Goal: Task Accomplishment & Management: Use online tool/utility

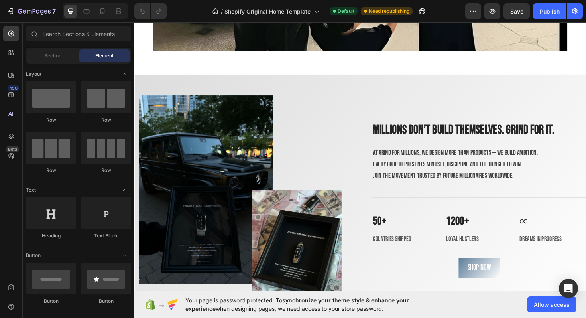
scroll to position [1293, 0]
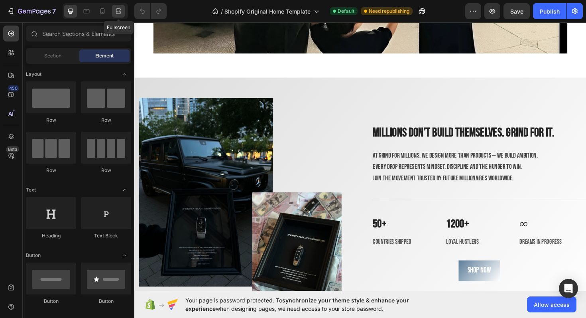
click at [112, 11] on div at bounding box center [118, 11] width 13 height 13
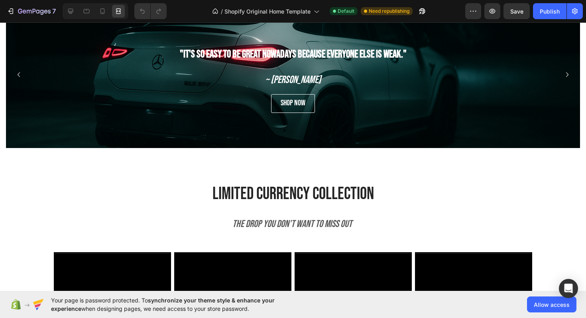
scroll to position [504, 0]
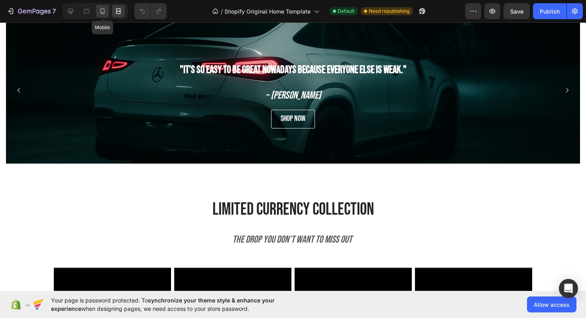
click at [105, 9] on icon at bounding box center [103, 11] width 8 height 8
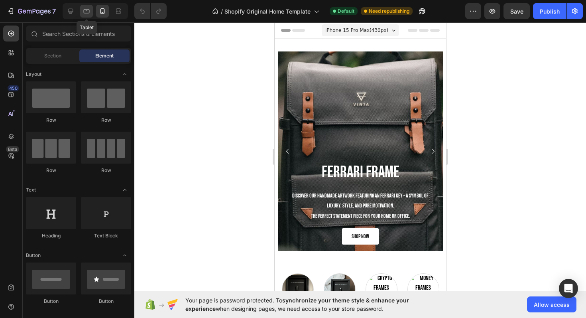
click at [85, 13] on icon at bounding box center [87, 11] width 6 height 4
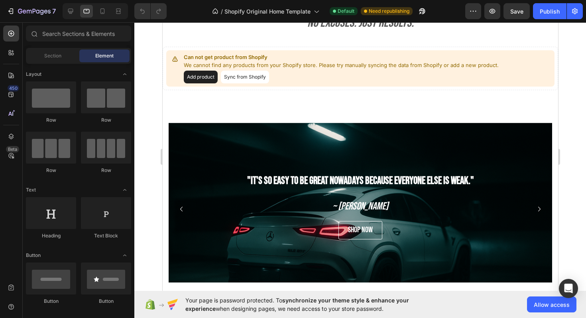
scroll to position [409, 0]
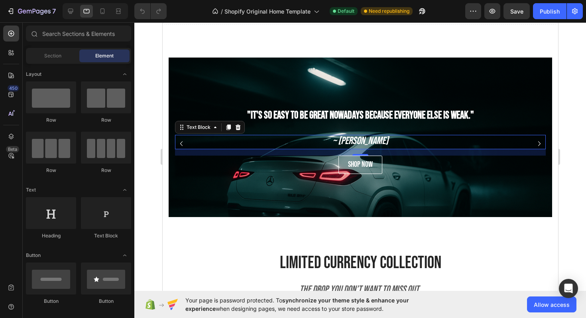
click at [188, 139] on p "~ [PERSON_NAME]" at bounding box center [359, 142] width 369 height 13
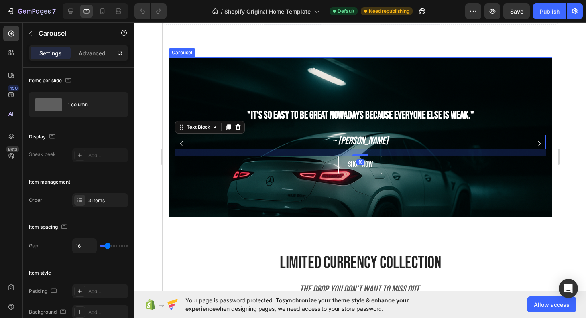
click at [183, 142] on icon "Carousel Back Arrow" at bounding box center [181, 144] width 10 height 10
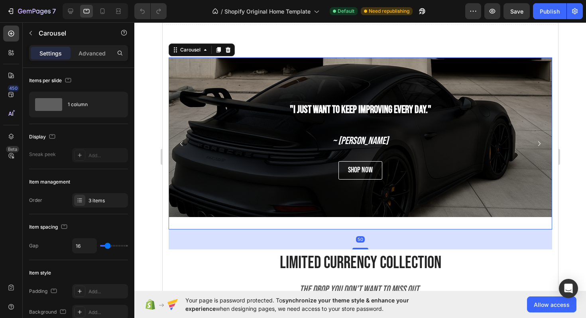
click at [183, 142] on icon "Carousel Back Arrow" at bounding box center [181, 144] width 10 height 10
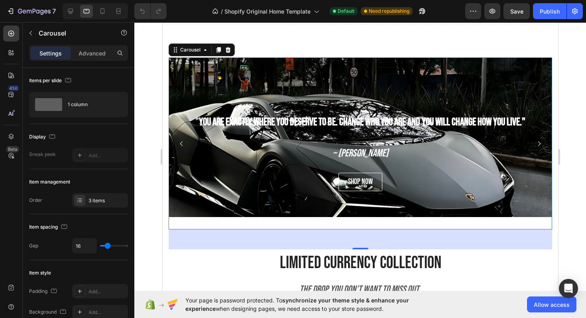
click at [62, 11] on div at bounding box center [93, 11] width 69 height 16
click at [68, 11] on icon at bounding box center [71, 11] width 8 height 8
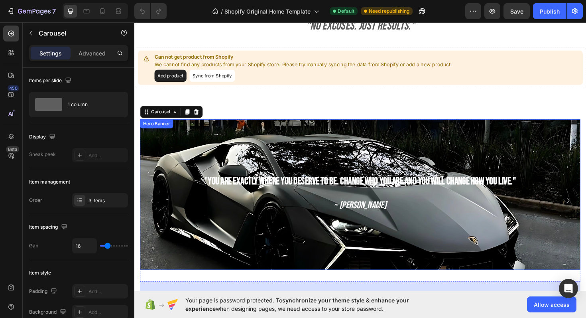
scroll to position [362, 0]
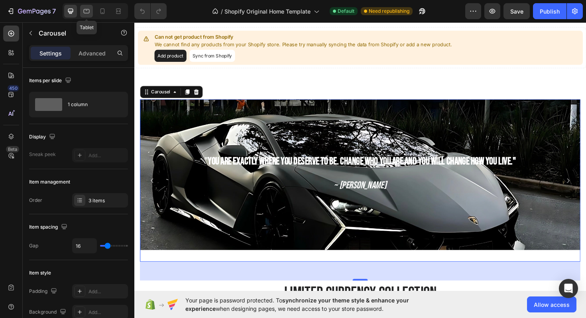
click at [89, 10] on icon at bounding box center [87, 11] width 6 height 4
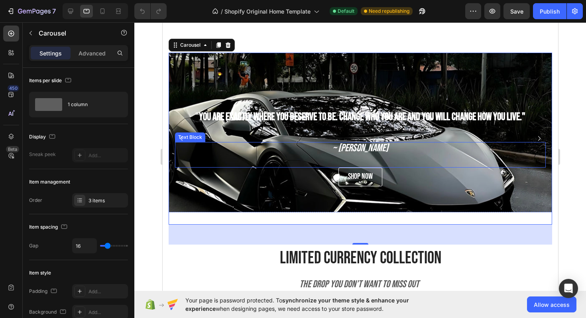
scroll to position [415, 0]
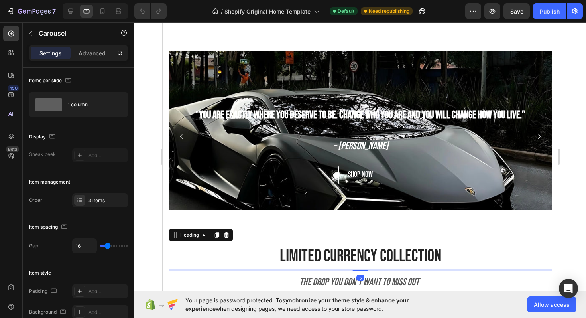
click at [476, 261] on div "limited currency collection" at bounding box center [360, 255] width 384 height 27
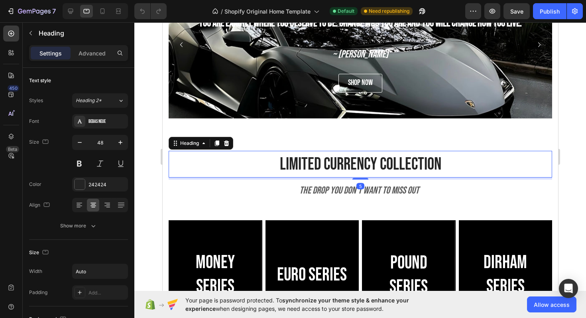
scroll to position [522, 0]
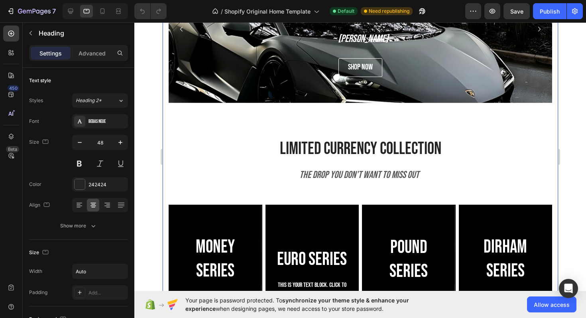
click at [432, 128] on div ""It's so easy to be great nowadays because everyone else is weak." Heading ~ Da…" at bounding box center [360, 39] width 384 height 192
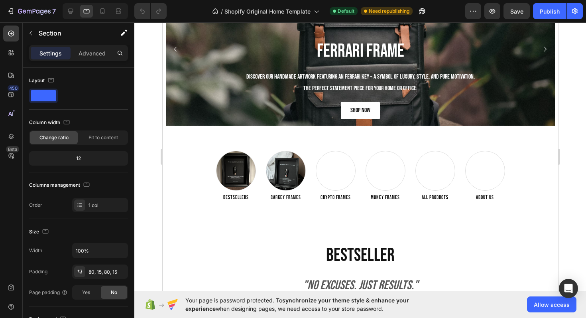
scroll to position [0, 0]
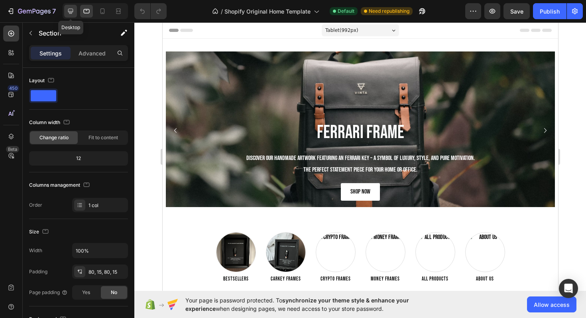
click at [72, 9] on icon at bounding box center [70, 11] width 5 height 5
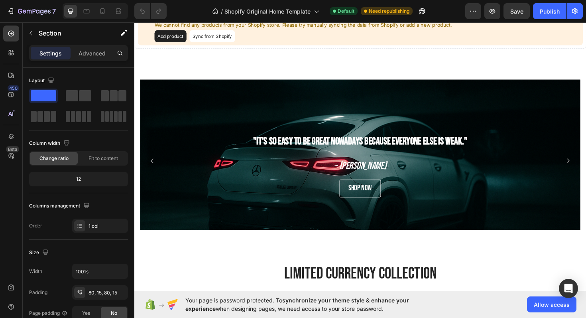
scroll to position [425, 0]
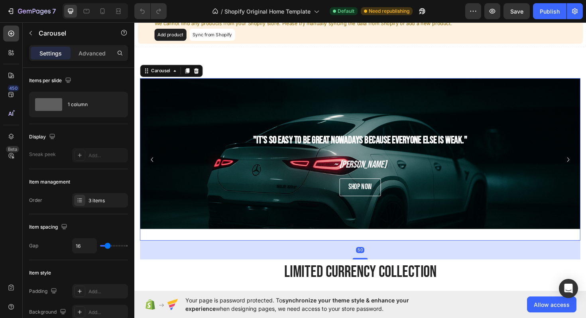
click at [153, 171] on icon "Carousel Back Arrow" at bounding box center [153, 168] width 10 height 10
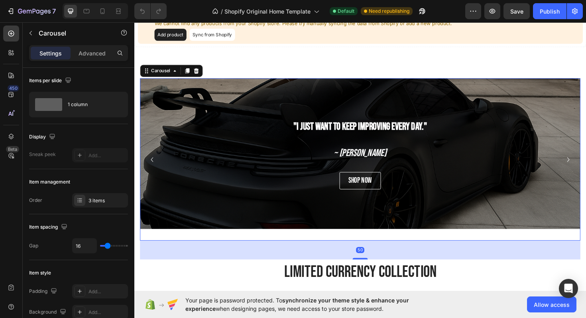
click at [153, 171] on icon "Carousel Back Arrow" at bounding box center [153, 168] width 10 height 10
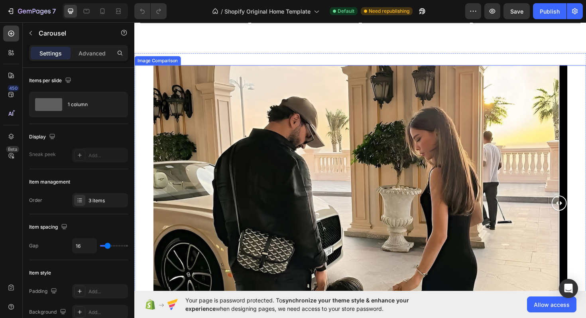
scroll to position [1013, 0]
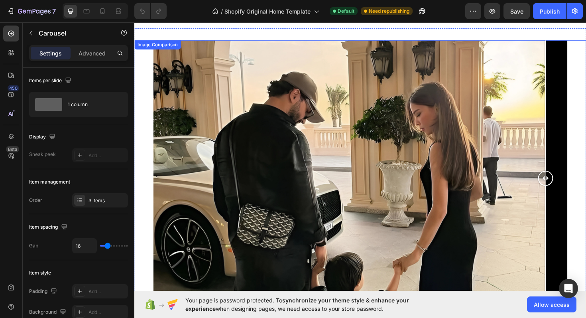
drag, startPoint x: 582, startPoint y: 189, endPoint x: 570, endPoint y: 197, distance: 14.5
click at [570, 197] on div at bounding box center [570, 187] width 16 height 292
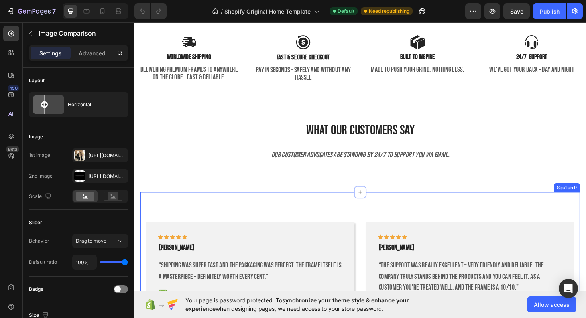
scroll to position [1863, 0]
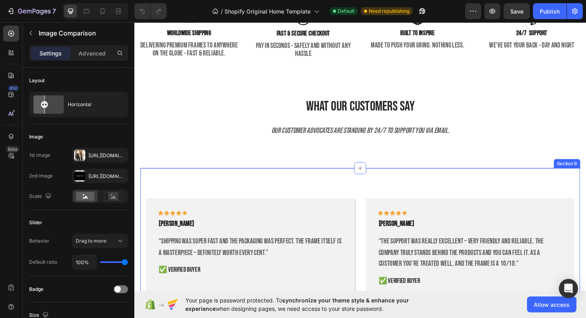
click at [371, 196] on div "Icon Icon Icon Icon Icon Row [PERSON_NAME] Text block “Shipping was super fast …" at bounding box center [374, 262] width 466 height 170
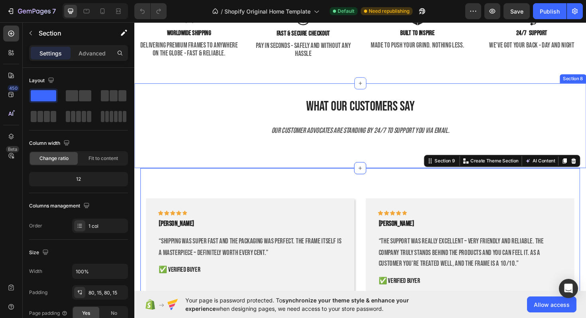
click at [348, 148] on div "What Our Customers SAY Heading Our customer advocates are standing by 24/7 to s…" at bounding box center [373, 132] width 479 height 64
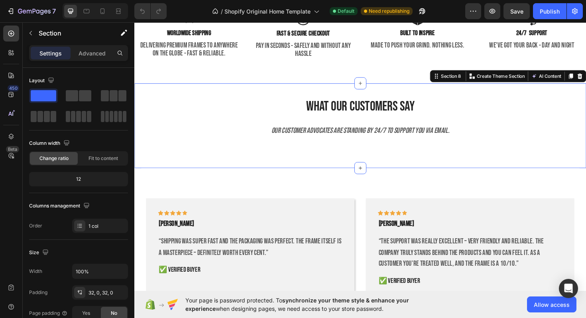
click at [379, 151] on div "What Our Customers SAY Heading Our customer advocates are standing by 24/7 to s…" at bounding box center [373, 132] width 479 height 64
click at [396, 174] on div "What Our Customers SAY Heading Our customer advocates are standing by 24/7 to s…" at bounding box center [373, 132] width 479 height 90
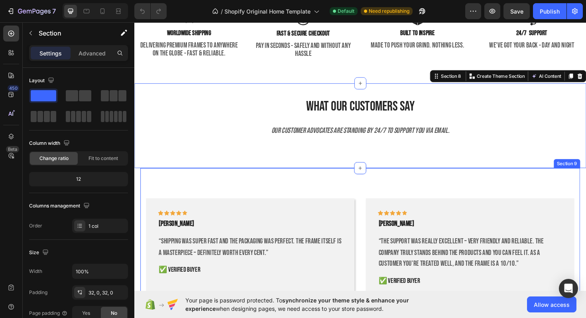
click at [396, 184] on div "Icon Icon Icon Icon Icon Row [PERSON_NAME] Text block “Shipping was super fast …" at bounding box center [374, 262] width 466 height 170
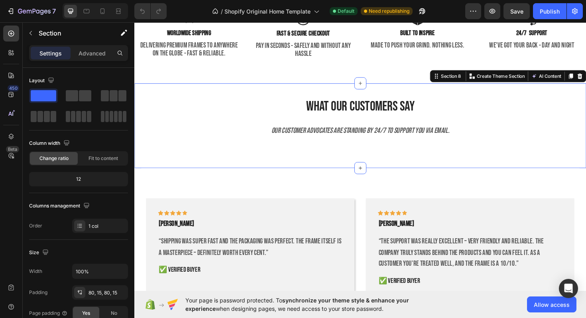
click at [462, 90] on div "What Our Customers SAY Heading Our customer advocates are standing by 24/7 to s…" at bounding box center [373, 132] width 479 height 90
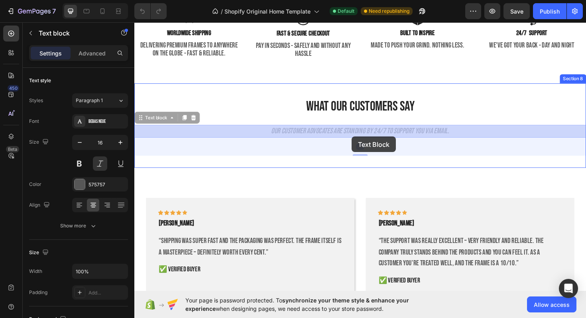
drag, startPoint x: 370, startPoint y: 135, endPoint x: 365, endPoint y: 143, distance: 9.5
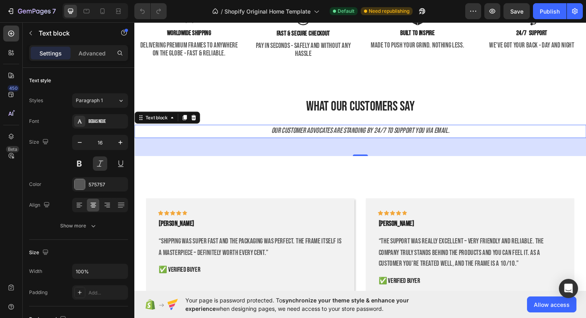
click at [372, 160] on div "48" at bounding box center [373, 154] width 479 height 19
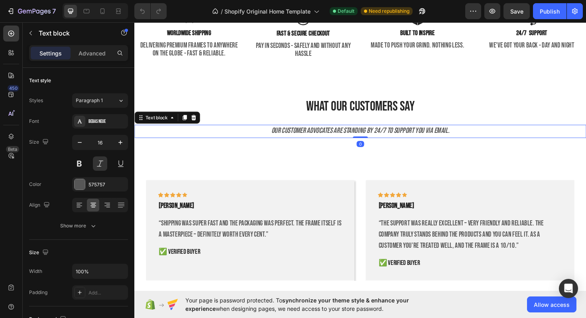
drag, startPoint x: 372, startPoint y: 161, endPoint x: 372, endPoint y: 133, distance: 28.3
click at [372, 133] on div "Our customer advocates are standing by 24/7 to support you via email. Text bloc…" at bounding box center [373, 138] width 479 height 14
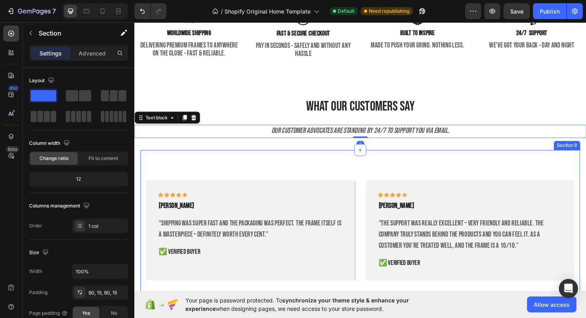
click at [428, 166] on div "Icon Icon Icon Icon Icon Row [PERSON_NAME] Text block “Shipping was super fast …" at bounding box center [374, 243] width 466 height 170
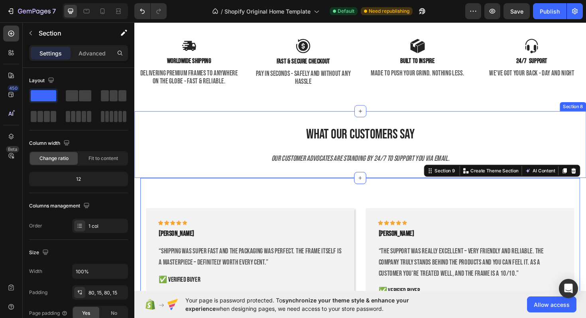
scroll to position [1806, 0]
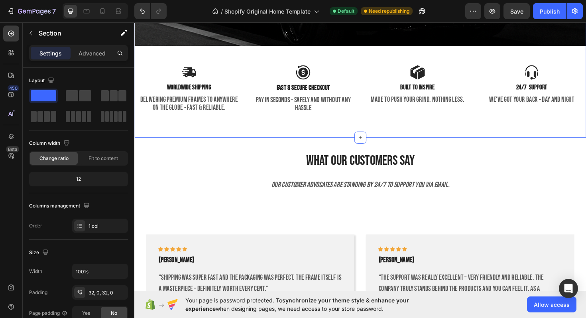
click at [378, 138] on div "WOrildwide SHIPPING Text Block 30 DAYS MONEY BACK GUARANTEE Text Block LIMITED …" at bounding box center [373, 0] width 479 height 289
click at [363, 130] on div "Image worldwide shipping Text Block DELIVERING PREMIUM FRAMES TO ANYWHERE ON TH…" at bounding box center [253, 99] width 230 height 65
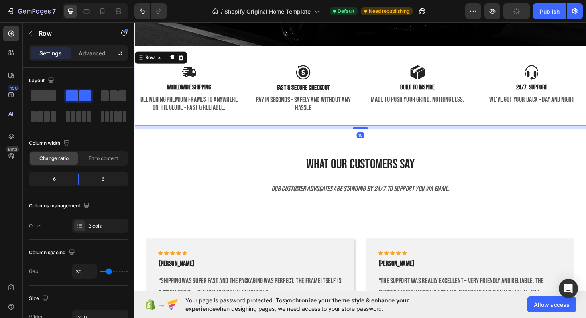
drag, startPoint x: 370, startPoint y: 130, endPoint x: 371, endPoint y: 134, distance: 4.2
click at [371, 134] on div at bounding box center [374, 134] width 16 height 2
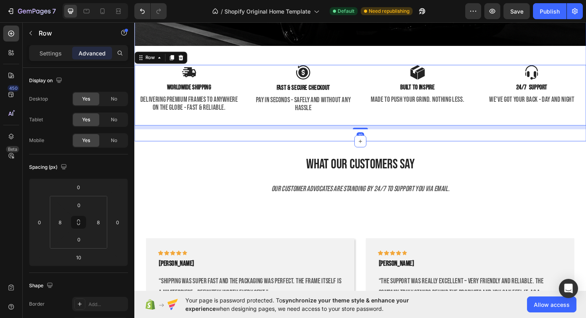
click at [406, 142] on div "WOrildwide SHIPPING Text Block 30 DAYS MONEY BACK GUARANTEE Text Block LIMITED …" at bounding box center [373, 2] width 479 height 293
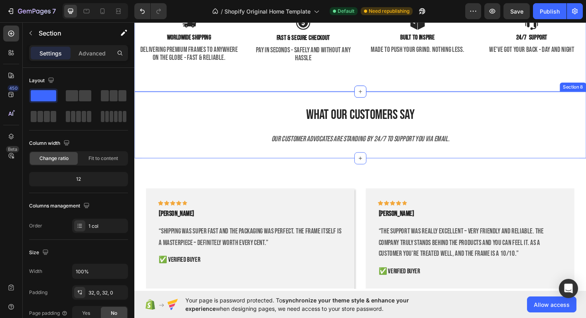
scroll to position [1868, 0]
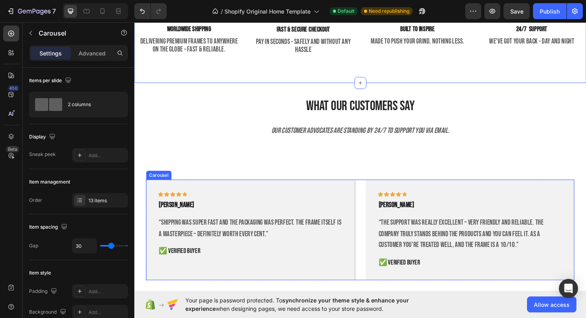
click at [372, 189] on div "Icon Icon Icon Icon Icon Row [PERSON_NAME] Text block “Shipping was super fast …" at bounding box center [374, 242] width 454 height 106
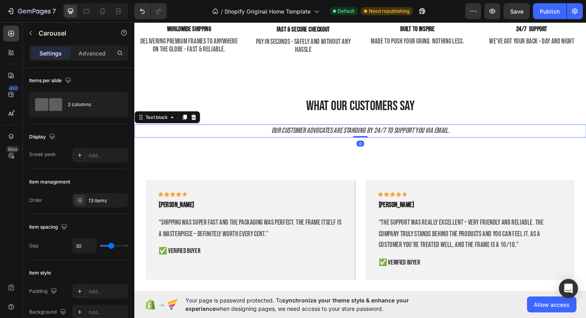
click at [372, 138] on span "Our customer advocates are standing by 24/7 to support you via email." at bounding box center [374, 137] width 189 height 10
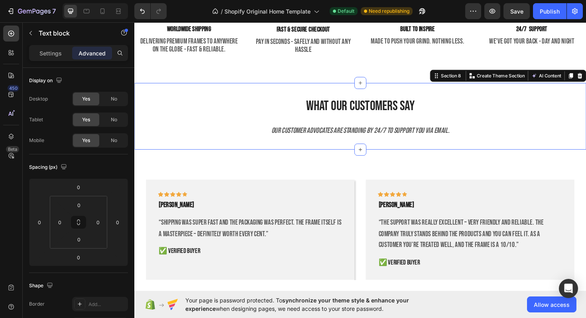
click at [367, 122] on div "What Our Customers SAY Heading Our customer advocates are standing by 24/7 to s…" at bounding box center [373, 121] width 479 height 45
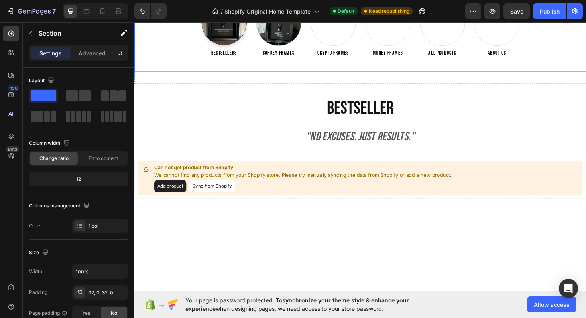
scroll to position [0, 0]
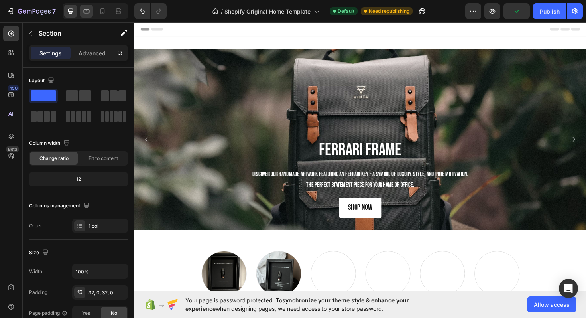
click at [87, 7] on icon at bounding box center [87, 11] width 8 height 8
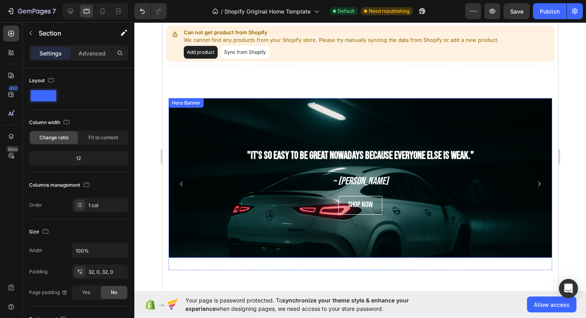
scroll to position [377, 0]
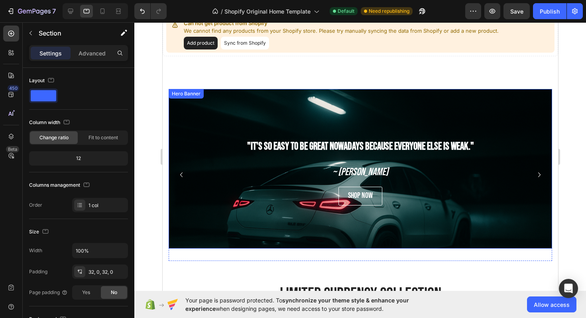
click at [540, 175] on icon "Carousel Next Arrow" at bounding box center [539, 175] width 10 height 10
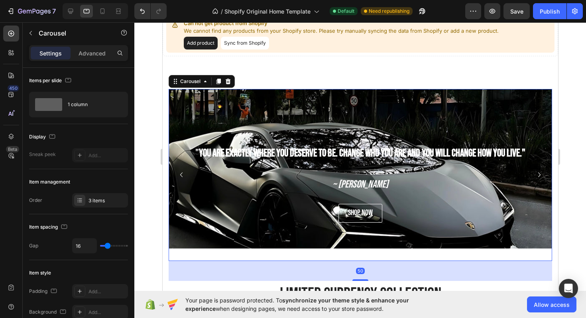
click at [540, 175] on icon "Carousel Next Arrow" at bounding box center [539, 175] width 10 height 10
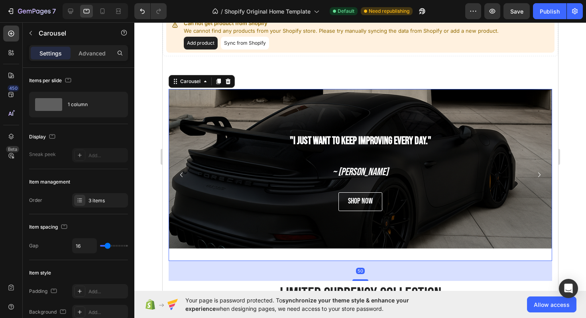
click at [540, 175] on icon "Carousel Next Arrow" at bounding box center [539, 175] width 10 height 10
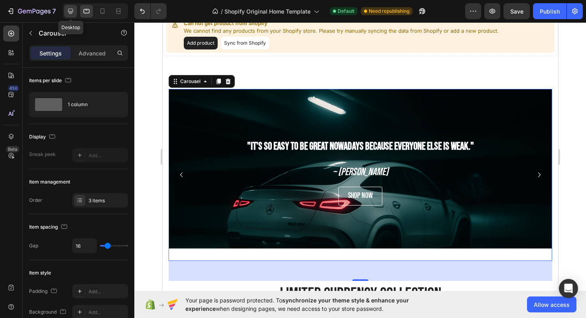
click at [73, 12] on icon at bounding box center [71, 11] width 8 height 8
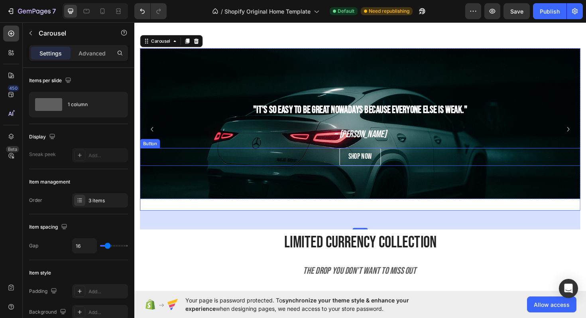
scroll to position [426, 0]
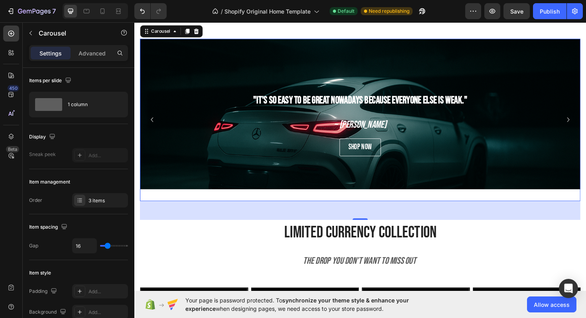
click at [151, 127] on icon "Carousel Back Arrow" at bounding box center [153, 125] width 10 height 10
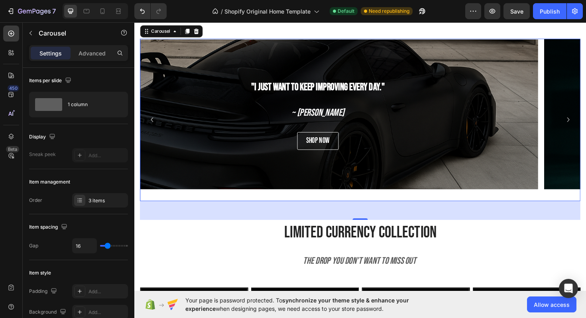
click at [151, 127] on icon "Carousel Back Arrow" at bounding box center [153, 125] width 10 height 10
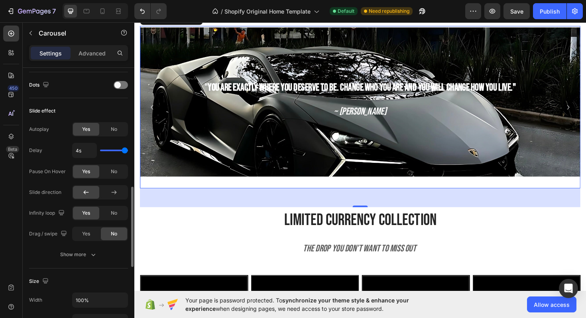
scroll to position [419, 0]
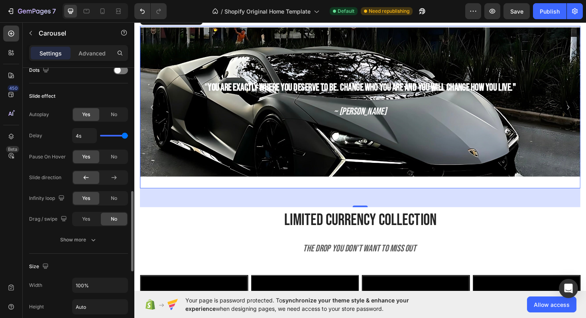
type input "3.7s"
type input "3.7"
type input "3.1s"
type input "3.1"
type input "3s"
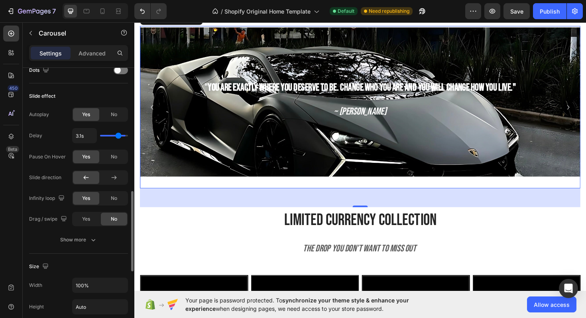
type input "3"
type input "2.9s"
type input "2.9"
type input "2.8s"
type input "2.8"
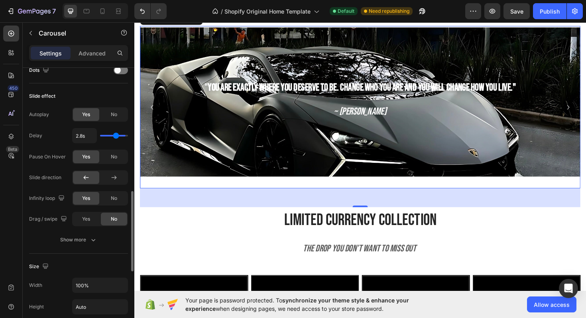
type input "2.7s"
type input "2.7"
type input "2.6s"
type input "2.6"
type input "2.5s"
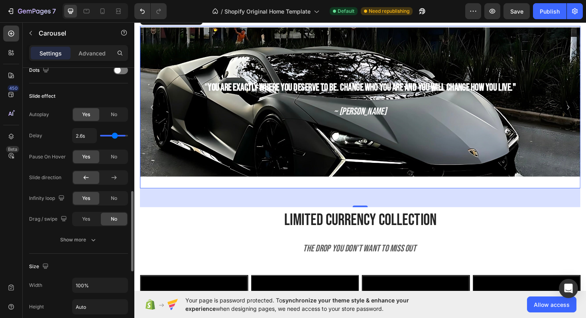
type input "2.5"
type input "2.4s"
type input "2.4"
type input "2.5s"
type input "2.5"
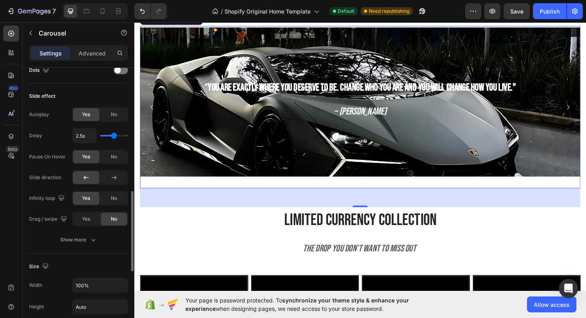
type input "2.6s"
type input "2.6"
type input "2.5s"
type input "2.5"
type input "2.4s"
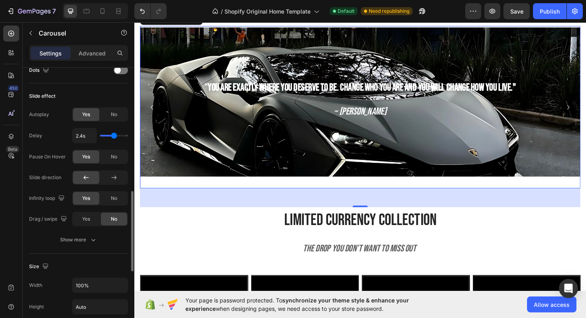
type input "2.4"
type input "2.3s"
type input "2.3"
type input "2.2s"
type input "2.2"
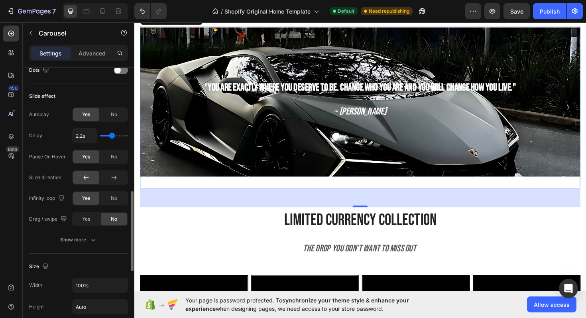
type input "2.1s"
type input "2.1"
type input "2.2s"
type input "2.2"
type input "2.3s"
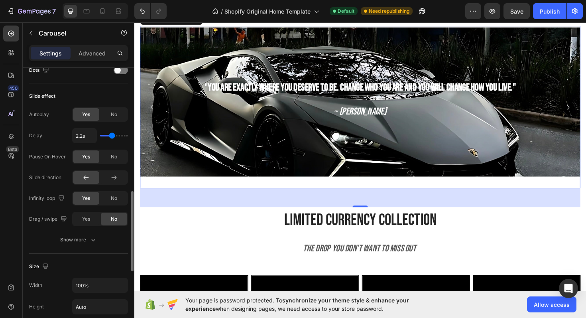
type input "2.3"
type input "2.4s"
type input "2.4"
type input "2.5s"
type input "2.5"
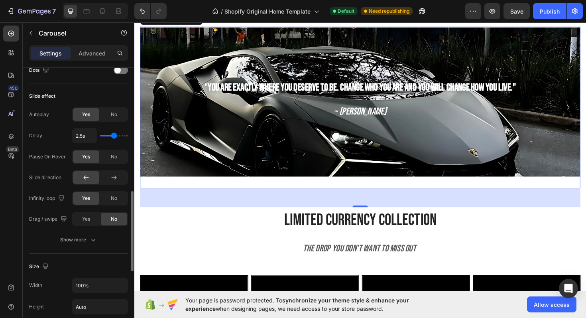
type input "2.6s"
type input "2.6"
drag, startPoint x: 122, startPoint y: 134, endPoint x: 115, endPoint y: 133, distance: 7.7
click at [115, 135] on input "range" at bounding box center [114, 136] width 28 height 2
type input "2.7s"
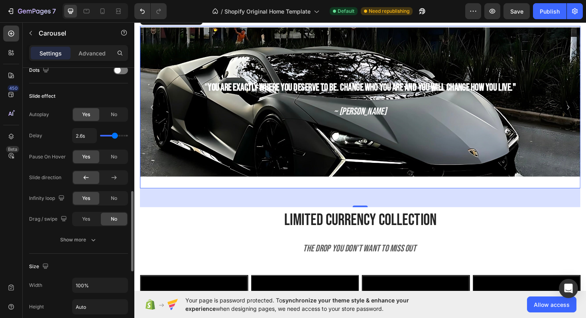
type input "2.7"
type input "2.6s"
type input "2.6"
type input "2.5s"
type input "2.5"
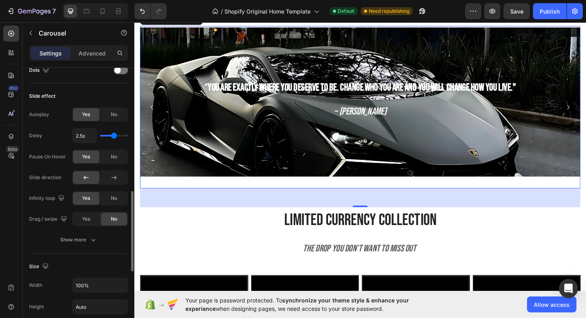
click at [114, 135] on input "range" at bounding box center [114, 136] width 28 height 2
click at [79, 17] on div at bounding box center [95, 11] width 65 height 16
click at [83, 15] on div at bounding box center [86, 11] width 13 height 13
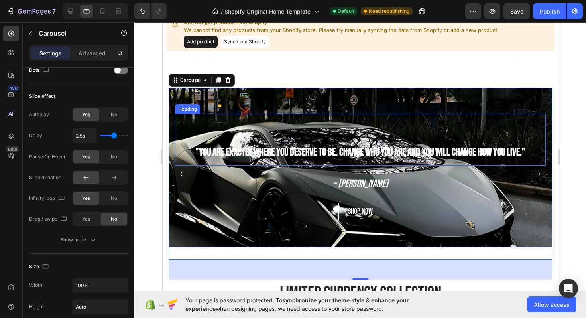
scroll to position [362, 0]
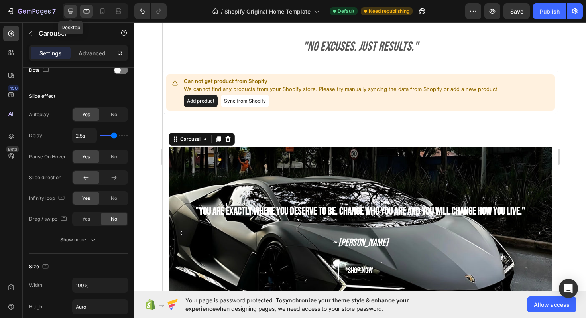
click at [67, 8] on icon at bounding box center [71, 11] width 8 height 8
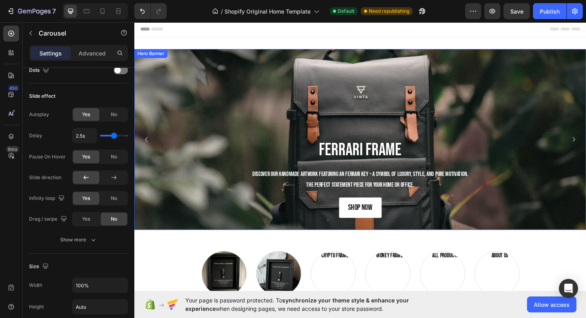
click at [249, 118] on div "Background Image" at bounding box center [373, 146] width 479 height 191
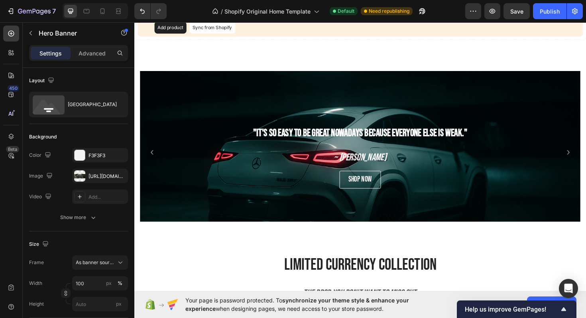
scroll to position [434, 0]
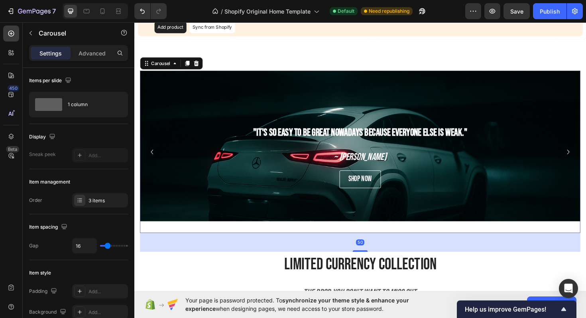
click at [151, 163] on icon "Carousel Back Arrow" at bounding box center [153, 160] width 10 height 10
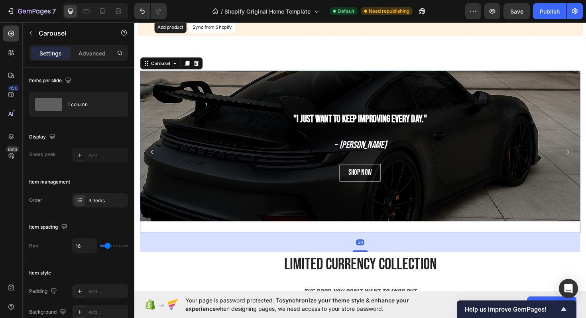
click at [154, 162] on icon "Carousel Back Arrow" at bounding box center [153, 160] width 10 height 10
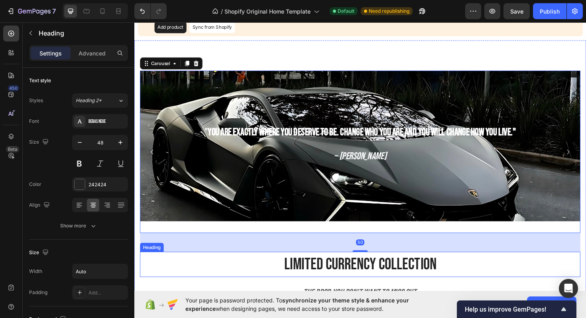
click at [518, 276] on div "limited currency collection" at bounding box center [373, 278] width 467 height 27
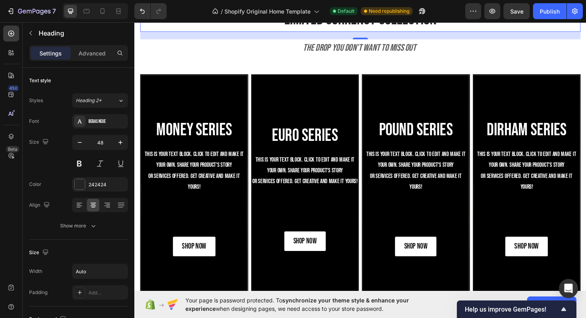
scroll to position [607, 0]
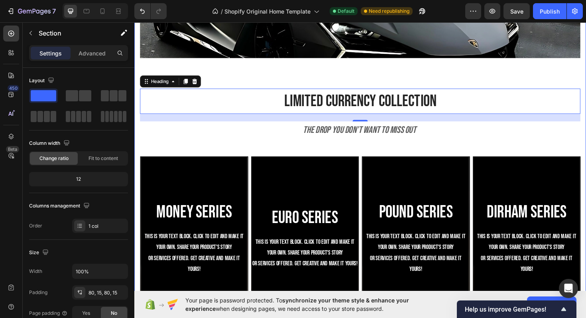
click at [457, 152] on div ""It's so easy to be great nowadays because everyone else is weak." Heading ~ Da…" at bounding box center [373, 152] width 467 height 503
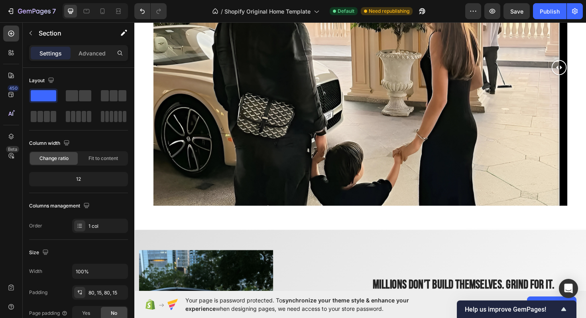
scroll to position [1086, 0]
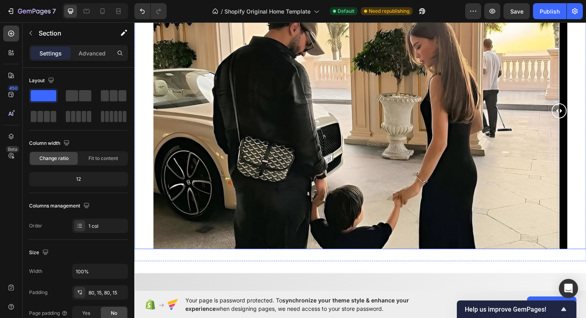
drag, startPoint x: 583, startPoint y: 112, endPoint x: 613, endPoint y: 112, distance: 29.5
click at [586, 112] on div at bounding box center [373, 116] width 479 height 292
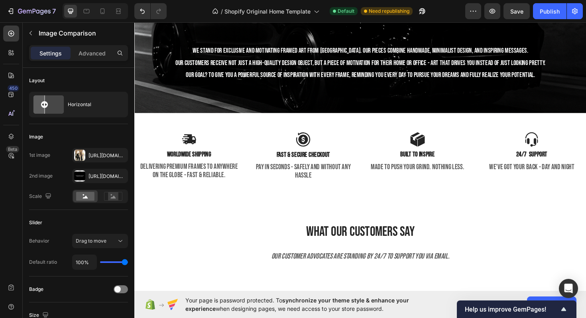
scroll to position [1772, 0]
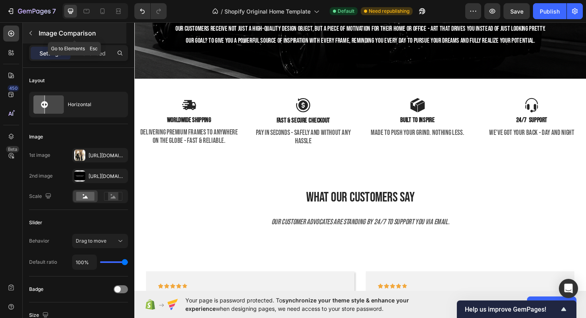
click at [29, 33] on icon "button" at bounding box center [31, 33] width 6 height 6
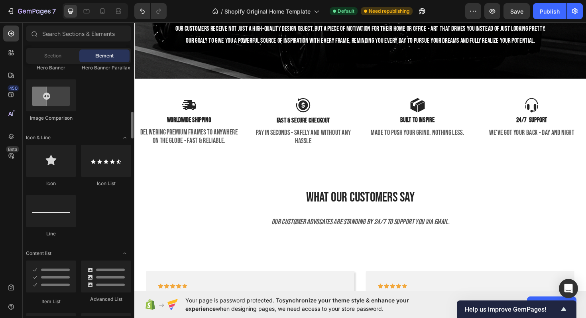
scroll to position [439, 0]
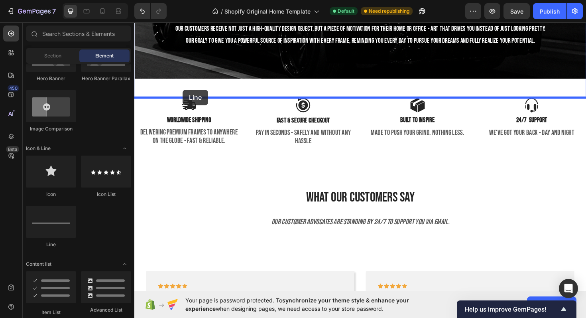
drag, startPoint x: 183, startPoint y: 242, endPoint x: 185, endPoint y: 95, distance: 146.4
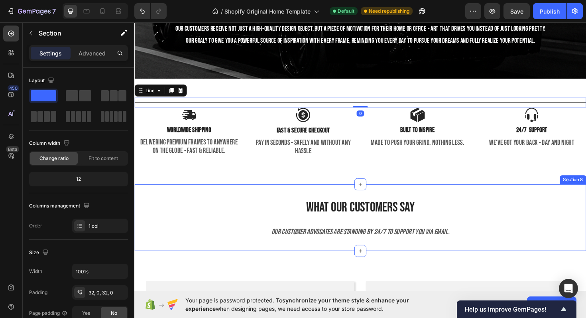
click at [279, 197] on div "What Our Customers SAY Heading Our customer advocates are standing by 24/7 to s…" at bounding box center [373, 229] width 479 height 71
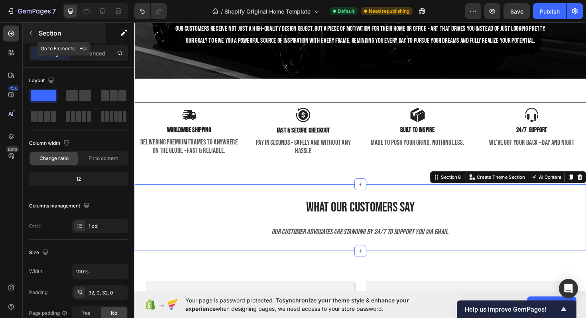
click at [35, 35] on button "button" at bounding box center [30, 33] width 13 height 13
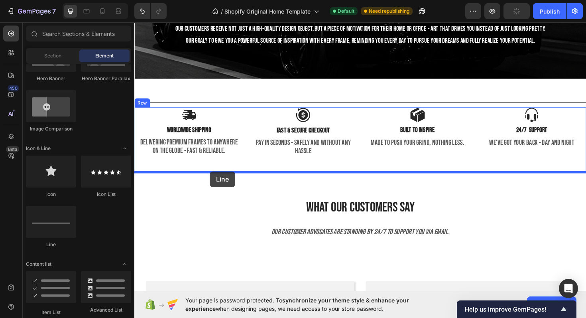
drag, startPoint x: 188, startPoint y: 247, endPoint x: 214, endPoint y: 180, distance: 72.1
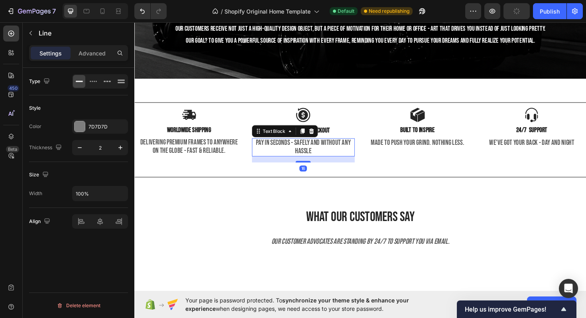
click at [307, 162] on span "pay in seconds - safely and without any hassle" at bounding box center [313, 154] width 100 height 18
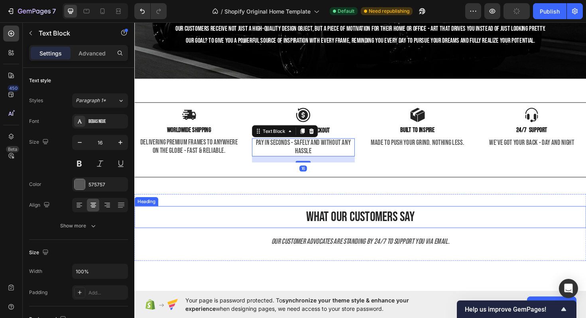
click at [276, 226] on h2 "What Our Customers SAY" at bounding box center [373, 228] width 479 height 23
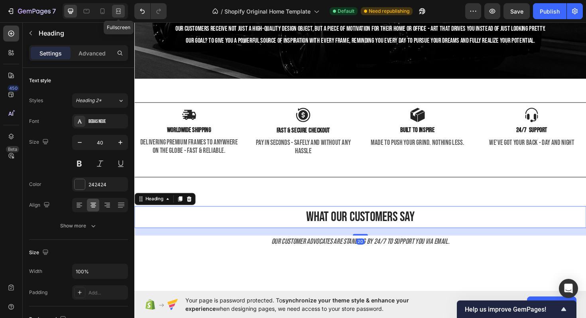
click at [120, 12] on icon at bounding box center [118, 13] width 5 height 2
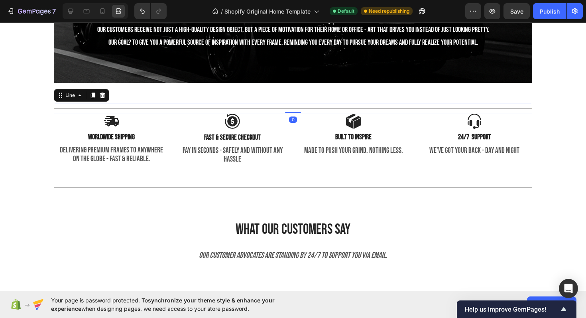
click at [325, 108] on div at bounding box center [293, 108] width 479 height 1
click at [102, 96] on icon at bounding box center [102, 95] width 6 height 6
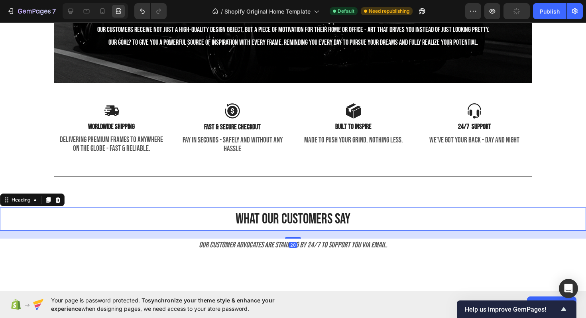
click at [155, 227] on h2 "What Our Customers SAY" at bounding box center [293, 218] width 586 height 23
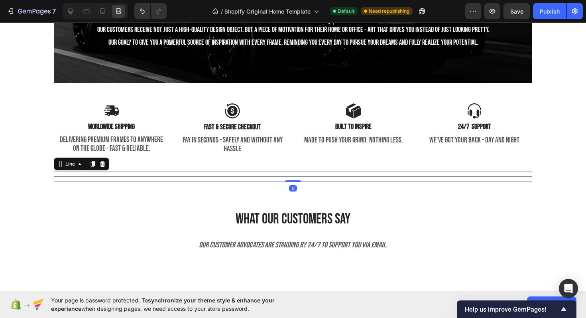
click at [85, 178] on div "Title Line 0" at bounding box center [293, 176] width 479 height 10
click at [75, 166] on div "Line" at bounding box center [70, 163] width 13 height 7
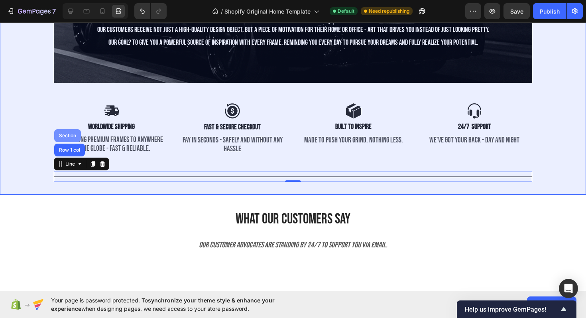
click at [69, 136] on div "Section" at bounding box center [67, 135] width 20 height 5
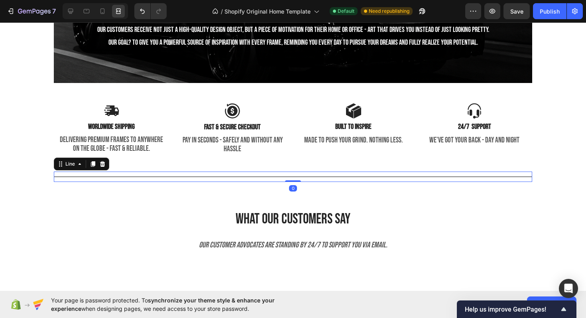
click at [82, 175] on div "Title Line 0" at bounding box center [293, 176] width 479 height 10
click at [102, 164] on icon at bounding box center [102, 164] width 5 height 6
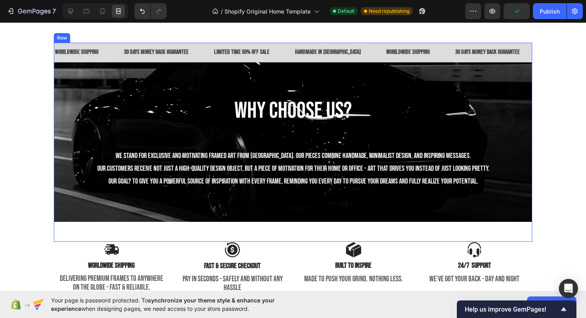
scroll to position [1623, 0]
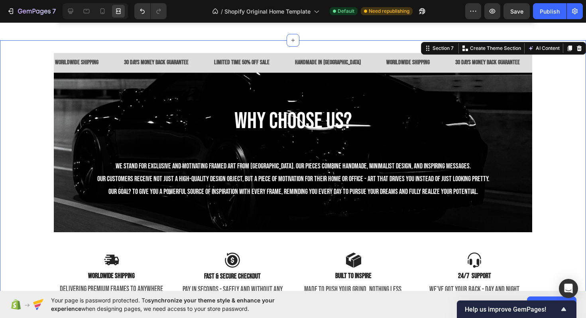
click at [37, 54] on div "WOrildwide SHIPPING Text Block 30 DAYS MONEY BACK GUARANTEE Text Block LIMITED …" at bounding box center [293, 186] width 586 height 267
click at [69, 10] on icon at bounding box center [71, 11] width 8 height 8
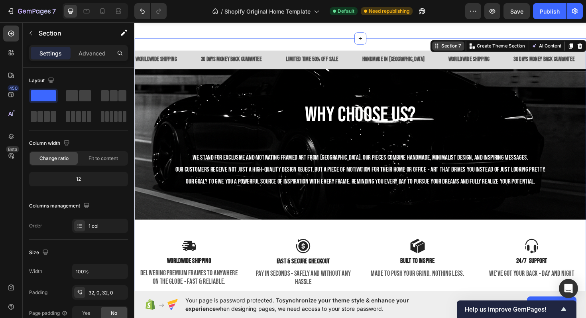
click at [463, 45] on div "Section 7" at bounding box center [470, 47] width 24 height 7
click at [463, 48] on div "Section 7" at bounding box center [470, 47] width 24 height 7
click at [580, 48] on button "AI Content" at bounding box center [570, 48] width 35 height 10
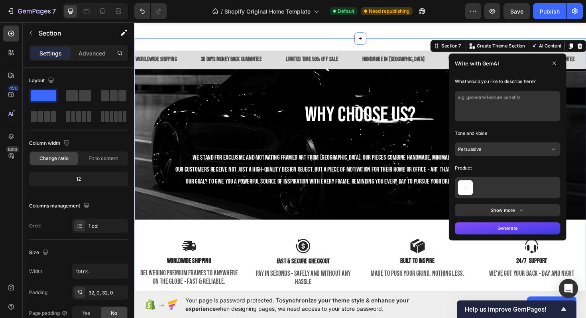
click at [522, 158] on button "Persuasive" at bounding box center [530, 157] width 112 height 14
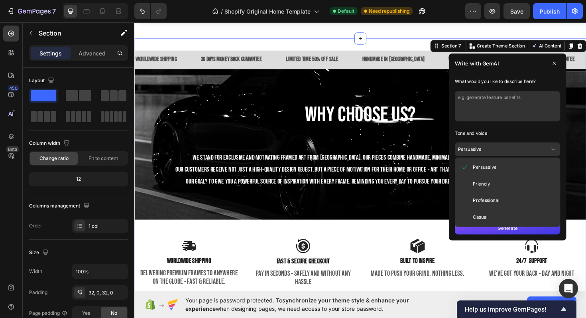
click at [521, 144] on p "Tone and Voice" at bounding box center [530, 140] width 112 height 13
click at [534, 139] on p "Tone and Voice" at bounding box center [530, 140] width 112 height 13
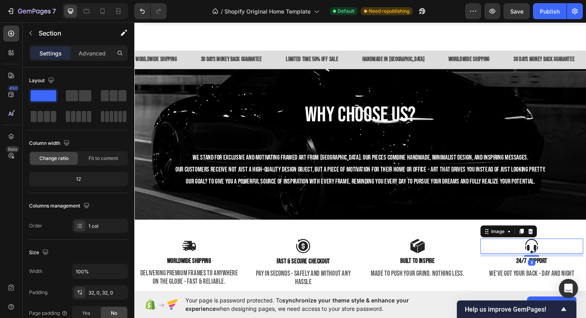
click at [528, 267] on div at bounding box center [555, 259] width 109 height 16
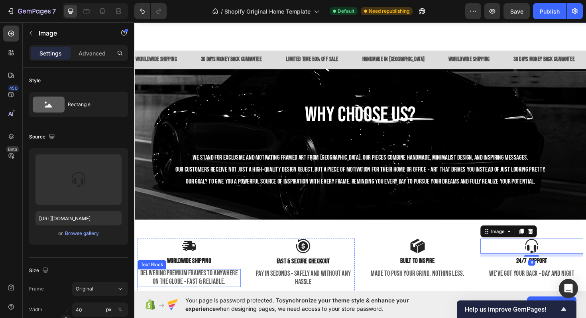
click at [189, 285] on span "DELIVERING PREMIUM FRAMES TO ANYWHERE ON THE GLOBE - FAST & RELIABLE." at bounding box center [191, 293] width 103 height 18
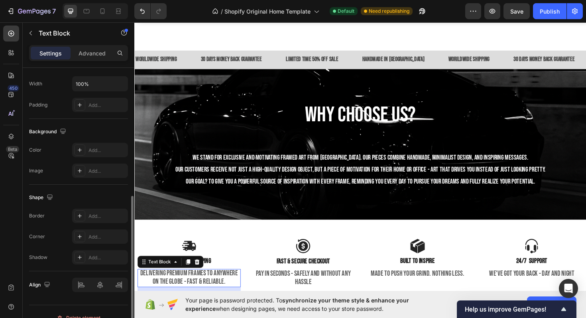
scroll to position [200, 0]
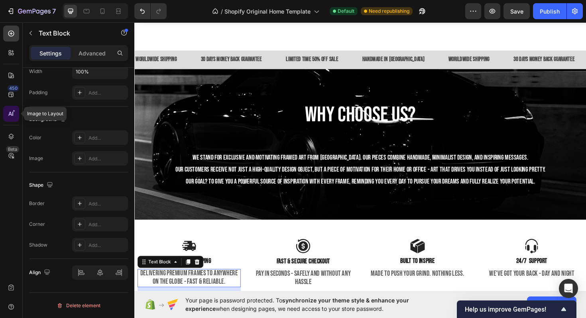
click at [11, 117] on icon at bounding box center [11, 114] width 8 height 8
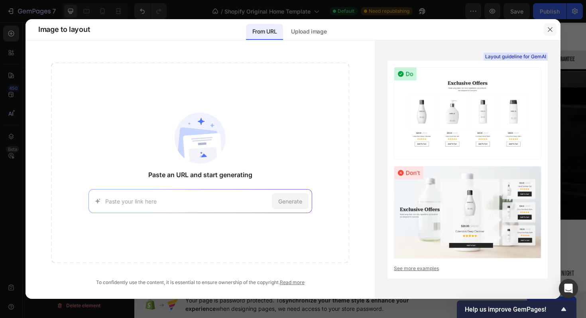
click at [552, 27] on icon "button" at bounding box center [550, 29] width 6 height 6
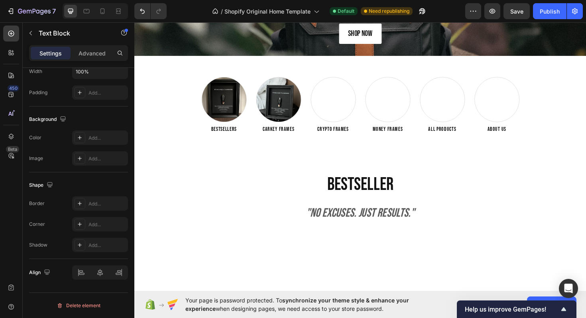
scroll to position [0, 0]
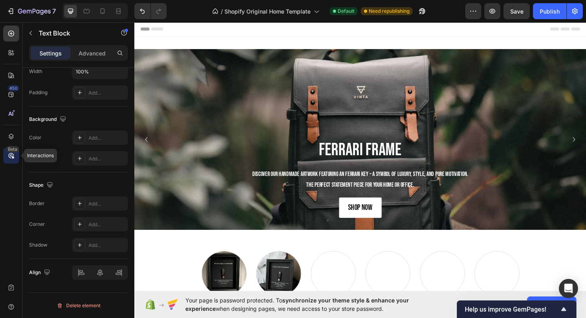
click at [14, 146] on div "Beta" at bounding box center [12, 149] width 13 height 6
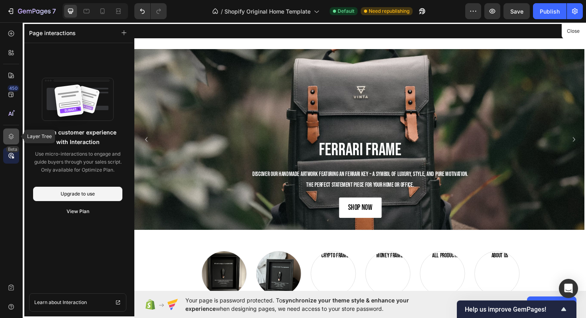
click at [13, 134] on icon at bounding box center [11, 136] width 8 height 8
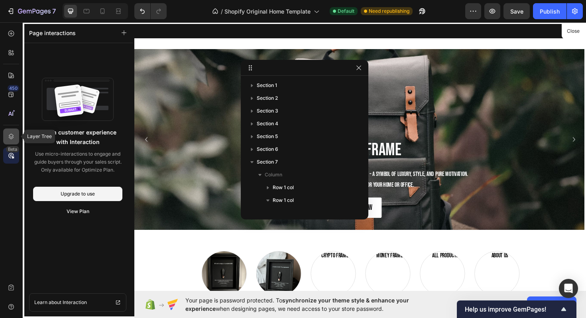
scroll to position [164, 0]
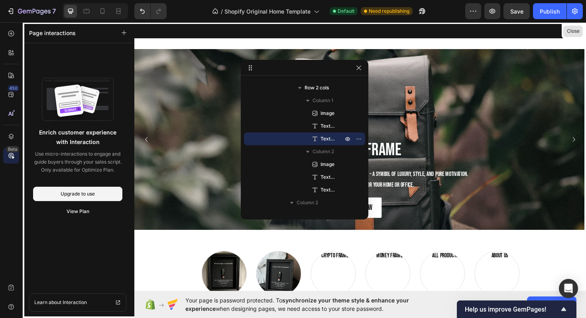
click at [573, 32] on button "Close" at bounding box center [574, 32] width 20 height 12
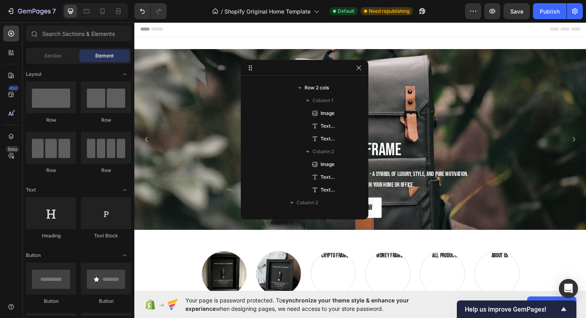
scroll to position [439, 0]
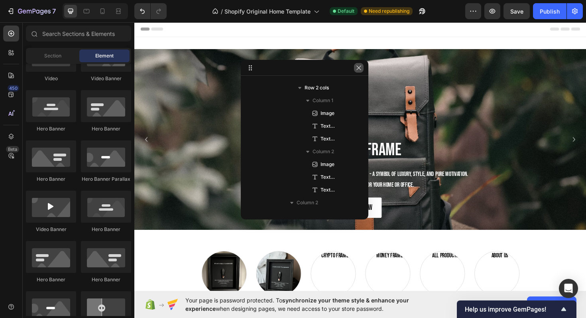
click at [358, 67] on icon "button" at bounding box center [359, 68] width 6 height 6
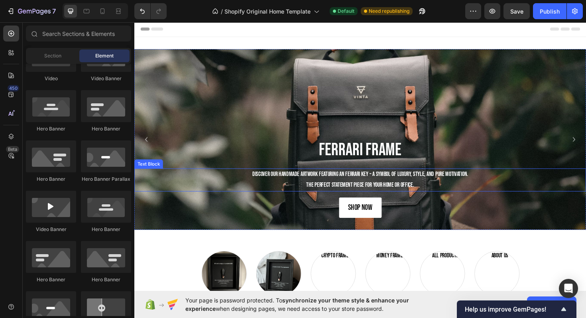
scroll to position [188, 0]
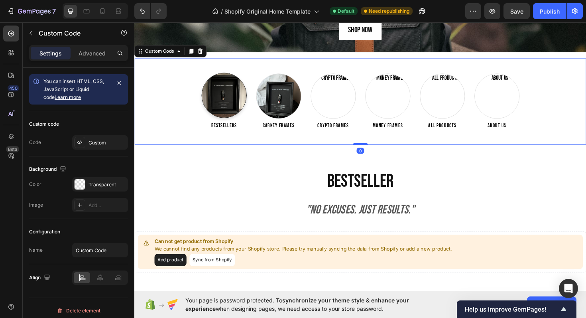
click at [223, 110] on img at bounding box center [229, 99] width 47 height 47
click at [272, 108] on img at bounding box center [287, 99] width 47 height 47
click at [333, 100] on img at bounding box center [344, 99] width 47 height 47
click at [386, 96] on img at bounding box center [402, 99] width 47 height 47
click at [457, 95] on img at bounding box center [460, 99] width 47 height 47
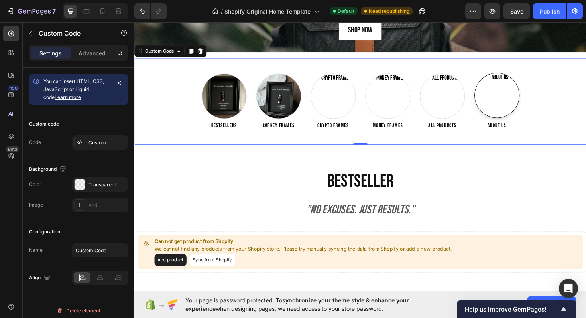
click at [503, 93] on img at bounding box center [518, 99] width 47 height 47
click at [473, 92] on img at bounding box center [460, 99] width 47 height 47
click at [418, 95] on img at bounding box center [402, 99] width 47 height 47
click at [349, 101] on img at bounding box center [344, 99] width 47 height 47
click at [295, 99] on img at bounding box center [287, 99] width 47 height 47
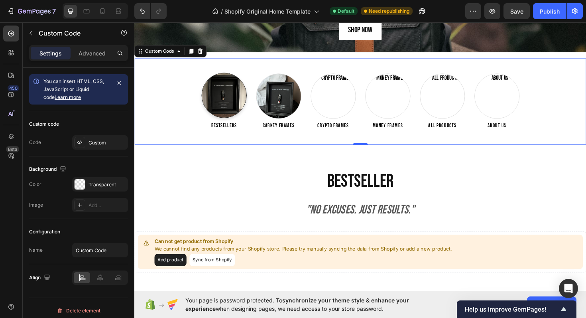
click at [214, 100] on img at bounding box center [229, 99] width 47 height 47
click at [292, 100] on img at bounding box center [287, 99] width 47 height 47
click at [343, 99] on img at bounding box center [344, 99] width 47 height 47
click at [430, 77] on div "Bestsellers Carkey Frames Crypto Frames Money Frames All Products About us" at bounding box center [373, 106] width 479 height 59
click at [408, 95] on img at bounding box center [402, 99] width 47 height 47
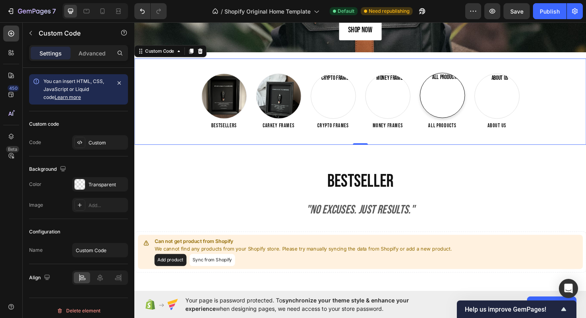
click at [438, 94] on img at bounding box center [460, 99] width 47 height 47
click at [511, 94] on img at bounding box center [518, 99] width 47 height 47
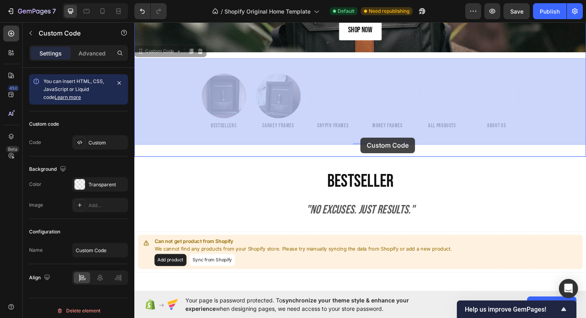
drag, startPoint x: 376, startPoint y: 148, endPoint x: 373, endPoint y: 144, distance: 5.4
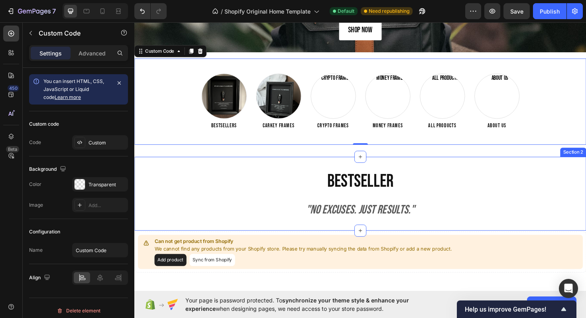
click at [481, 169] on div "Bestseller Heading "no excuses. just results." Heading Section 2" at bounding box center [373, 204] width 479 height 78
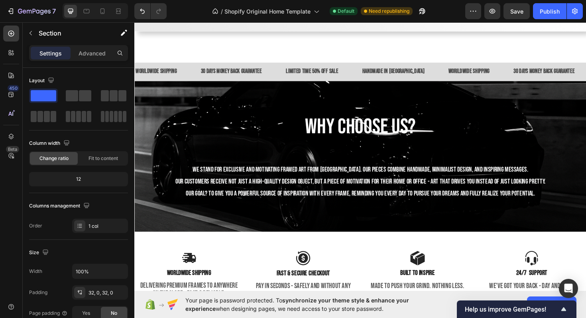
scroll to position [1529, 0]
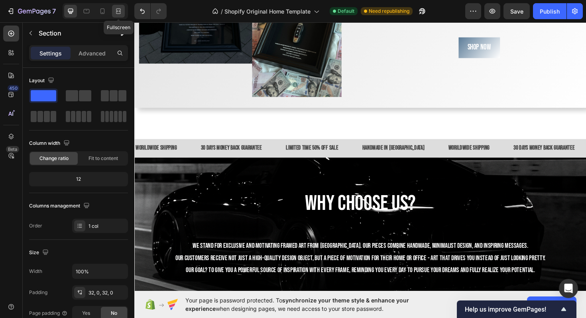
click at [119, 10] on icon at bounding box center [118, 11] width 8 height 8
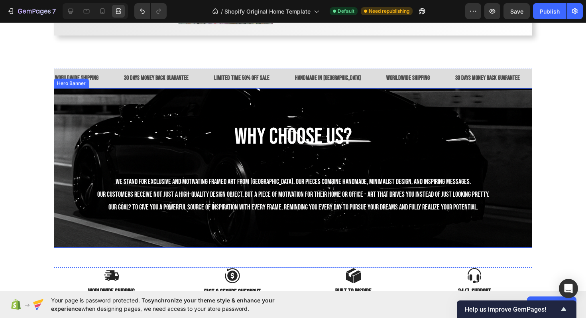
scroll to position [1609, 0]
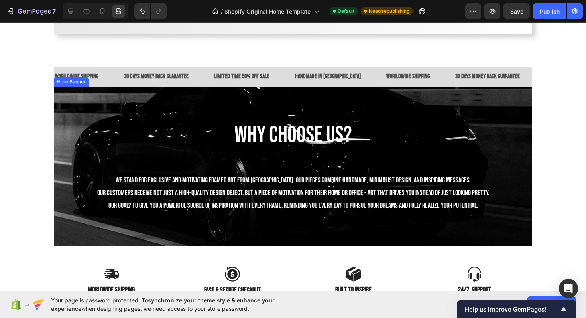
click at [189, 115] on div "why choose us? Heading We stand for exclusive and motivating framed art from Ge…" at bounding box center [293, 166] width 479 height 119
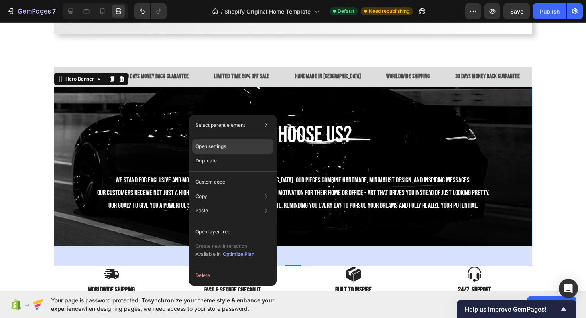
click at [241, 150] on div "Open settings" at bounding box center [232, 146] width 81 height 14
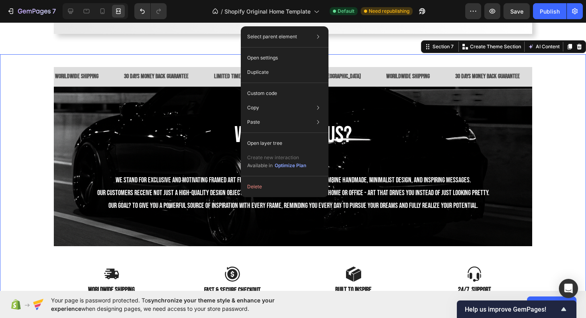
click at [565, 130] on div "WOrildwide SHIPPING Text Block 30 DAYS MONEY BACK GUARANTEE Text Block LIMITED …" at bounding box center [293, 200] width 586 height 267
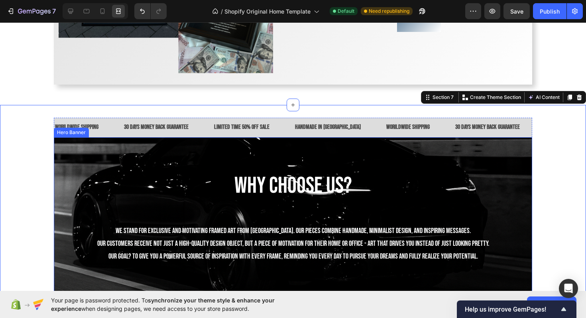
scroll to position [1640, 0]
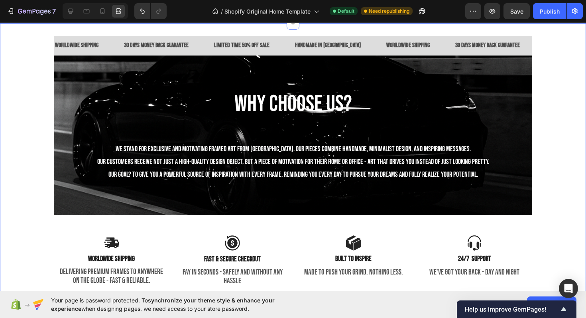
click at [16, 87] on div "WOrildwide SHIPPING Text Block 30 DAYS MONEY BACK GUARANTEE Text Block LIMITED …" at bounding box center [293, 169] width 586 height 267
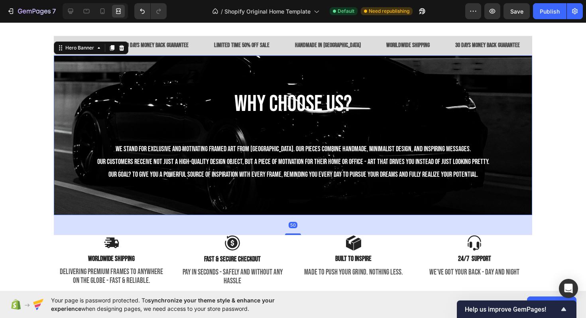
click at [55, 75] on div "Background Image" at bounding box center [293, 135] width 479 height 160
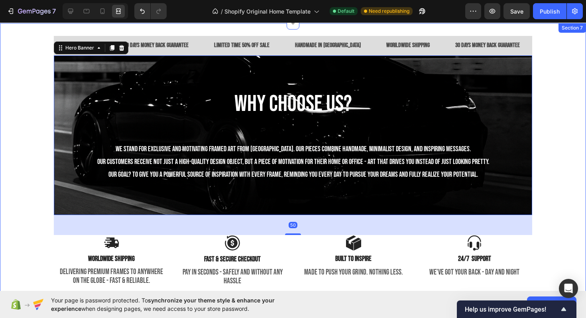
click at [37, 181] on div "WOrildwide SHIPPING Text Block 30 DAYS MONEY BACK GUARANTEE Text Block LIMITED …" at bounding box center [293, 169] width 586 height 267
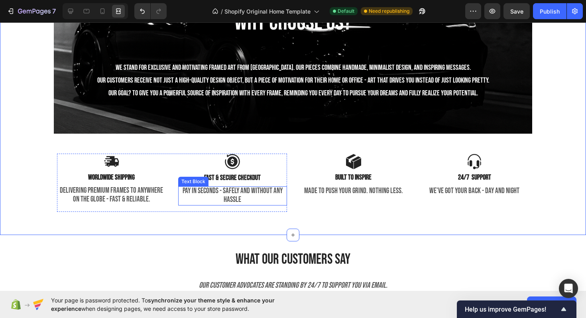
scroll to position [1805, 0]
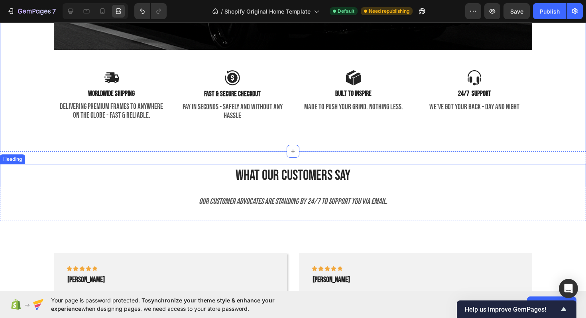
click at [126, 173] on h2 "What Our Customers SAY" at bounding box center [293, 175] width 586 height 23
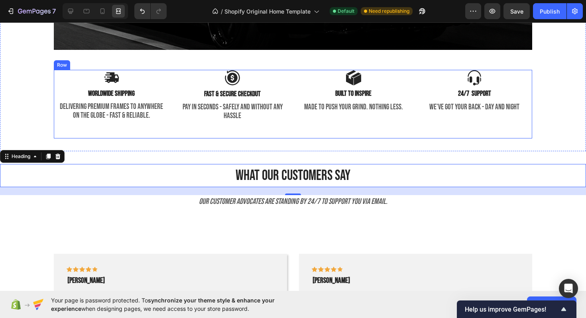
click at [280, 134] on div "Image worldwide shipping Text Block DELIVERING PREMIUM FRAMES TO ANYWHERE ON TH…" at bounding box center [172, 102] width 230 height 65
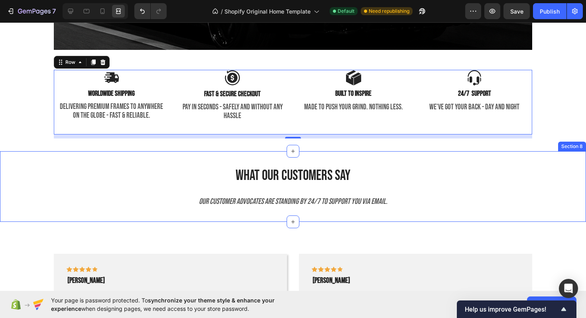
click at [206, 159] on div "What Our Customers SAY Heading Our customer advocates are standing by 24/7 to s…" at bounding box center [293, 186] width 586 height 71
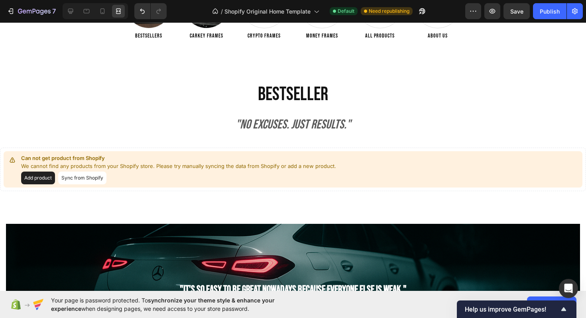
scroll to position [380, 0]
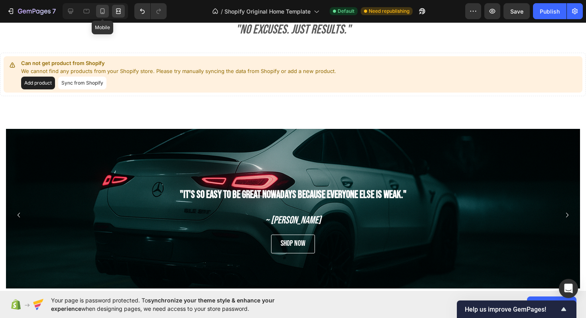
click at [99, 10] on icon at bounding box center [103, 11] width 8 height 8
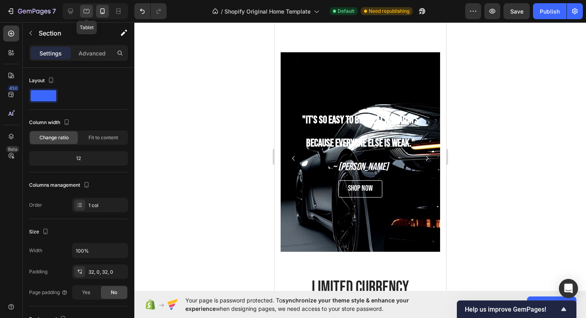
click at [87, 12] on icon at bounding box center [87, 11] width 8 height 8
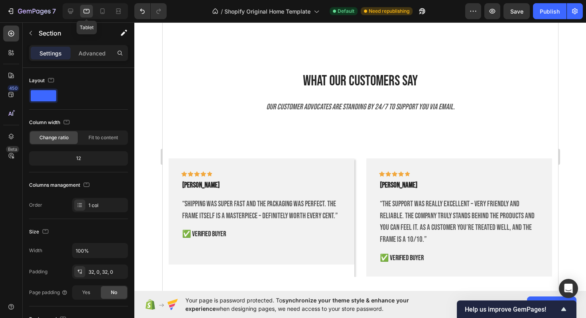
scroll to position [1911, 0]
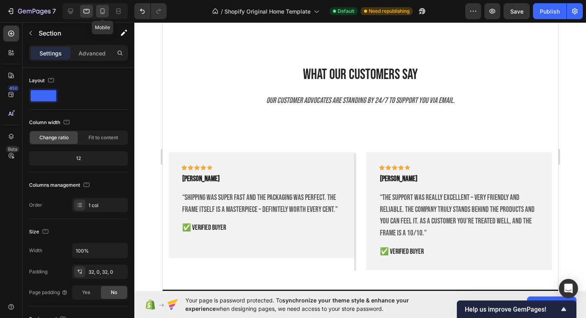
click at [99, 12] on icon at bounding box center [103, 11] width 8 height 8
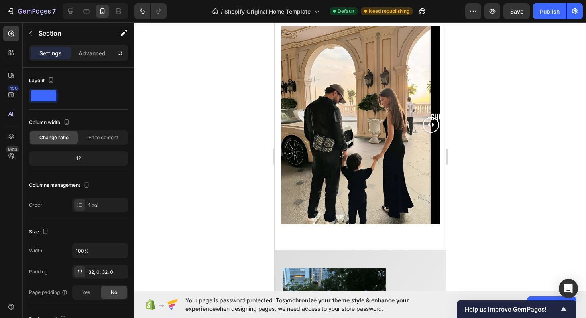
scroll to position [1032, 0]
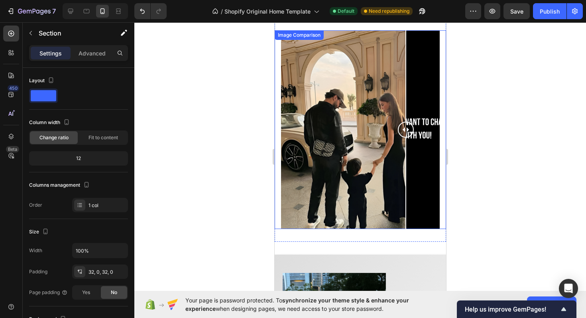
drag, startPoint x: 434, startPoint y: 124, endPoint x: 121, endPoint y: 82, distance: 315.5
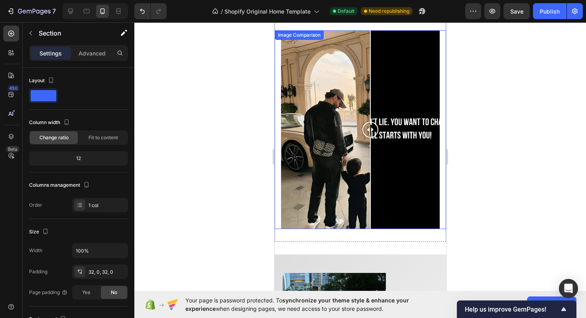
click at [370, 123] on div at bounding box center [360, 129] width 159 height 199
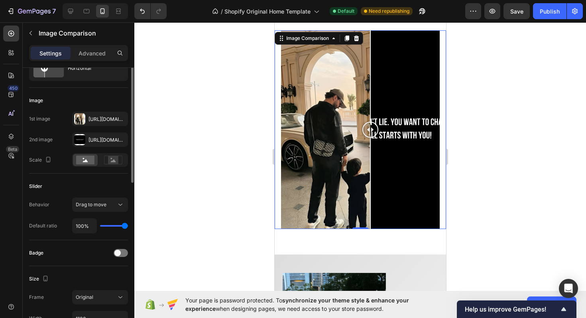
scroll to position [2, 0]
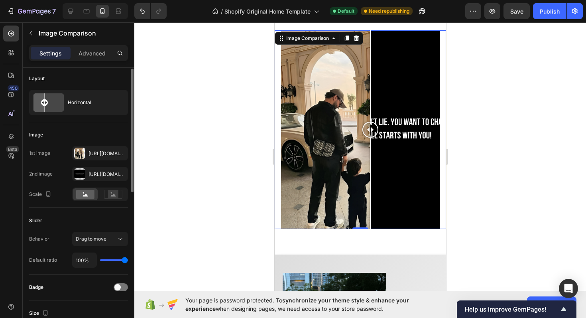
click at [51, 173] on div "2nd image" at bounding box center [41, 173] width 24 height 7
drag, startPoint x: 51, startPoint y: 173, endPoint x: 51, endPoint y: 148, distance: 24.7
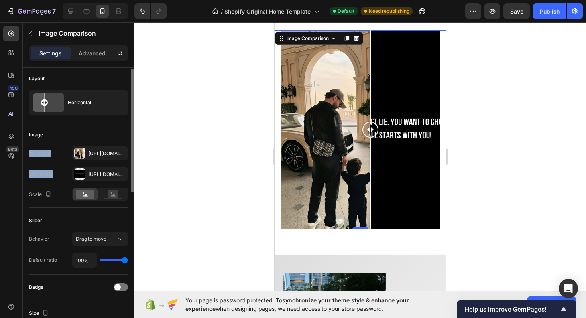
click at [51, 148] on div "1st image Https://cdn.Shopify.Com/s/files/1/0918/9454/6809/files/gempages_57093…" at bounding box center [78, 173] width 99 height 55
click at [61, 138] on div "Image" at bounding box center [78, 134] width 99 height 13
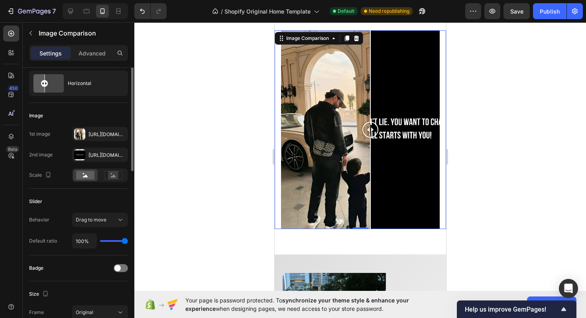
scroll to position [0, 0]
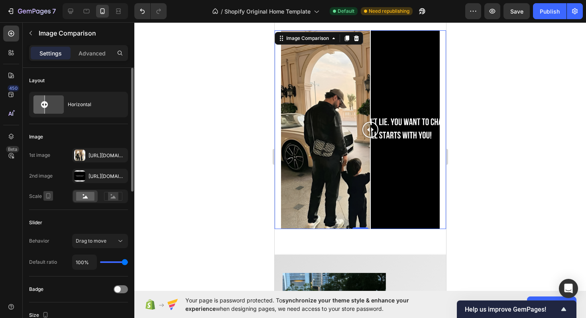
click at [47, 192] on icon "button" at bounding box center [48, 196] width 8 height 8
click at [62, 200] on div "Scale" at bounding box center [78, 196] width 99 height 14
click at [67, 113] on div "Horizontal" at bounding box center [78, 105] width 99 height 26
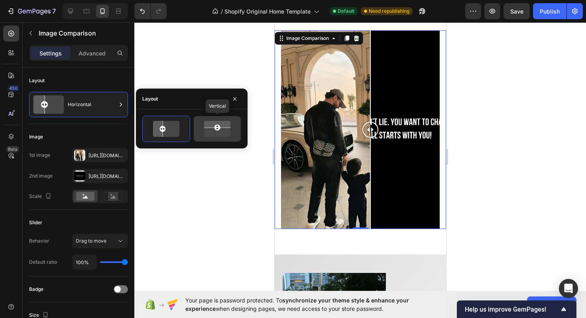
click at [233, 131] on icon at bounding box center [217, 129] width 37 height 16
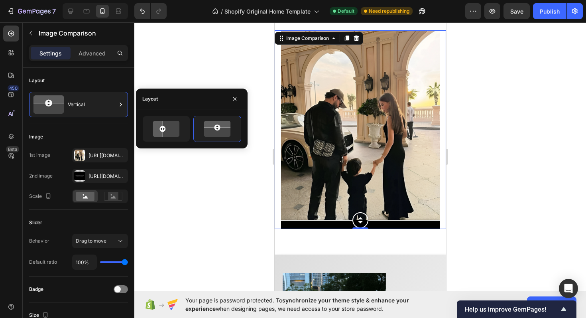
drag, startPoint x: 360, startPoint y: 217, endPoint x: 351, endPoint y: 290, distance: 73.9
click at [351, 290] on div "Image Comparison 0 Section 5 Image Millions don’t build themselves. Grind for i…" at bounding box center [359, 299] width 171 height 2584
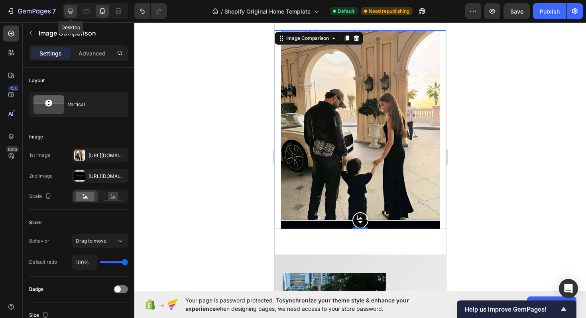
click at [73, 6] on div at bounding box center [70, 11] width 13 height 13
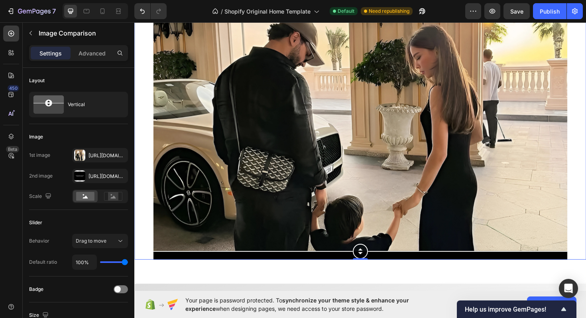
scroll to position [1073, 0]
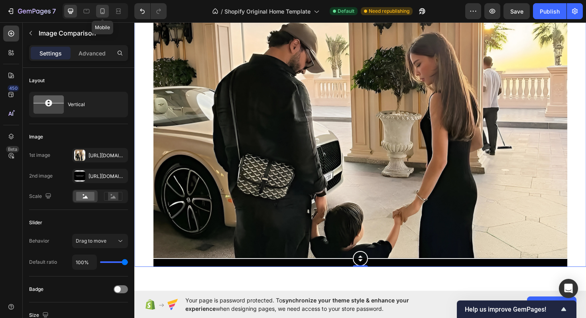
click at [103, 15] on div at bounding box center [102, 11] width 13 height 13
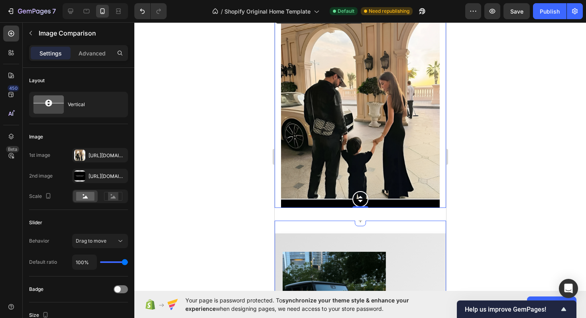
scroll to position [1012, 0]
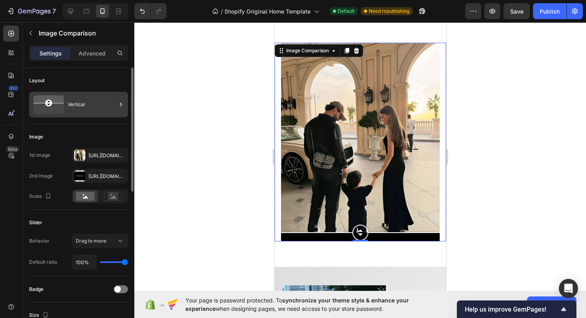
click at [62, 106] on icon at bounding box center [48, 105] width 37 height 22
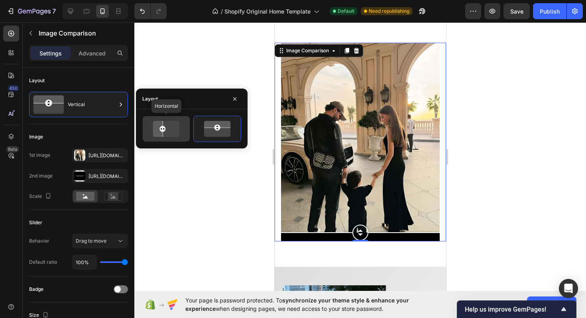
click at [157, 132] on icon at bounding box center [156, 129] width 12 height 19
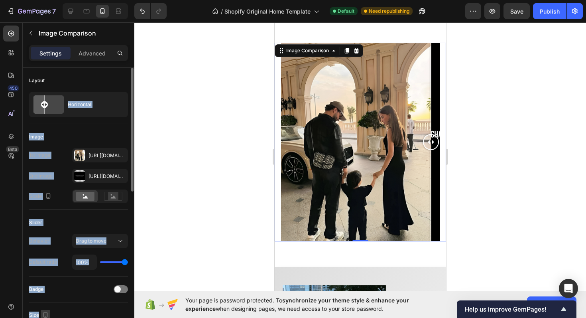
drag, startPoint x: 79, startPoint y: 85, endPoint x: 43, endPoint y: 317, distance: 234.8
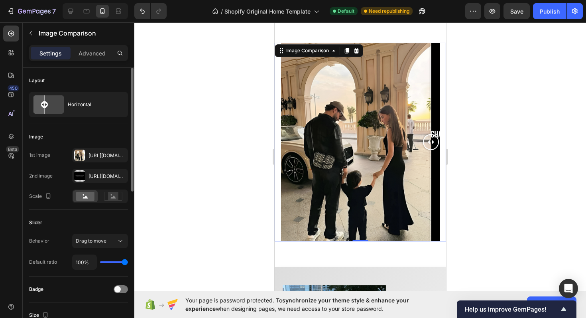
click at [61, 83] on div "Layout" at bounding box center [78, 80] width 99 height 13
click at [119, 105] on icon at bounding box center [121, 104] width 8 height 8
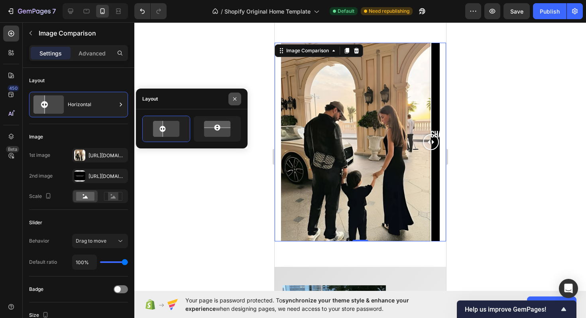
click at [236, 102] on button "button" at bounding box center [235, 99] width 13 height 13
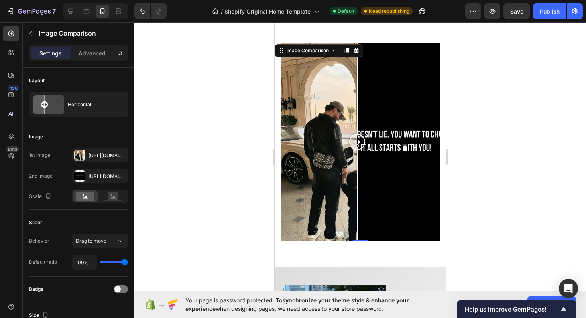
drag, startPoint x: 433, startPoint y: 144, endPoint x: 457, endPoint y: 143, distance: 24.0
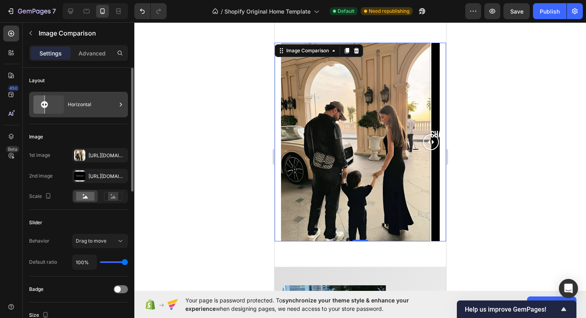
click at [118, 110] on div at bounding box center [121, 105] width 8 height 26
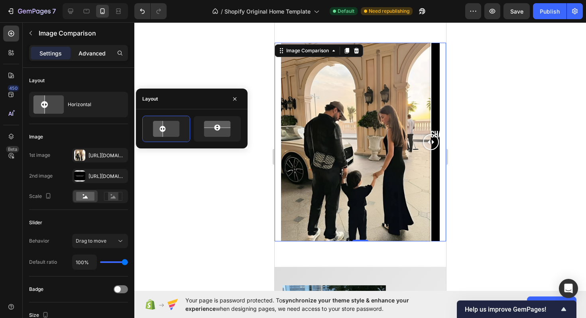
click at [94, 47] on div "Advanced" at bounding box center [92, 53] width 40 height 13
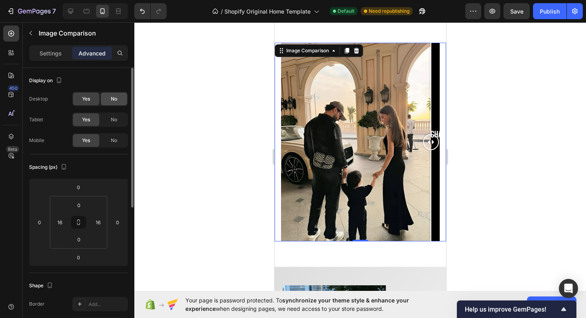
click at [111, 104] on div "No" at bounding box center [114, 99] width 26 height 13
click at [114, 115] on div "No" at bounding box center [114, 119] width 26 height 13
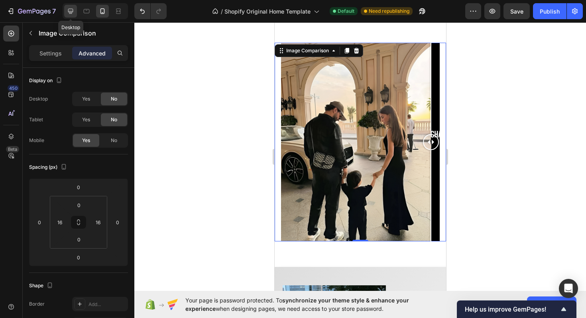
click at [71, 12] on icon at bounding box center [70, 11] width 5 height 5
type input "0"
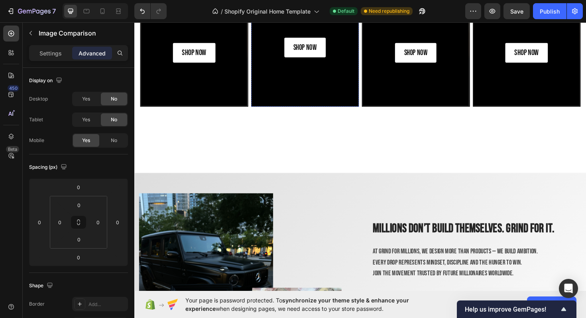
scroll to position [949, 0]
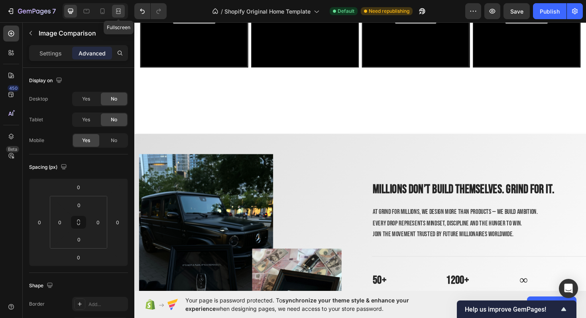
click at [116, 14] on icon at bounding box center [118, 11] width 8 height 8
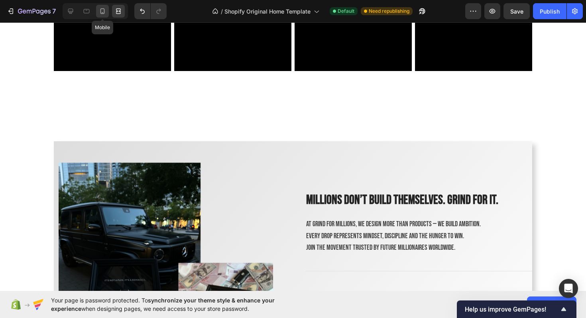
click at [98, 13] on div at bounding box center [102, 11] width 13 height 13
type input "16"
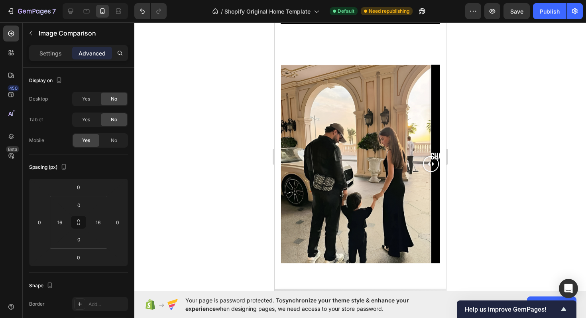
scroll to position [1003, 0]
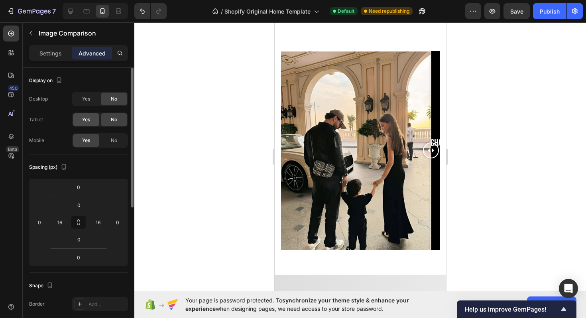
click at [85, 118] on span "Yes" at bounding box center [86, 119] width 8 height 7
click at [91, 106] on div "Desktop Yes No Tablet Yes No Mobile Yes No" at bounding box center [78, 120] width 99 height 56
click at [90, 104] on div "Yes" at bounding box center [86, 99] width 26 height 13
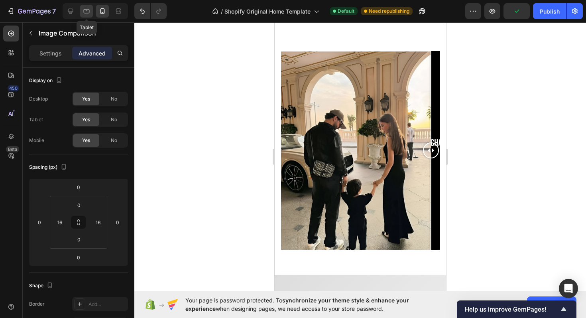
click at [81, 14] on div at bounding box center [86, 11] width 13 height 13
type input "8"
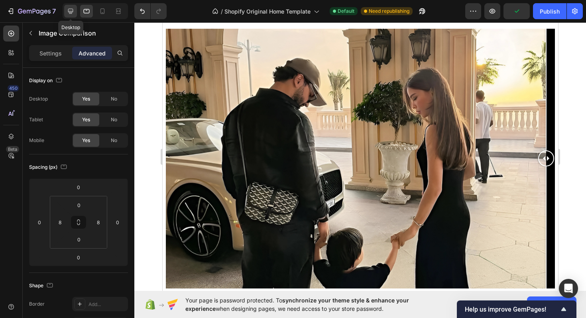
click at [69, 10] on icon at bounding box center [71, 11] width 8 height 8
type input "0"
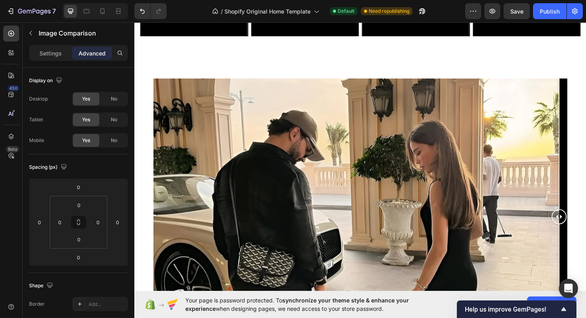
scroll to position [1038, 0]
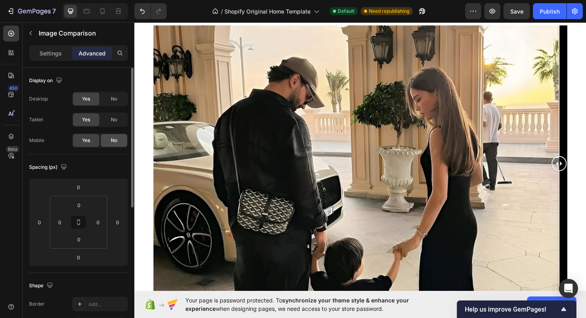
click at [112, 134] on div "No" at bounding box center [114, 140] width 26 height 13
click at [102, 12] on icon at bounding box center [103, 12] width 2 height 1
type input "16"
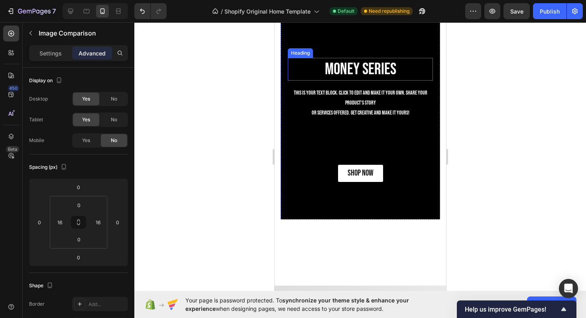
scroll to position [759, 0]
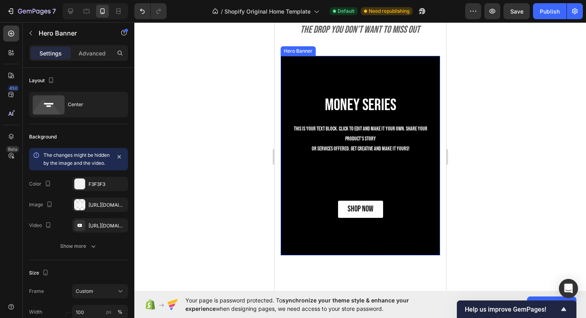
click at [327, 65] on div "Background Image" at bounding box center [360, 156] width 158 height 198
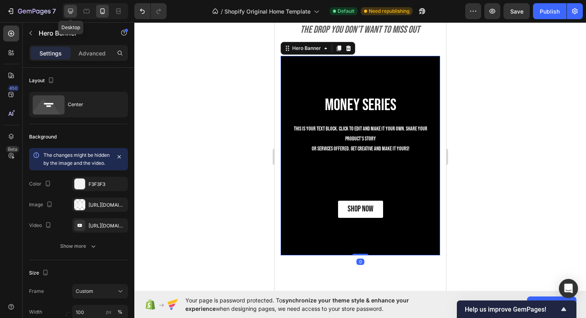
click at [65, 8] on div at bounding box center [70, 11] width 13 height 13
type input "600"
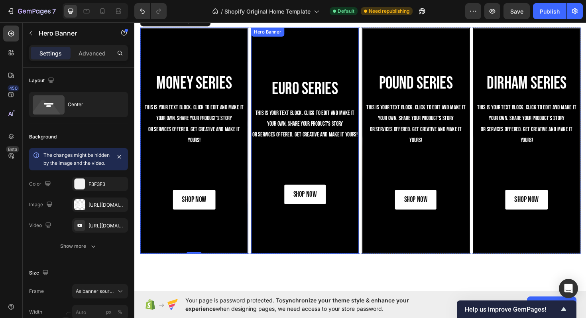
scroll to position [731, 0]
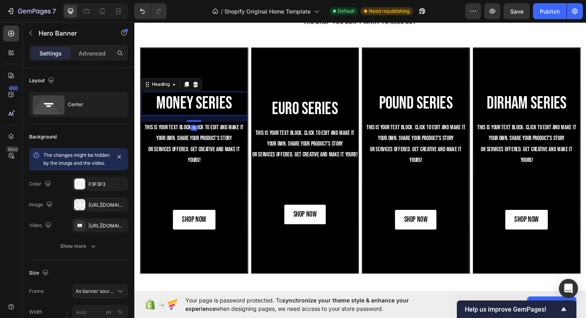
click at [189, 120] on h2 "Money Series" at bounding box center [197, 109] width 113 height 26
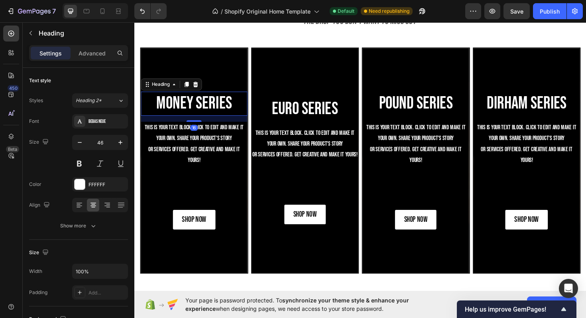
click at [189, 120] on h2 "Money Series" at bounding box center [197, 109] width 113 height 26
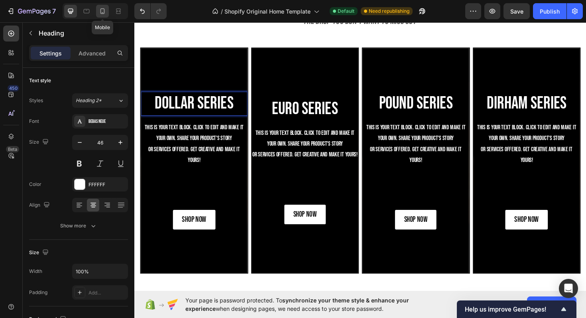
click at [106, 10] on div at bounding box center [102, 11] width 13 height 13
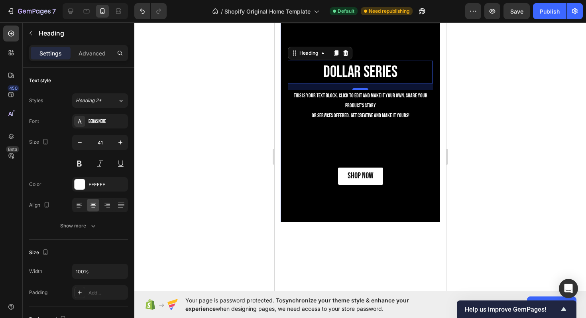
scroll to position [801, 0]
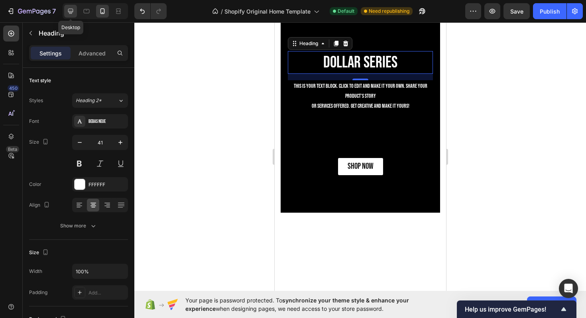
click at [70, 13] on icon at bounding box center [70, 11] width 5 height 5
type input "46"
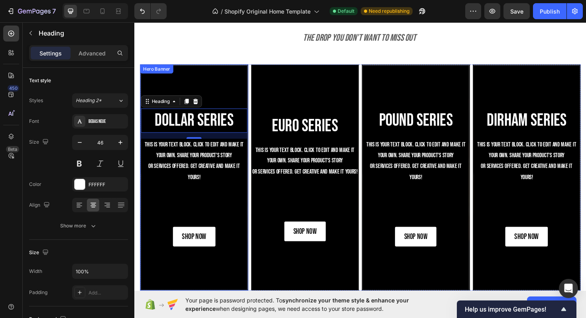
scroll to position [707, 0]
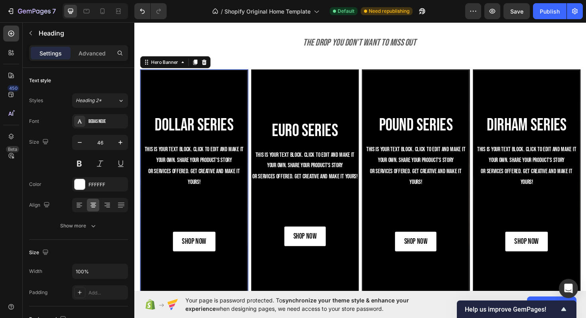
click at [193, 83] on div "Background Image" at bounding box center [197, 192] width 113 height 238
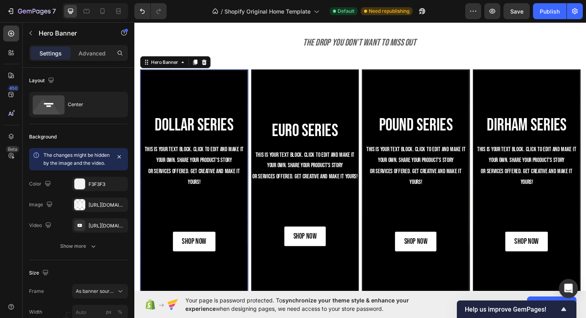
click at [89, 61] on div "Settings Advanced" at bounding box center [79, 56] width 112 height 23
click at [85, 55] on p "Advanced" at bounding box center [92, 53] width 27 height 8
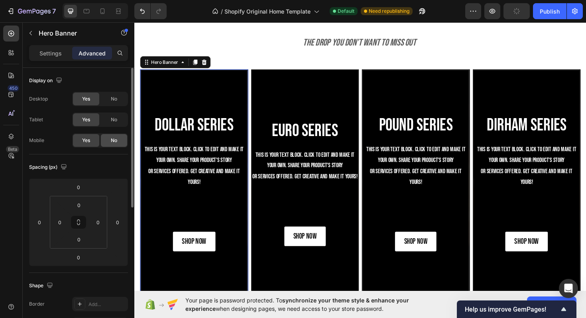
click at [116, 141] on span "No" at bounding box center [114, 140] width 6 height 7
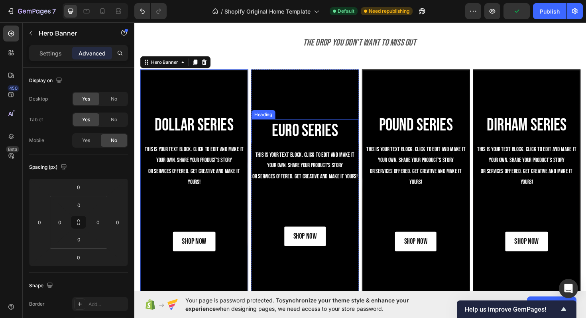
click at [334, 147] on h2 "Euro Series" at bounding box center [315, 138] width 114 height 26
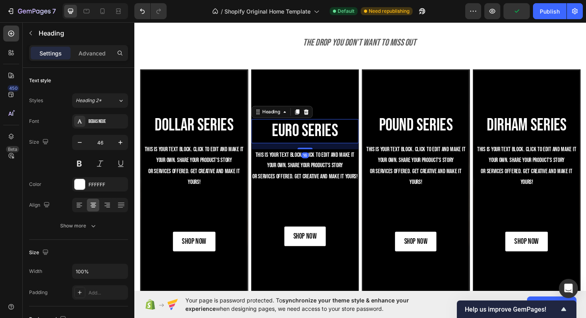
click at [328, 124] on div "Euro Series Heading 16 This is your text block. Click to edit and make it your …" at bounding box center [315, 192] width 114 height 160
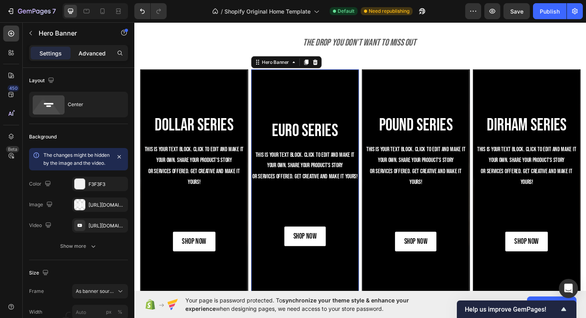
click at [93, 52] on p "Advanced" at bounding box center [92, 53] width 27 height 8
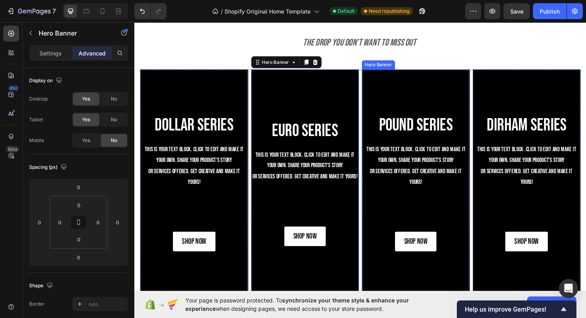
click at [414, 102] on div "Background Image" at bounding box center [432, 192] width 113 height 238
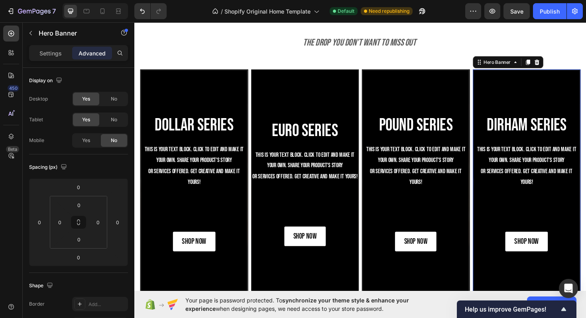
click at [546, 114] on div "DIRHAM Series Heading This is your text block. Click to edit and make it your o…" at bounding box center [550, 191] width 113 height 171
click at [102, 10] on icon at bounding box center [103, 11] width 8 height 8
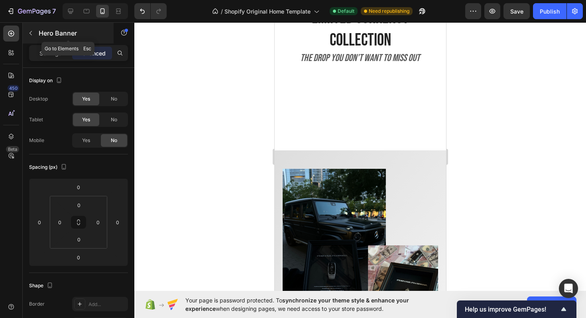
click at [36, 33] on button "button" at bounding box center [30, 33] width 13 height 13
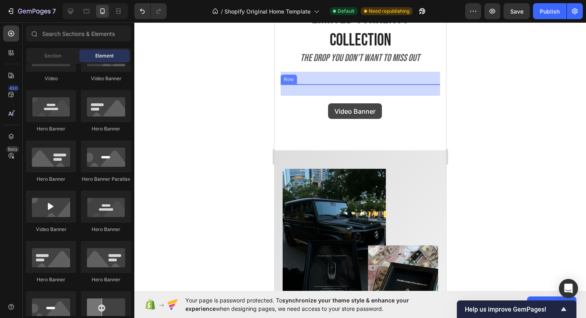
drag, startPoint x: 334, startPoint y: 226, endPoint x: 328, endPoint y: 103, distance: 123.0
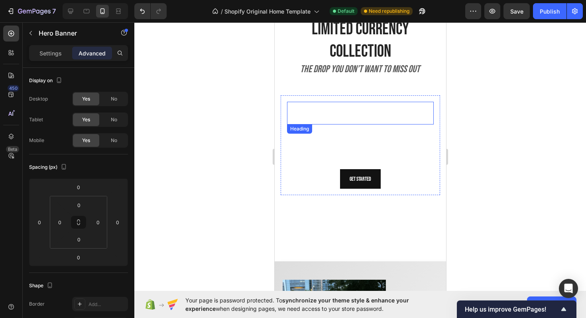
scroll to position [737, 0]
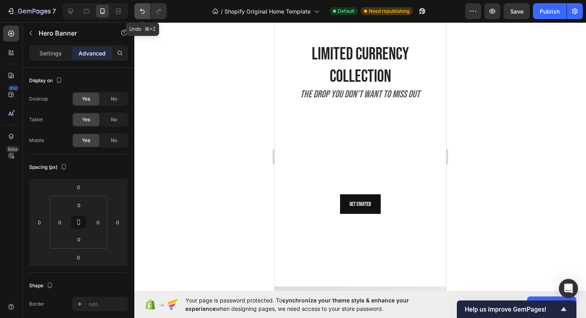
click at [138, 14] on icon "Undo/Redo" at bounding box center [142, 11] width 8 height 8
click at [140, 14] on icon "Undo/Redo" at bounding box center [142, 11] width 8 height 8
click at [146, 12] on icon "Undo/Redo" at bounding box center [142, 11] width 8 height 8
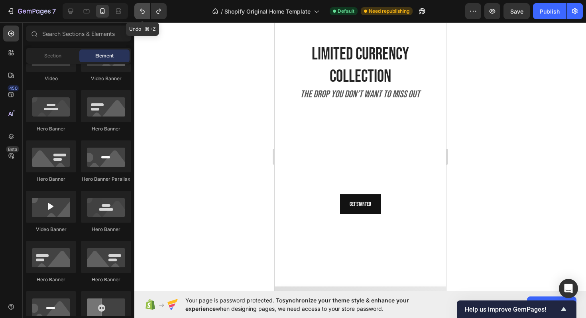
click at [146, 12] on icon "Undo/Redo" at bounding box center [142, 11] width 8 height 8
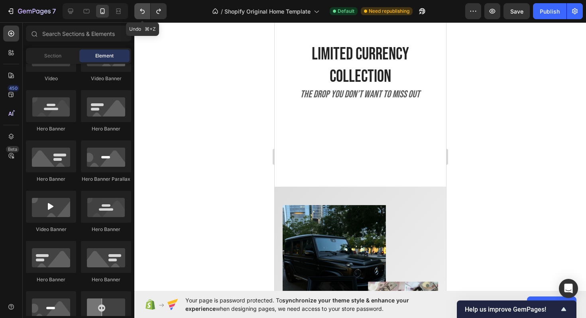
click at [146, 12] on icon "Undo/Redo" at bounding box center [142, 11] width 8 height 8
click at [160, 10] on icon "Undo/Redo" at bounding box center [158, 11] width 4 height 5
click at [157, 8] on icon "Undo/Redo" at bounding box center [159, 11] width 8 height 8
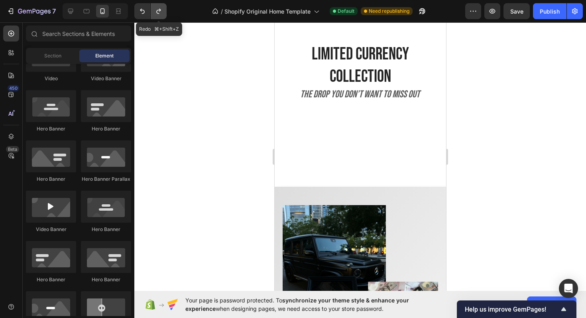
click at [157, 8] on icon "Undo/Redo" at bounding box center [159, 11] width 8 height 8
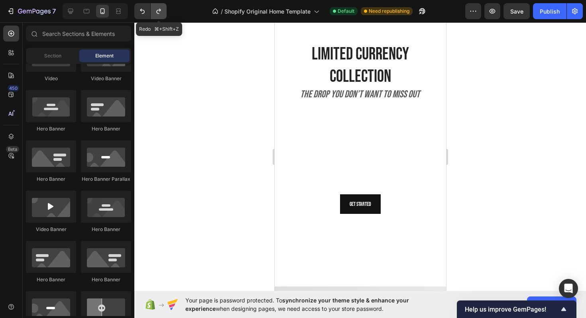
click at [157, 8] on icon "Undo/Redo" at bounding box center [159, 11] width 8 height 8
click at [139, 8] on icon "Undo/Redo" at bounding box center [142, 11] width 8 height 8
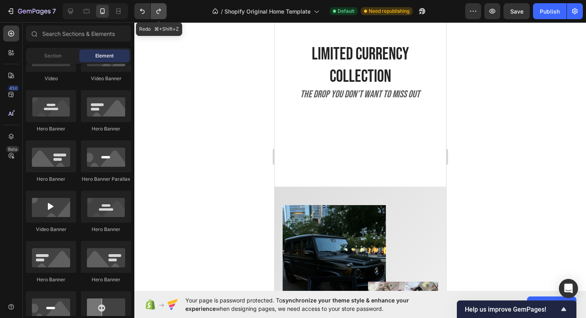
click at [151, 9] on button "Undo/Redo" at bounding box center [159, 11] width 16 height 16
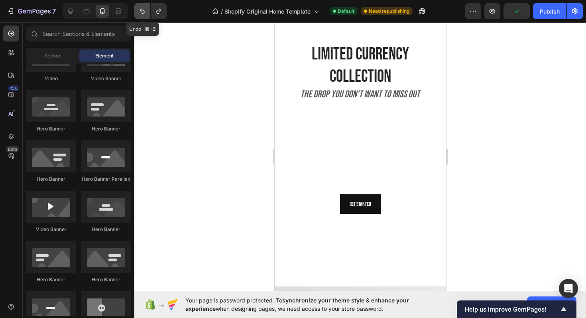
click at [141, 12] on icon "Undo/Redo" at bounding box center [142, 11] width 8 height 8
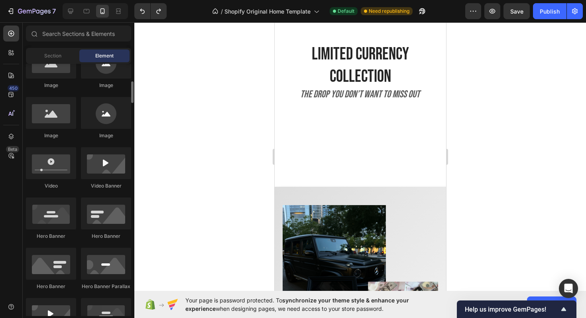
scroll to position [336, 0]
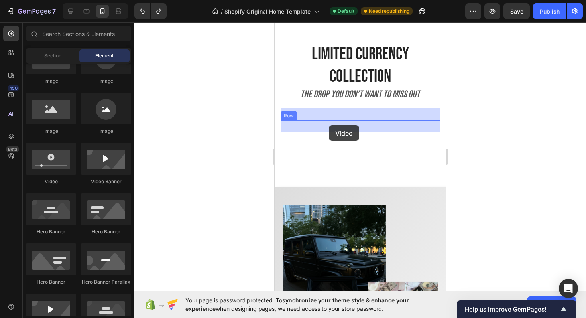
drag, startPoint x: 325, startPoint y: 186, endPoint x: 329, endPoint y: 125, distance: 60.7
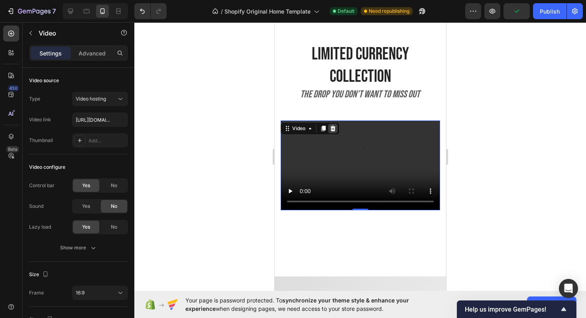
click at [336, 129] on icon at bounding box center [332, 128] width 6 height 6
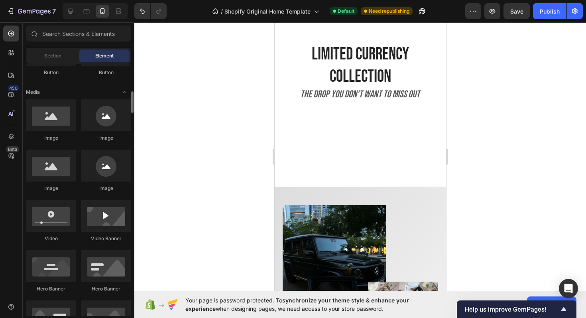
scroll to position [306, 0]
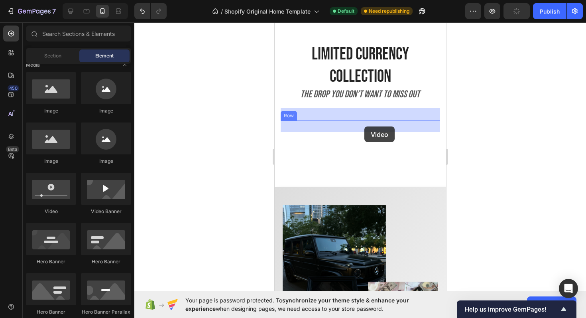
drag, startPoint x: 322, startPoint y: 216, endPoint x: 363, endPoint y: 126, distance: 98.3
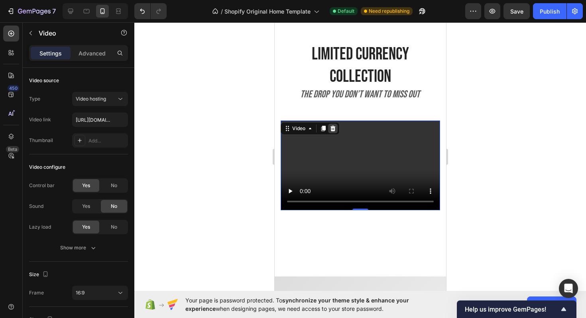
click at [335, 129] on icon at bounding box center [332, 129] width 5 height 6
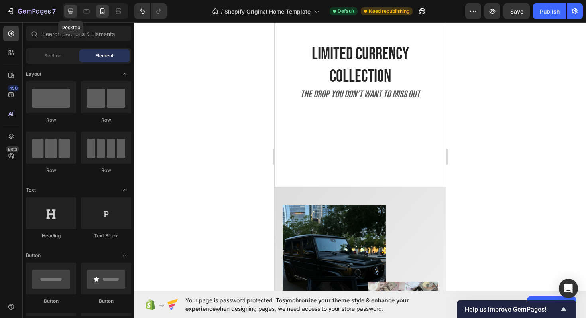
click at [73, 10] on icon at bounding box center [71, 11] width 8 height 8
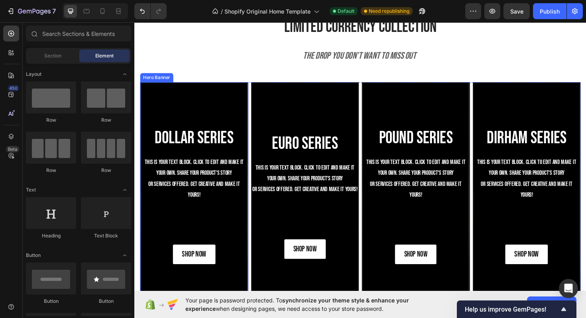
click at [228, 119] on div "Background Image" at bounding box center [197, 206] width 113 height 238
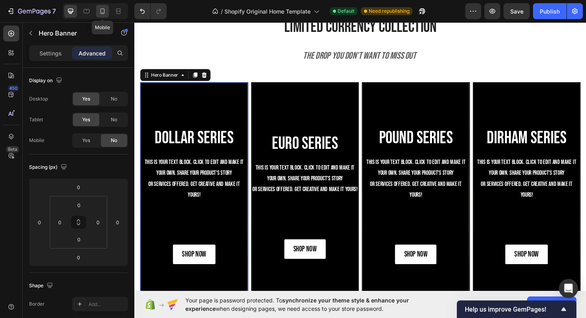
click at [104, 12] on icon at bounding box center [102, 11] width 4 height 6
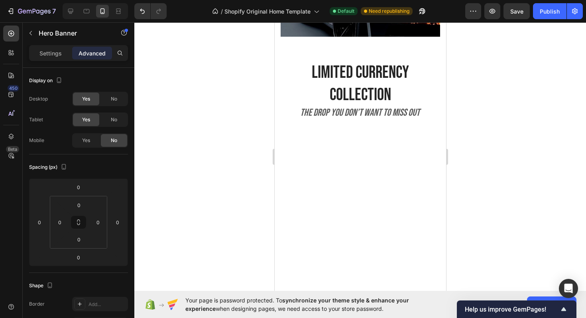
scroll to position [709, 0]
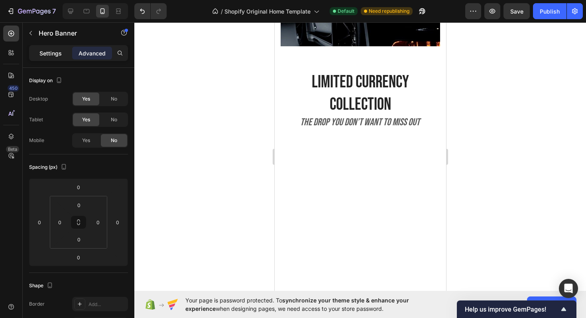
click at [48, 55] on p "Settings" at bounding box center [50, 53] width 22 height 8
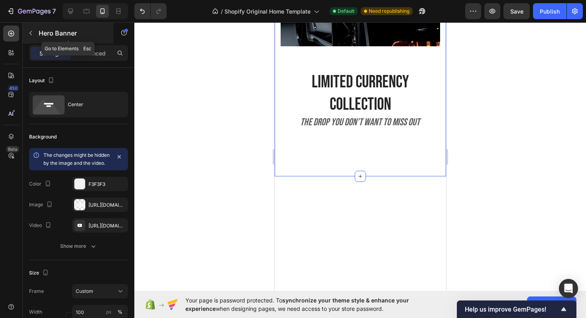
click at [32, 29] on button "button" at bounding box center [30, 33] width 13 height 13
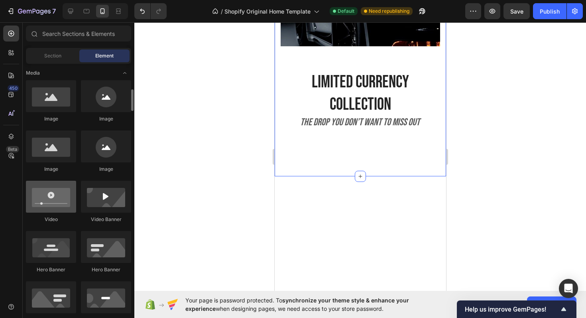
scroll to position [283, 0]
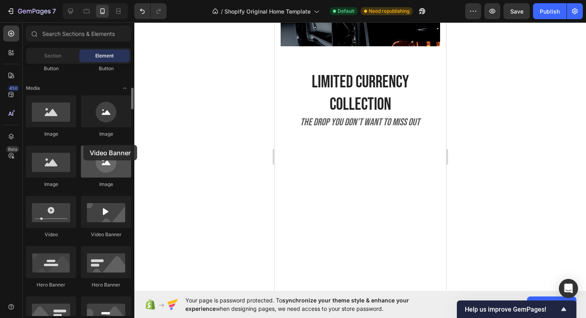
drag, startPoint x: 92, startPoint y: 221, endPoint x: 84, endPoint y: 148, distance: 73.0
click at [84, 148] on div "Image Image Image Image Video Video Banner Hero Banner Hero Banner Hero Banner …" at bounding box center [78, 295] width 105 height 401
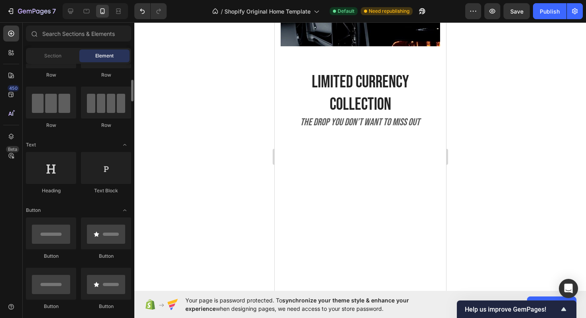
scroll to position [0, 0]
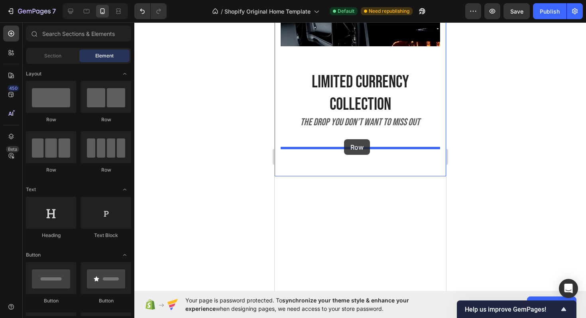
drag, startPoint x: 330, startPoint y: 124, endPoint x: 344, endPoint y: 139, distance: 20.9
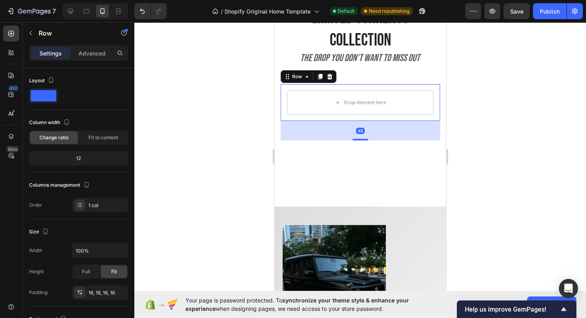
scroll to position [793, 0]
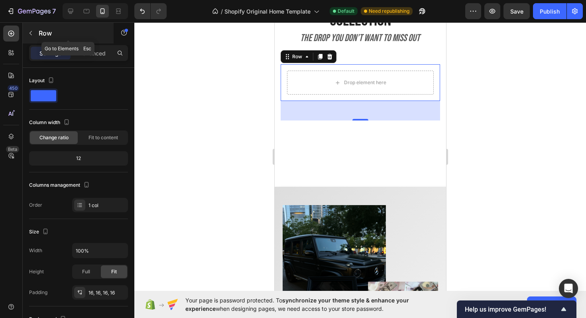
click at [29, 37] on button "button" at bounding box center [30, 33] width 13 height 13
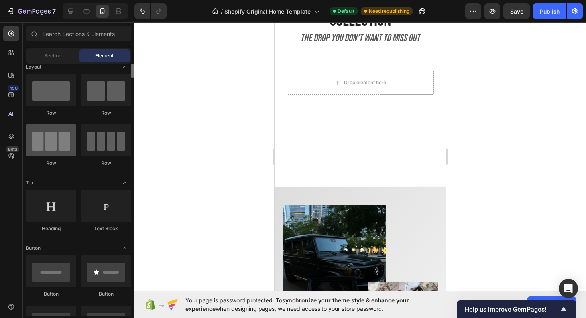
scroll to position [0, 0]
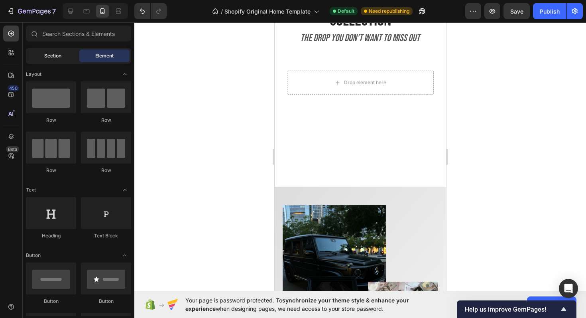
click at [50, 58] on span "Section" at bounding box center [52, 55] width 17 height 7
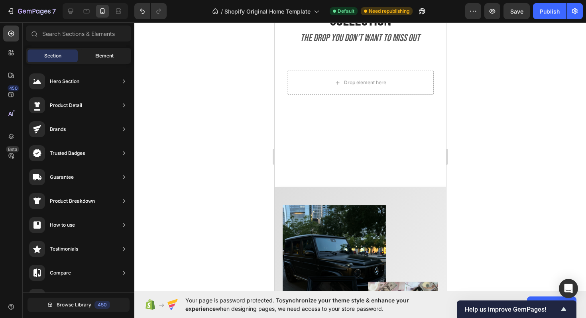
click at [103, 54] on span "Element" at bounding box center [104, 55] width 18 height 7
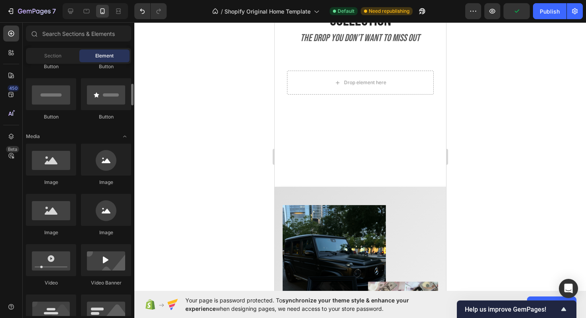
scroll to position [326, 0]
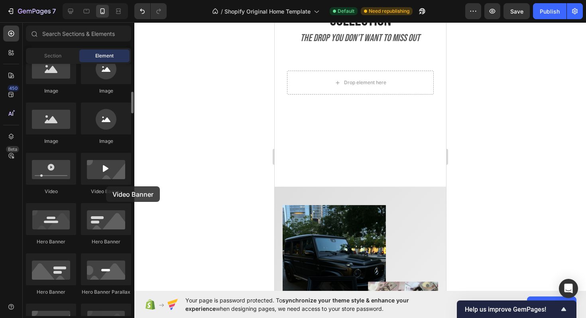
click at [106, 186] on div "Video Banner" at bounding box center [106, 174] width 50 height 42
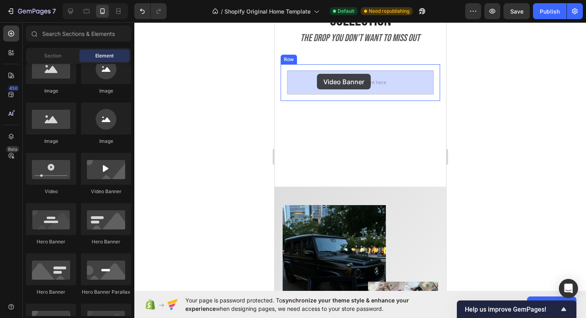
drag, startPoint x: 379, startPoint y: 189, endPoint x: 317, endPoint y: 74, distance: 131.0
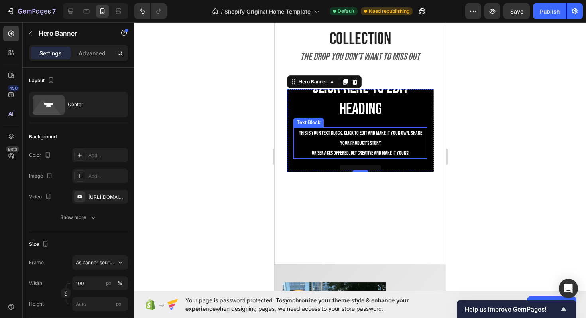
scroll to position [772, 0]
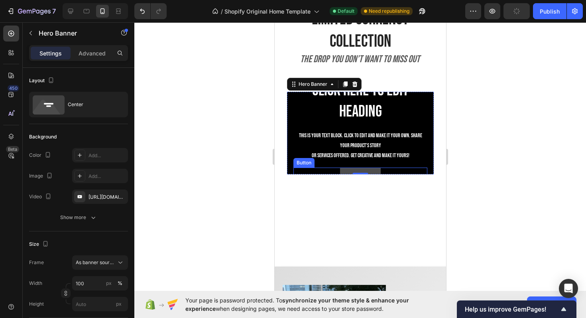
click at [359, 170] on button "Get started" at bounding box center [360, 177] width 41 height 20
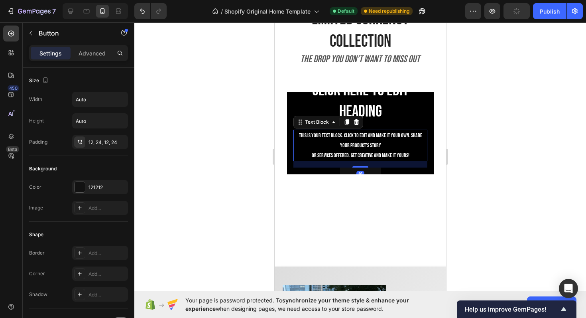
click at [413, 138] on div "This is your text block. Click to edit and make it your own. Share your product…" at bounding box center [360, 146] width 134 height 32
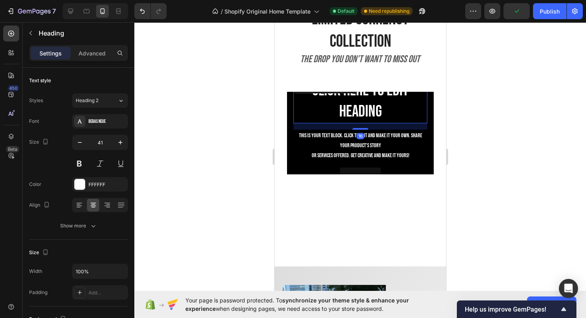
click at [422, 98] on h2 "Click here to edit heading" at bounding box center [360, 101] width 134 height 44
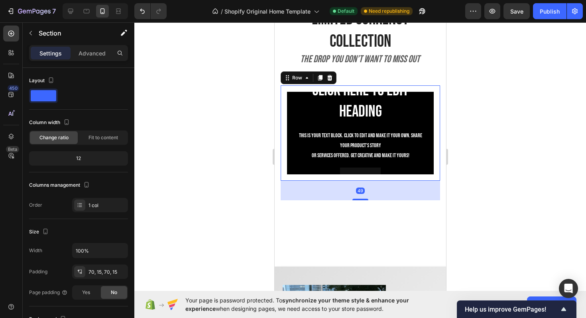
click at [309, 86] on div "Click here to edit heading Heading This is your text block. Click to edit and m…" at bounding box center [360, 132] width 160 height 95
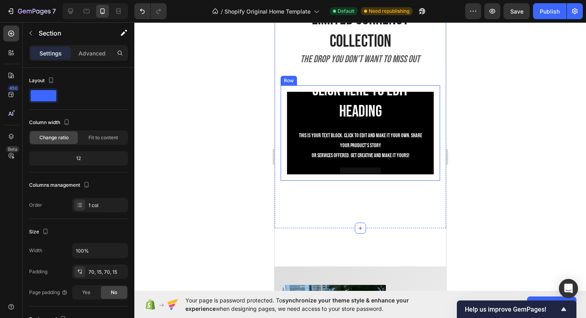
click at [303, 88] on div "Click here to edit heading Heading This is your text block. Click to edit and m…" at bounding box center [360, 132] width 160 height 95
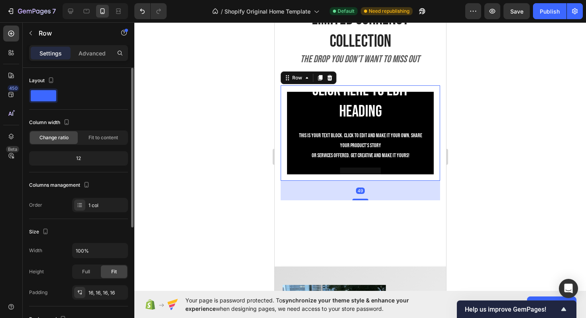
click at [86, 158] on div "12" at bounding box center [79, 158] width 96 height 11
click at [101, 138] on span "Fit to content" at bounding box center [104, 137] width 30 height 7
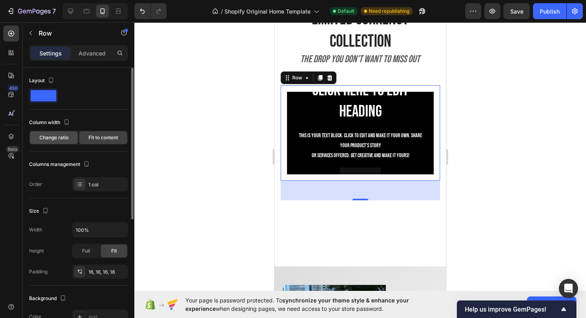
click at [57, 138] on span "Change ratio" at bounding box center [53, 137] width 29 height 7
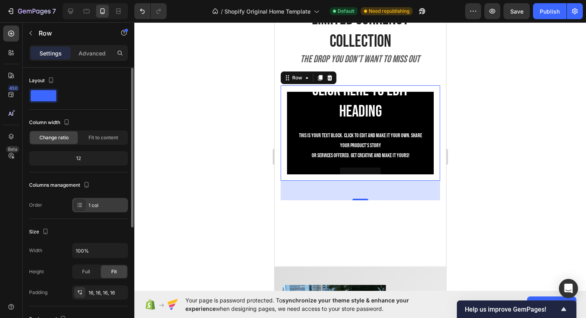
click at [106, 205] on div "1 col" at bounding box center [107, 205] width 37 height 7
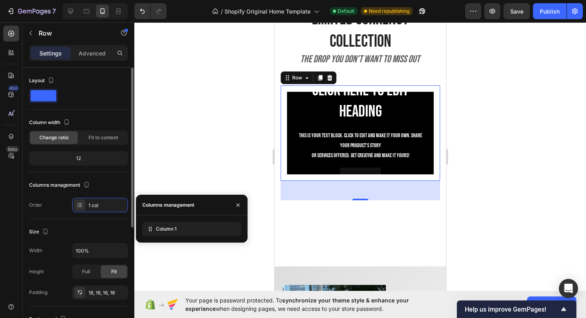
click at [109, 225] on div "Size Width 100% Height Full Fit Padding 16, 16, 16, 16" at bounding box center [78, 262] width 99 height 87
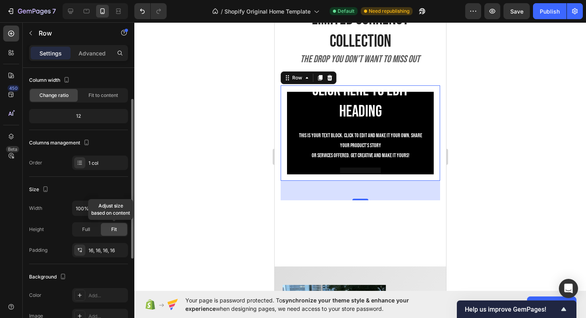
scroll to position [60, 0]
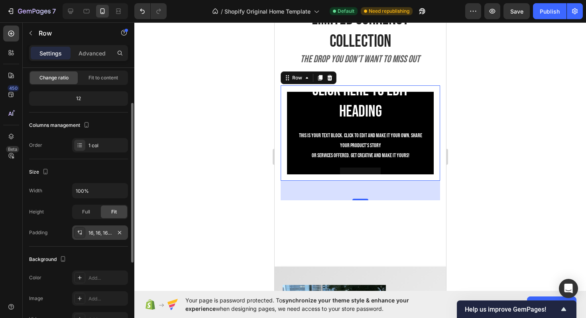
click at [91, 232] on div "16, 16, 16, 16" at bounding box center [100, 232] width 23 height 7
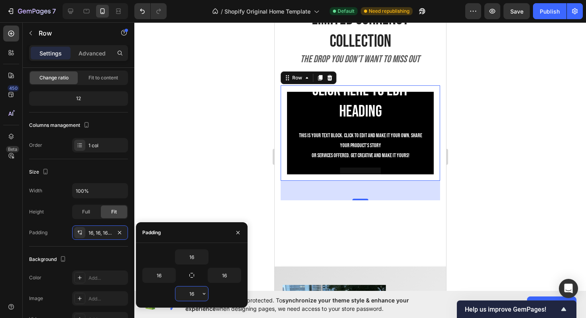
click at [184, 293] on input "16" at bounding box center [191, 293] width 33 height 14
click at [69, 12] on icon at bounding box center [70, 11] width 5 height 5
type input "1200"
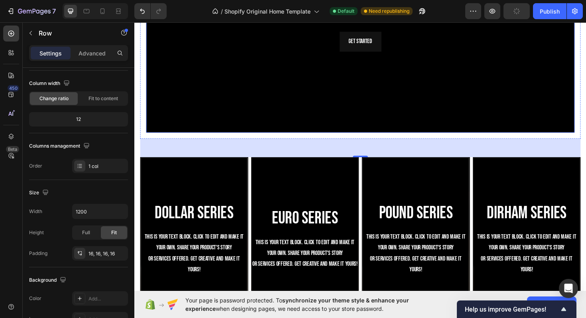
scroll to position [714, 0]
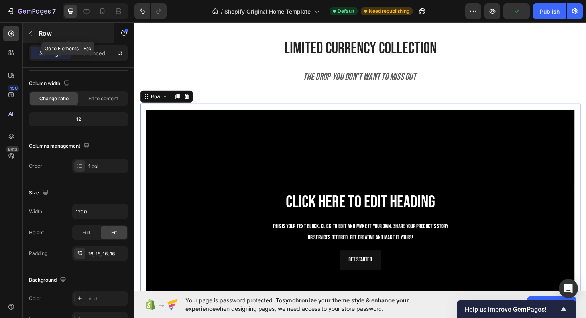
click at [31, 31] on icon "button" at bounding box center [31, 33] width 6 height 6
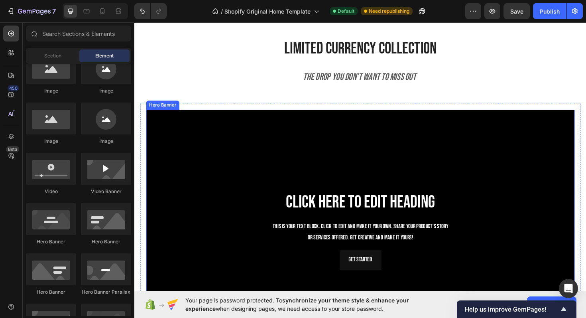
click at [214, 131] on div "Background Image" at bounding box center [374, 242] width 454 height 255
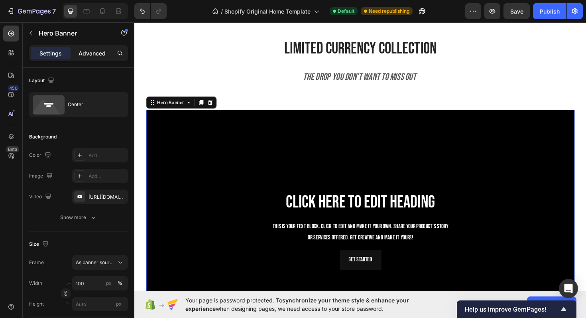
click at [95, 50] on p "Advanced" at bounding box center [92, 53] width 27 height 8
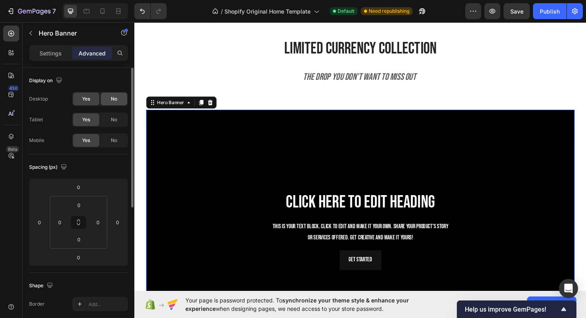
click at [105, 95] on div "No" at bounding box center [114, 99] width 26 height 13
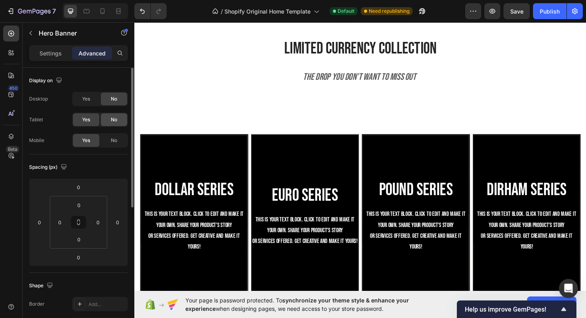
click at [112, 114] on div "No" at bounding box center [114, 119] width 26 height 13
click at [100, 9] on icon at bounding box center [103, 11] width 8 height 8
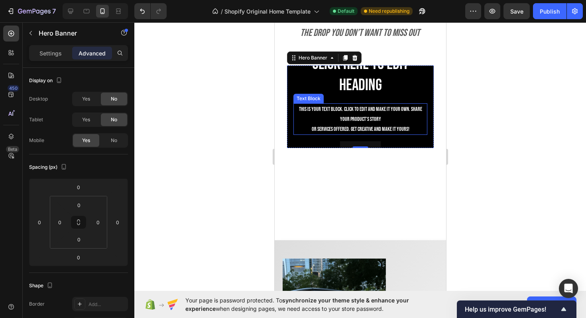
scroll to position [794, 0]
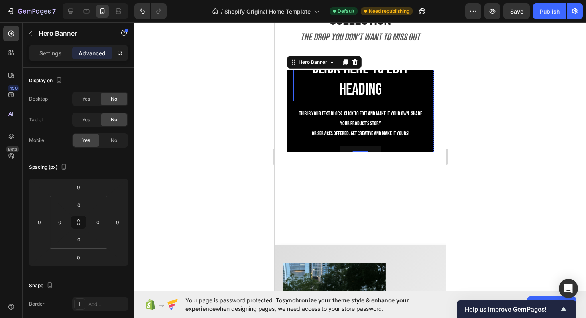
click at [319, 89] on h2 "Click here to edit heading" at bounding box center [360, 79] width 134 height 44
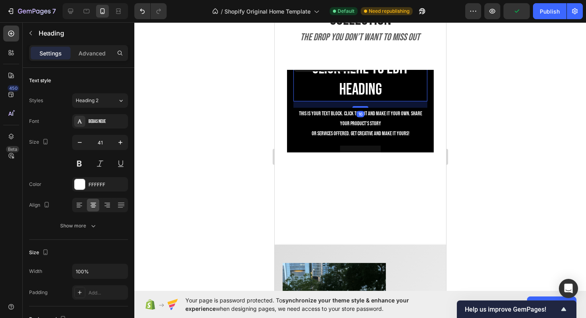
click at [406, 102] on div "16" at bounding box center [360, 104] width 134 height 6
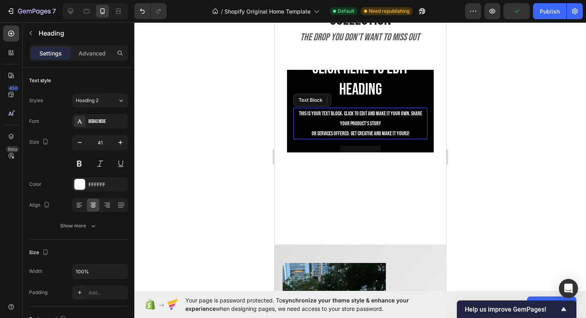
click at [406, 128] on div "This is your text block. Click to edit and make it your own. Share your product…" at bounding box center [360, 124] width 134 height 32
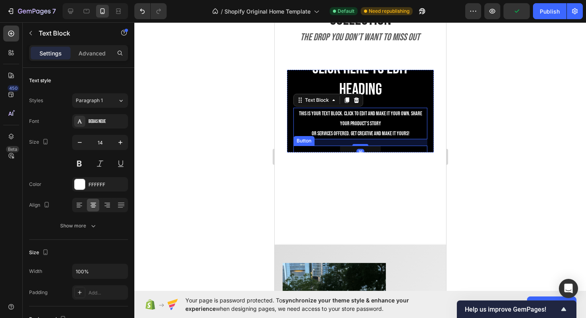
click at [405, 147] on div "Get started Button" at bounding box center [360, 156] width 134 height 20
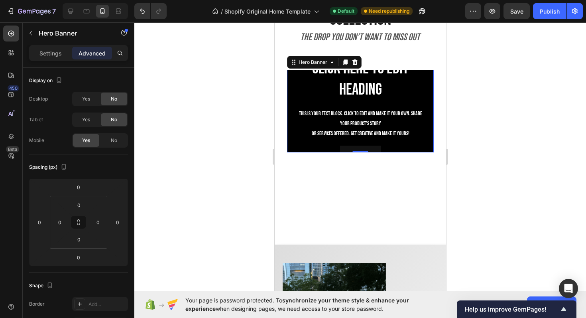
click at [430, 149] on div "Click here to edit heading Heading This is your text block. Click to edit and m…" at bounding box center [360, 111] width 147 height 121
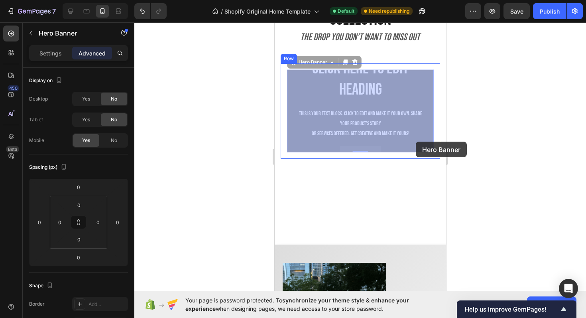
drag, startPoint x: 433, startPoint y: 150, endPoint x: 415, endPoint y: 142, distance: 19.4
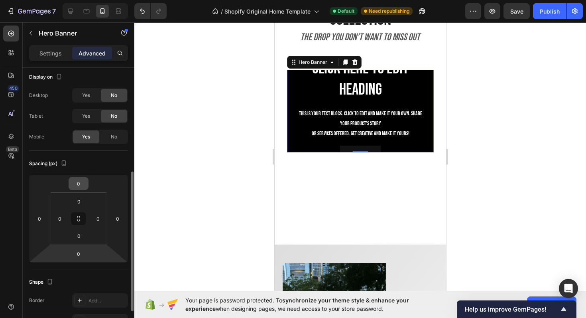
scroll to position [0, 0]
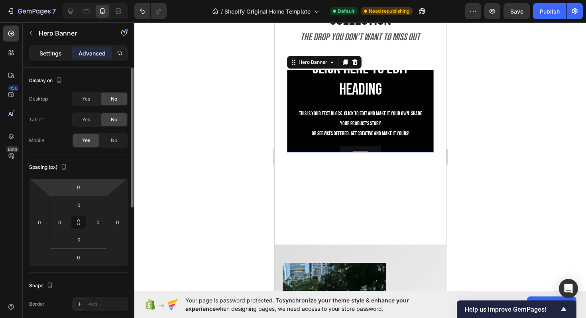
click at [51, 51] on p "Settings" at bounding box center [50, 53] width 22 height 8
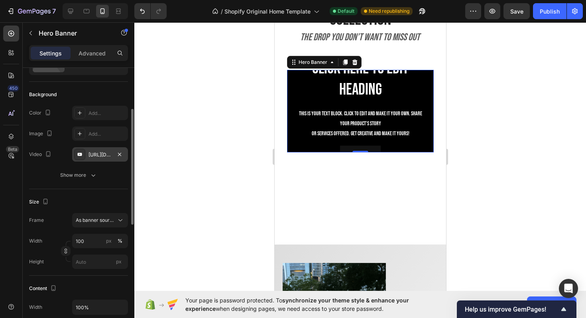
scroll to position [64, 0]
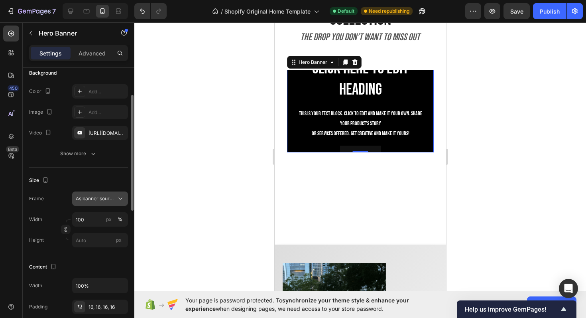
click at [90, 199] on span "As banner source" at bounding box center [95, 198] width 39 height 7
click at [93, 234] on span "Custom" at bounding box center [84, 232] width 18 height 7
click at [85, 8] on icon at bounding box center [87, 11] width 8 height 8
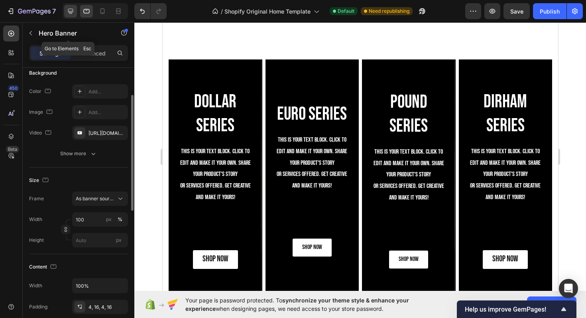
scroll to position [766, 0]
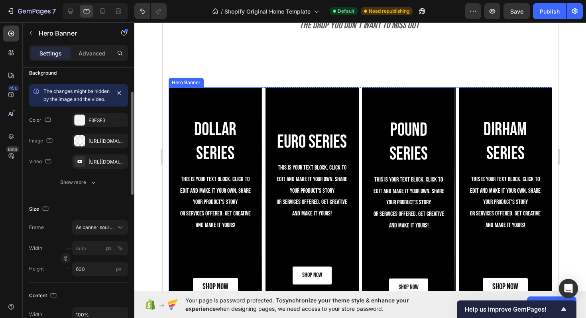
click at [203, 107] on div "Background Image" at bounding box center [215, 207] width 92 height 238
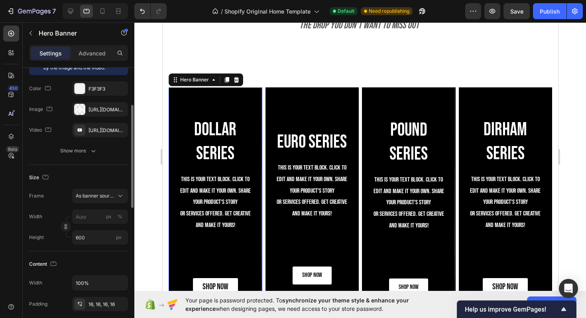
scroll to position [96, 0]
click at [101, 10] on icon at bounding box center [103, 11] width 8 height 8
type input "100"
type input "500"
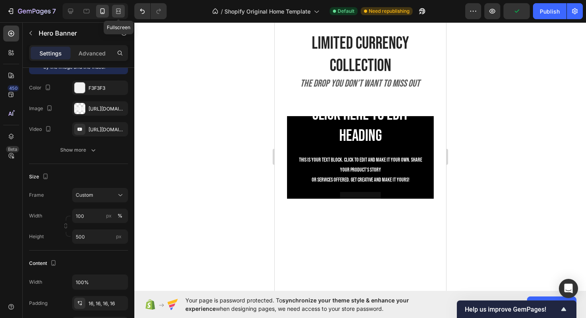
scroll to position [738, 0]
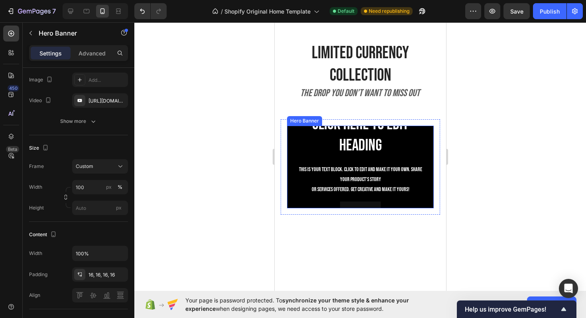
click at [288, 134] on div "Click here to edit heading Heading This is your text block. Click to edit and m…" at bounding box center [360, 166] width 147 height 121
click at [97, 209] on input "px" at bounding box center [100, 208] width 56 height 14
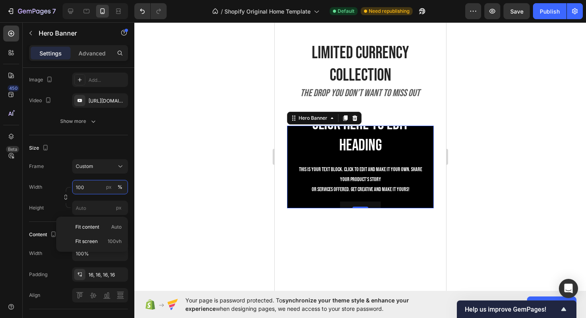
click at [91, 191] on input "100" at bounding box center [100, 187] width 56 height 14
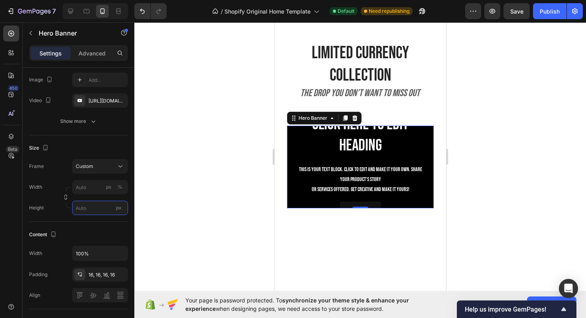
click at [84, 202] on input "px" at bounding box center [100, 208] width 56 height 14
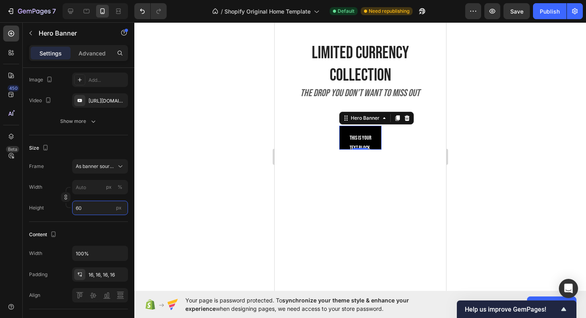
type input "600"
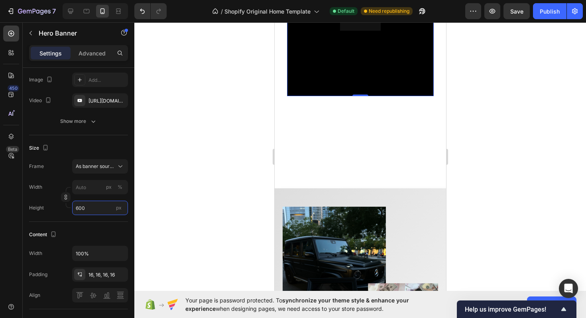
scroll to position [1009, 0]
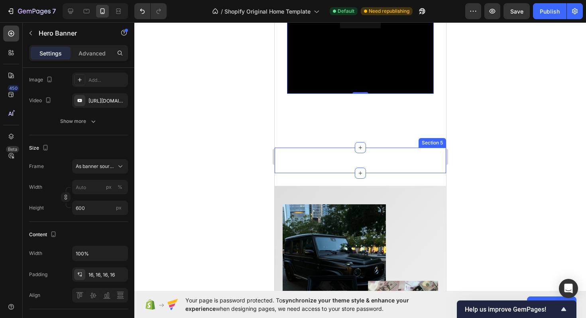
click at [385, 148] on div "Image Comparison Section 5" at bounding box center [359, 161] width 171 height 26
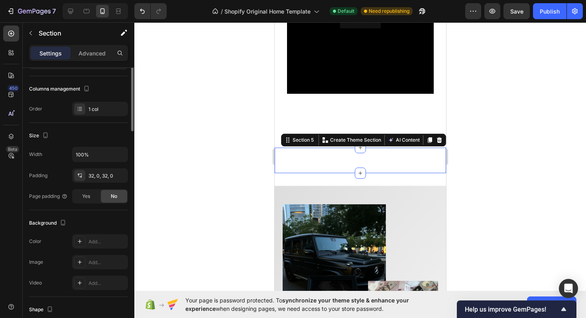
scroll to position [0, 0]
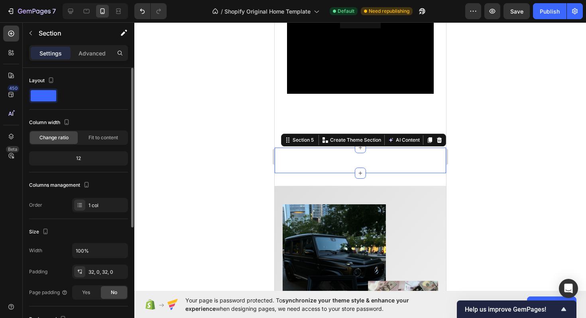
click at [488, 102] on div at bounding box center [360, 170] width 452 height 296
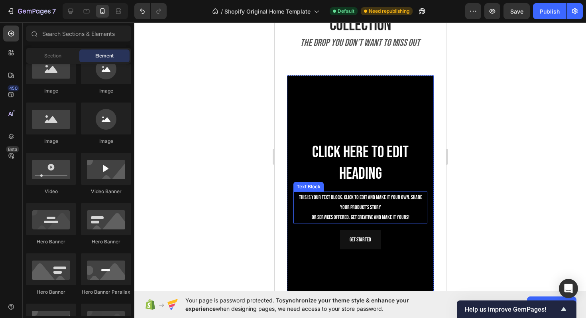
scroll to position [798, 0]
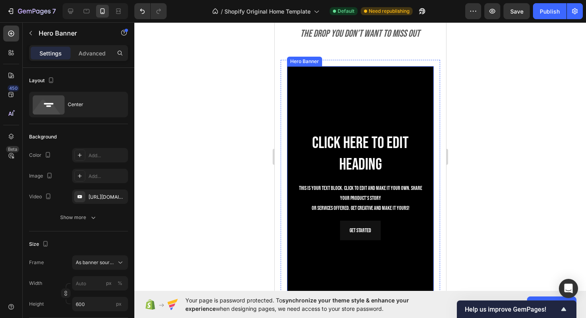
click at [351, 97] on div "Background Image" at bounding box center [360, 185] width 147 height 239
click at [221, 71] on div at bounding box center [360, 170] width 452 height 296
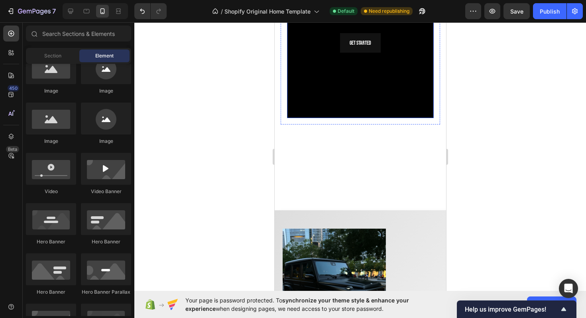
scroll to position [1047, 0]
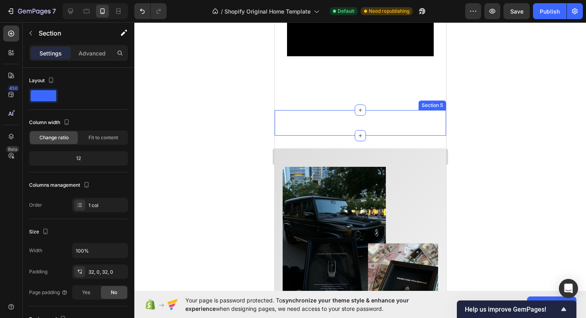
click at [344, 129] on div "Image Comparison Section 5" at bounding box center [359, 123] width 171 height 26
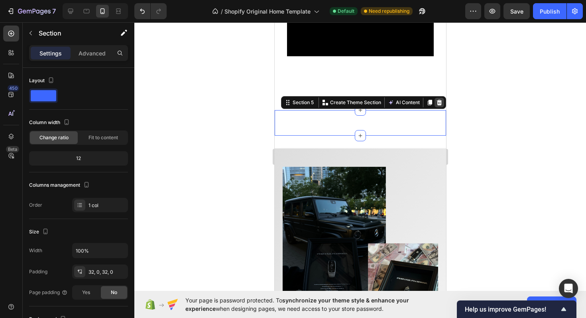
click at [443, 102] on div at bounding box center [439, 103] width 10 height 10
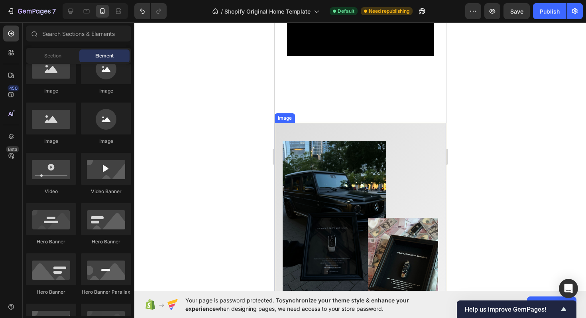
click at [518, 122] on div at bounding box center [360, 170] width 452 height 296
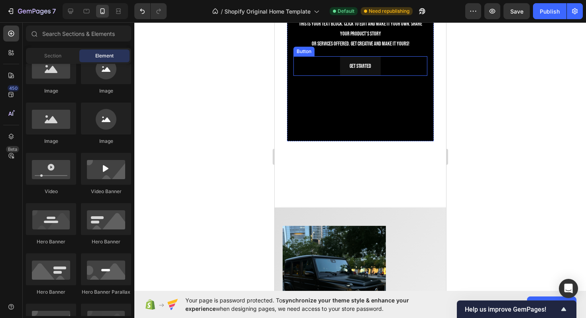
scroll to position [983, 0]
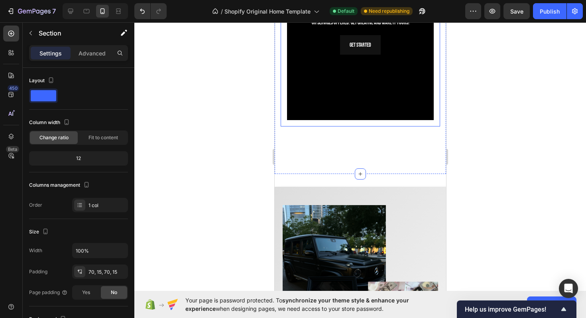
click at [357, 119] on div "Click here to edit heading Heading This is your text block. Click to edit and m…" at bounding box center [360, 0] width 160 height 252
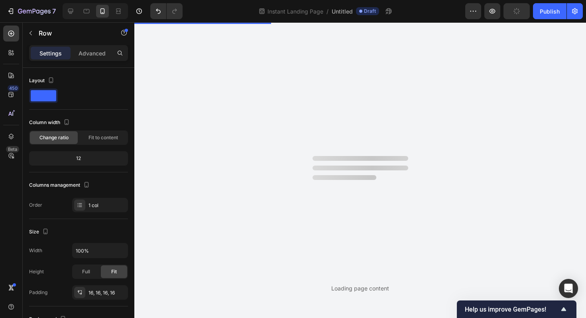
click at [359, 143] on div "Loading page content" at bounding box center [360, 170] width 452 height 296
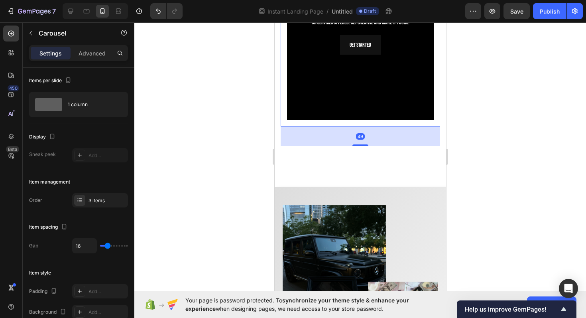
click at [451, 162] on div at bounding box center [360, 170] width 452 height 296
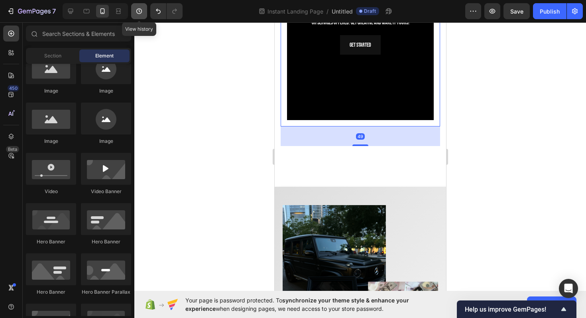
click at [137, 8] on icon "button" at bounding box center [139, 11] width 8 height 8
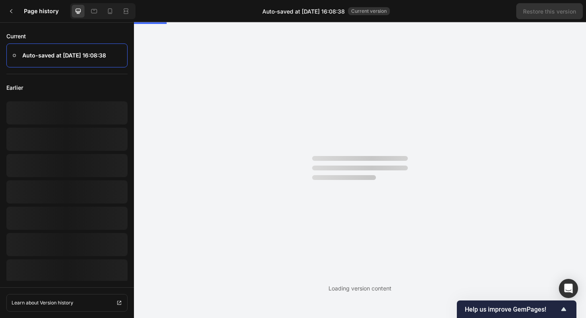
scroll to position [0, 0]
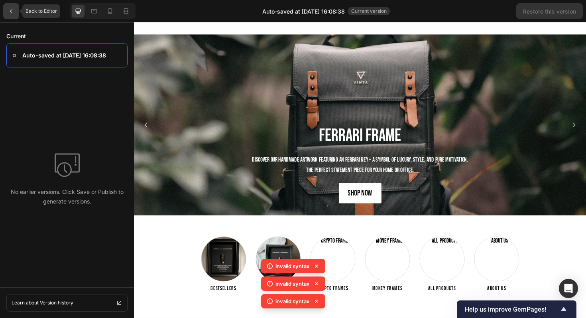
click at [14, 11] on icon at bounding box center [11, 11] width 6 height 6
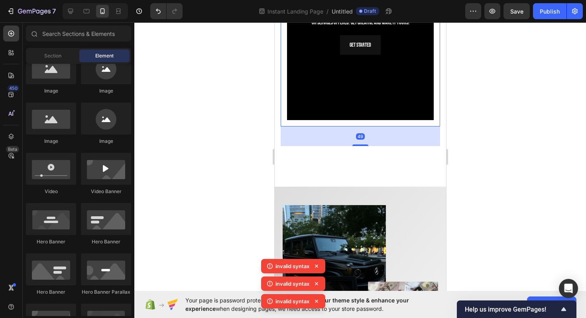
click at [497, 154] on div at bounding box center [360, 170] width 452 height 296
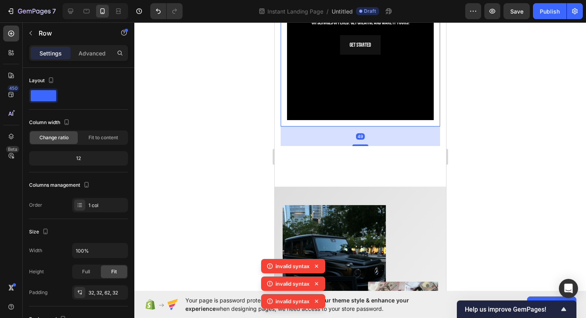
click at [537, 98] on div at bounding box center [360, 170] width 452 height 296
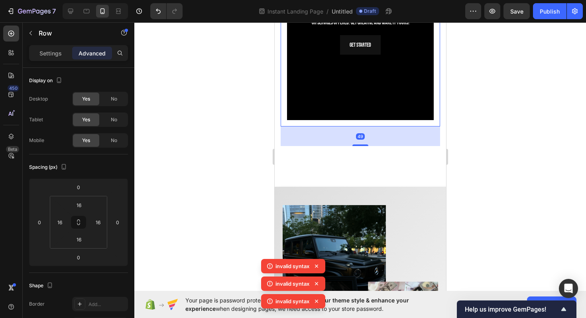
click at [470, 197] on div at bounding box center [360, 170] width 452 height 296
click at [578, 88] on div at bounding box center [360, 170] width 452 height 296
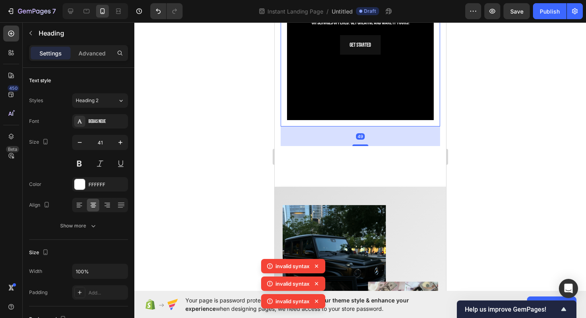
click at [541, 214] on div at bounding box center [360, 170] width 452 height 296
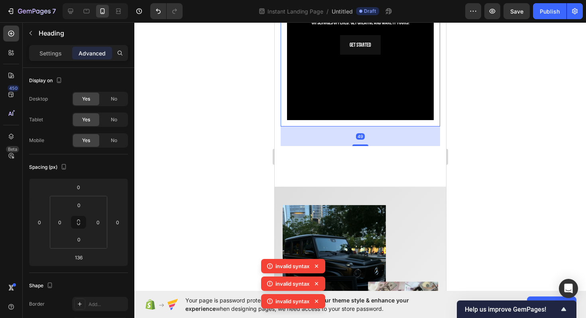
type input "140"
click at [485, 87] on div at bounding box center [360, 170] width 452 height 296
type input "130"
type input "55"
click at [461, 98] on div at bounding box center [360, 170] width 452 height 296
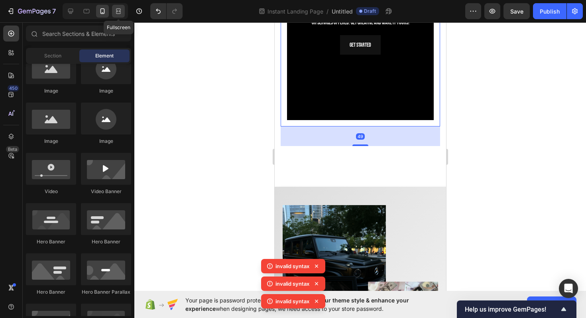
click at [116, 10] on icon at bounding box center [118, 9] width 5 height 2
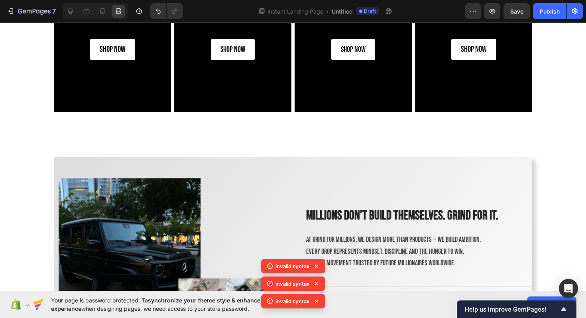
click at [317, 264] on icon at bounding box center [317, 266] width 8 height 8
click at [318, 282] on icon at bounding box center [316, 283] width 3 height 3
click at [319, 300] on icon at bounding box center [317, 301] width 8 height 8
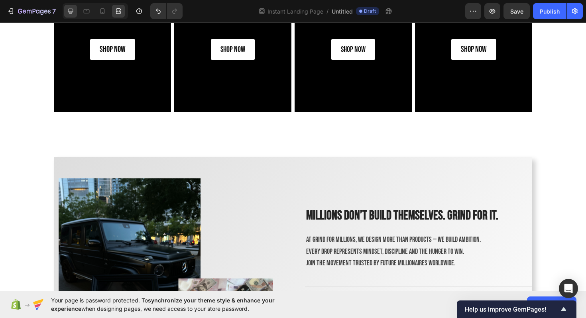
click at [73, 5] on div at bounding box center [70, 11] width 13 height 13
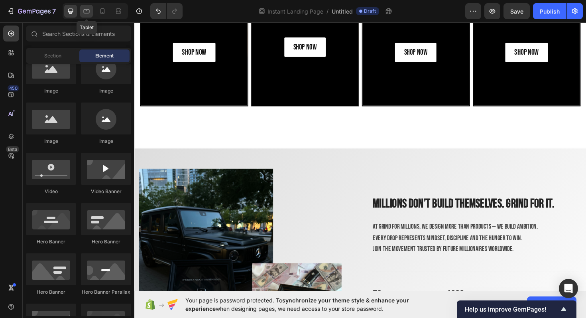
click at [86, 11] on icon at bounding box center [87, 11] width 8 height 8
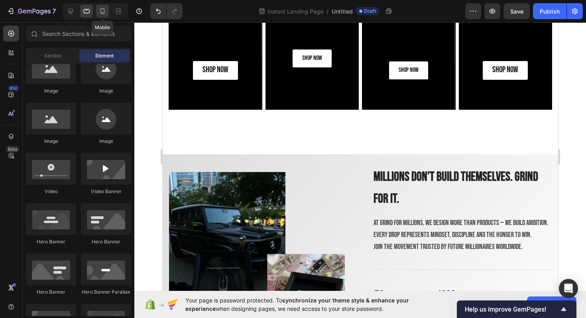
click at [108, 11] on div at bounding box center [102, 11] width 13 height 13
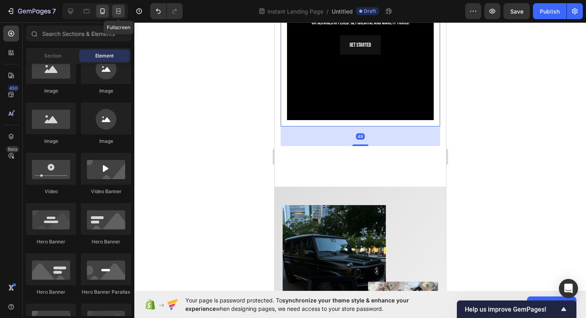
click at [118, 12] on icon at bounding box center [118, 11] width 8 height 8
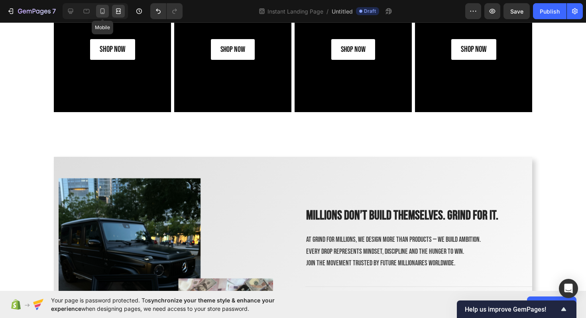
click at [100, 11] on icon at bounding box center [103, 11] width 8 height 8
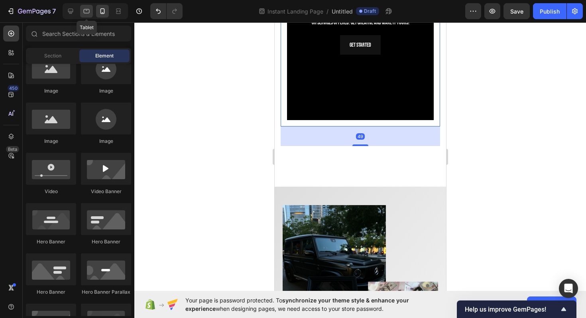
click at [83, 8] on icon at bounding box center [87, 11] width 8 height 8
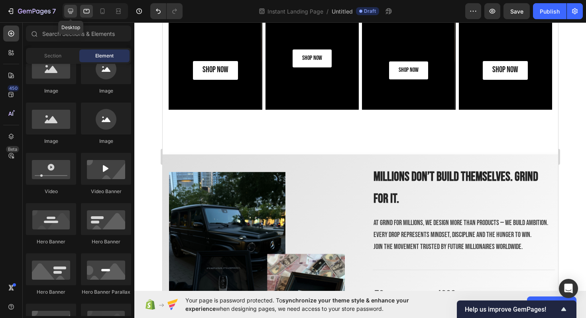
click at [73, 8] on icon at bounding box center [71, 11] width 8 height 8
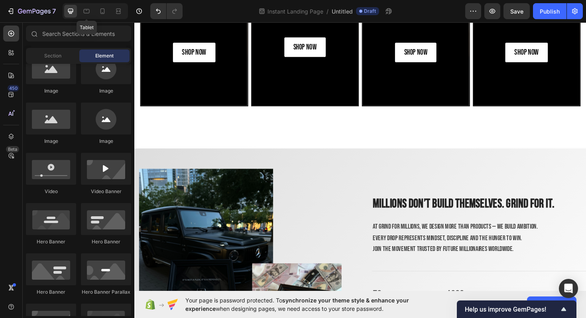
click at [94, 9] on div "Tablet" at bounding box center [95, 11] width 65 height 16
click at [91, 9] on div at bounding box center [86, 11] width 13 height 13
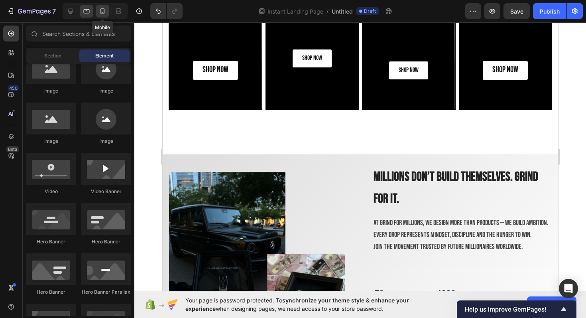
click at [99, 12] on icon at bounding box center [103, 11] width 8 height 8
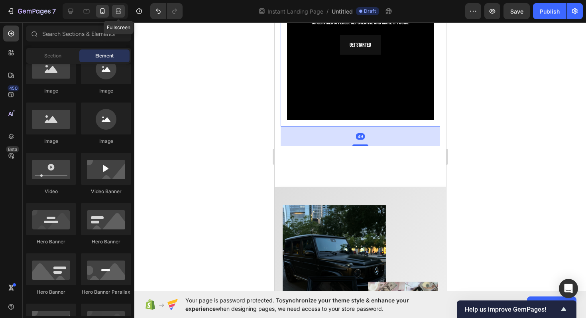
click at [113, 12] on div at bounding box center [118, 11] width 13 height 13
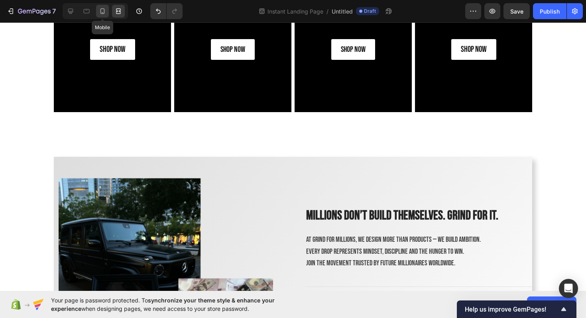
click at [99, 10] on icon at bounding box center [103, 11] width 8 height 8
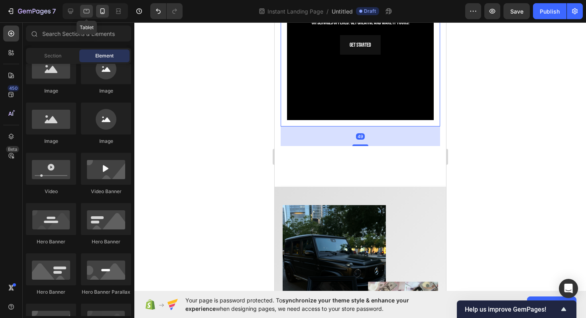
click at [81, 12] on div at bounding box center [86, 11] width 13 height 13
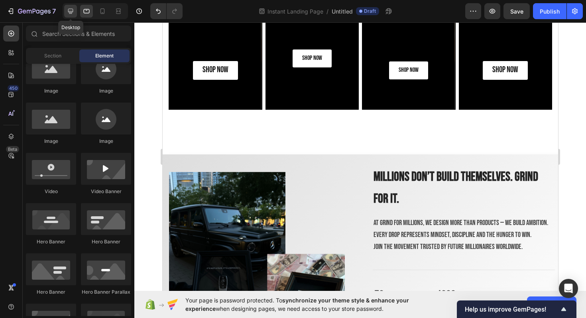
click at [73, 12] on icon at bounding box center [71, 11] width 8 height 8
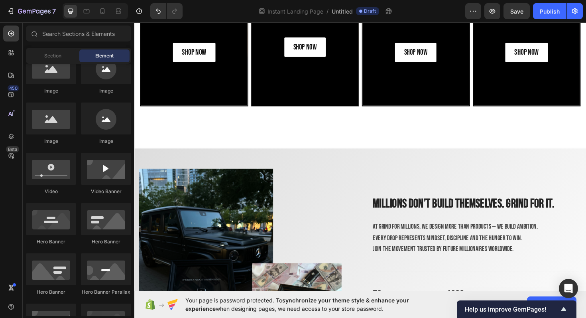
click at [93, 15] on div at bounding box center [95, 11] width 65 height 16
click at [90, 14] on icon at bounding box center [87, 11] width 8 height 8
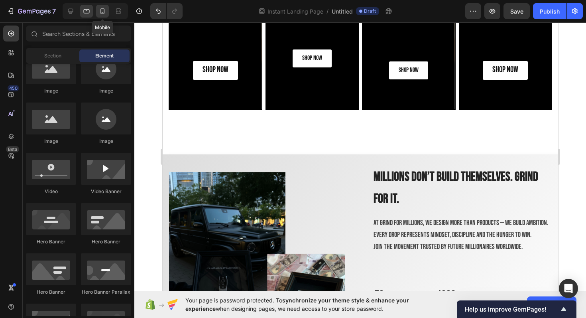
click at [97, 13] on div at bounding box center [102, 11] width 13 height 13
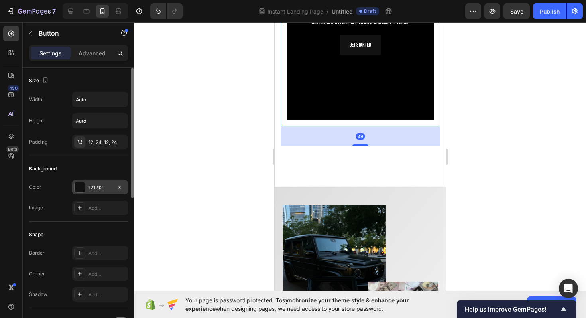
click at [78, 190] on div at bounding box center [80, 187] width 10 height 10
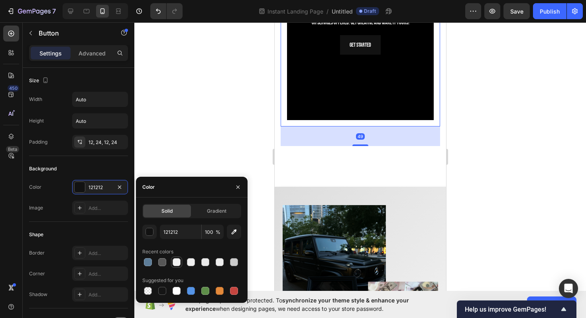
click at [179, 264] on div at bounding box center [177, 262] width 8 height 8
click at [187, 264] on div at bounding box center [191, 262] width 10 height 10
click at [206, 261] on div at bounding box center [205, 262] width 8 height 8
click at [221, 262] on div at bounding box center [220, 262] width 8 height 8
click at [169, 288] on div at bounding box center [191, 290] width 99 height 11
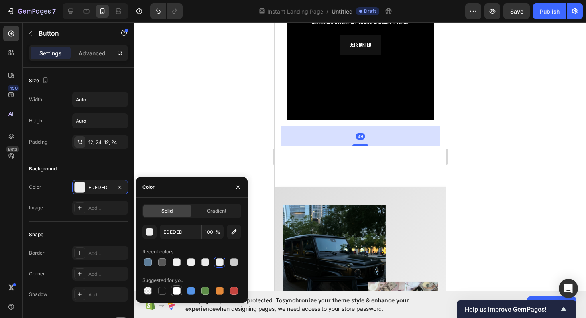
click at [171, 288] on div at bounding box center [176, 290] width 11 height 11
type input "FFFFFF"
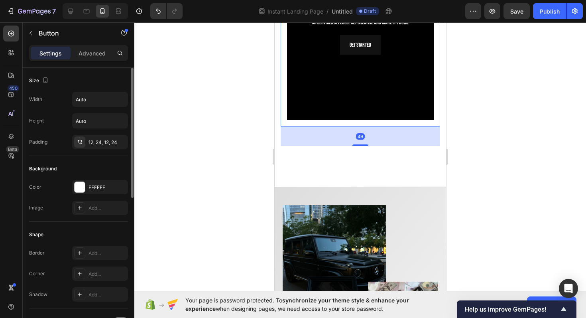
click at [101, 171] on div "Background" at bounding box center [78, 168] width 99 height 13
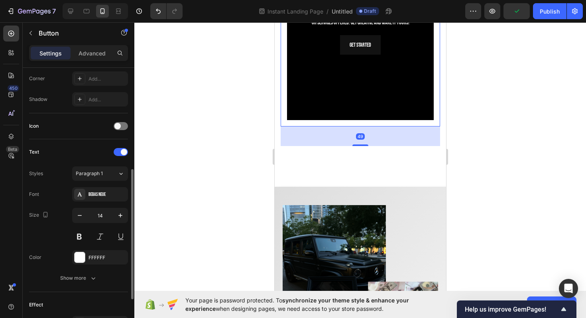
scroll to position [231, 0]
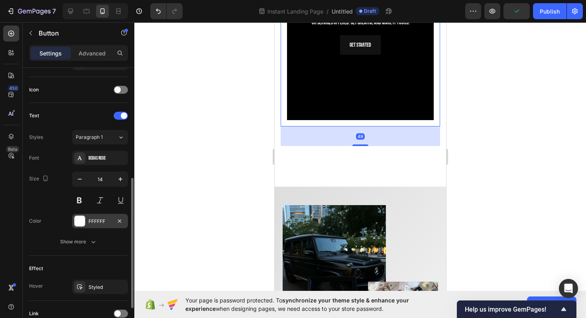
click at [94, 219] on div "FFFFFF" at bounding box center [100, 221] width 23 height 7
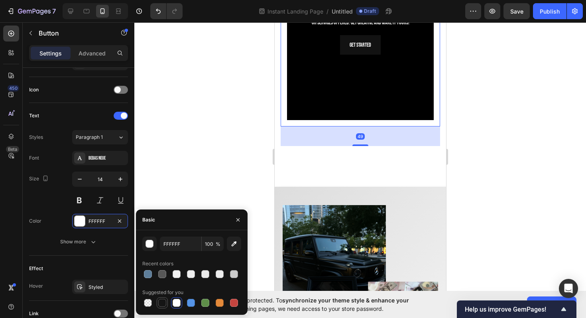
click at [160, 303] on div at bounding box center [162, 303] width 8 height 8
type input "151515"
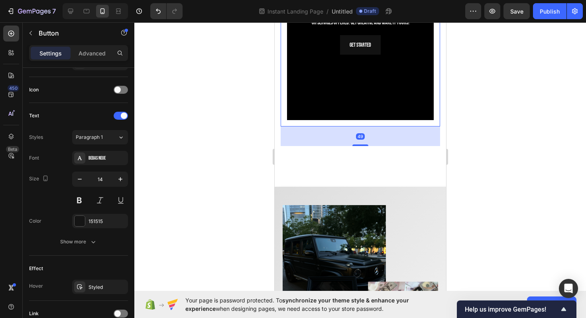
click at [481, 143] on div at bounding box center [360, 170] width 452 height 296
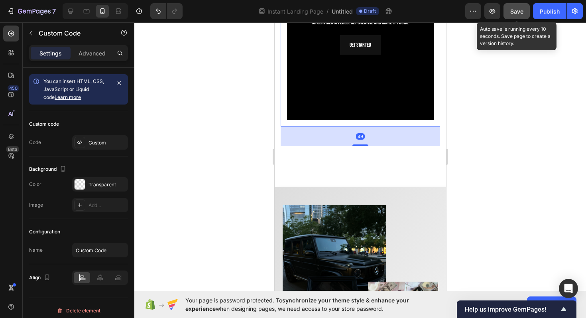
click at [508, 10] on button "Save" at bounding box center [517, 11] width 26 height 16
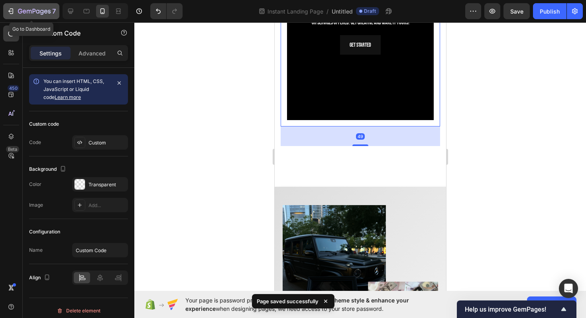
click at [21, 13] on icon "button" at bounding box center [34, 11] width 33 height 7
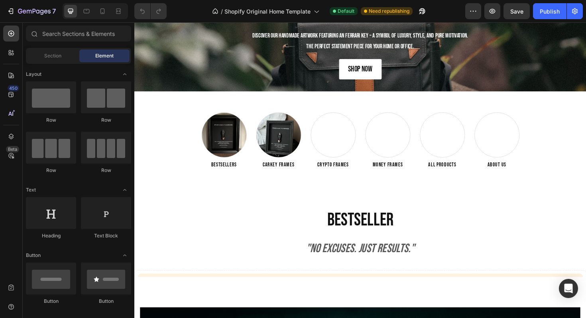
scroll to position [143, 0]
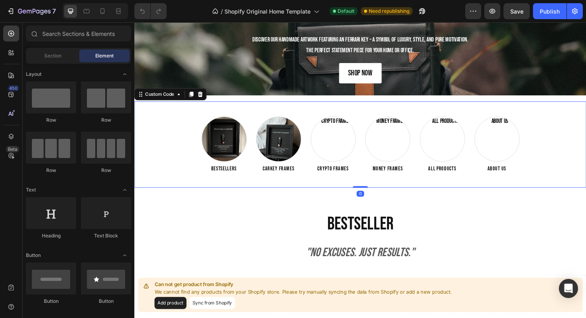
click at [213, 117] on div "Bestsellers Carkey Frames Crypto Frames Money Frames All Products About us Cust…" at bounding box center [373, 151] width 479 height 91
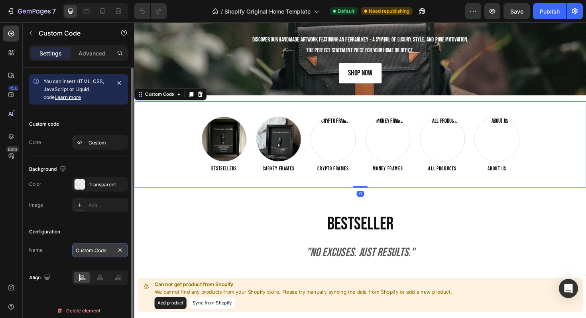
click at [100, 246] on input "Custom Code" at bounding box center [100, 250] width 56 height 14
click at [112, 247] on input "Custom Code" at bounding box center [100, 250] width 56 height 14
click at [71, 246] on div "Name Custom Code" at bounding box center [78, 250] width 99 height 14
click at [101, 248] on input "Custom Code" at bounding box center [100, 250] width 56 height 14
click at [111, 250] on input "Custom Code" at bounding box center [100, 250] width 56 height 14
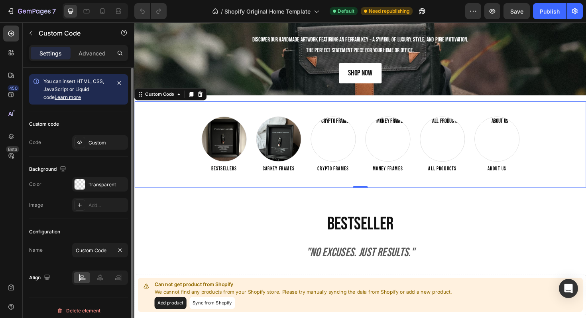
click at [106, 223] on div "Configuration Name Custom Code" at bounding box center [78, 241] width 99 height 45
click at [108, 254] on input "Custom Code" at bounding box center [100, 250] width 56 height 14
click at [93, 146] on div "Custom" at bounding box center [100, 142] width 56 height 14
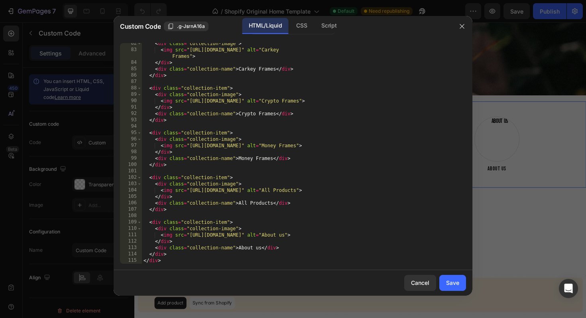
scroll to position [526, 0]
drag, startPoint x: 189, startPoint y: 235, endPoint x: 329, endPoint y: 235, distance: 139.6
click at [329, 235] on div "< div class = "collection-image" > < img src = "[URL][DOMAIN_NAME]" alt = "Cark…" at bounding box center [304, 156] width 324 height 233
paste textarea "[DOMAIN_NAME][URL]"
click at [453, 282] on div "Save" at bounding box center [452, 282] width 13 height 8
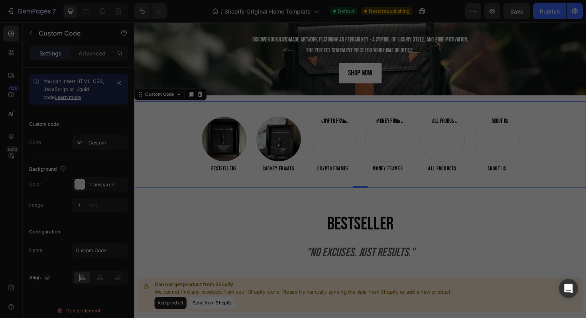
type textarea "</div> </div>"
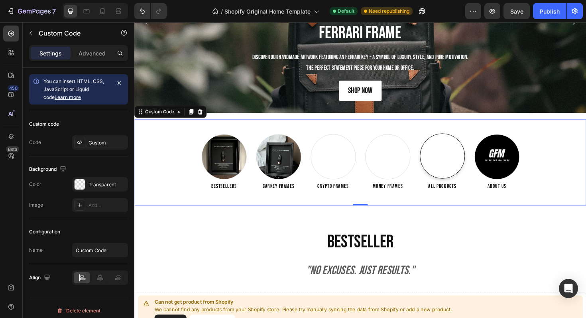
scroll to position [123, 0]
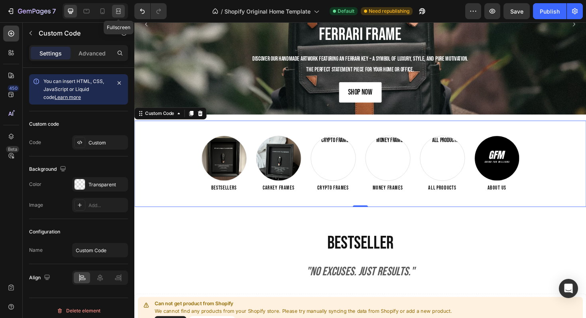
click at [113, 9] on div at bounding box center [118, 11] width 13 height 13
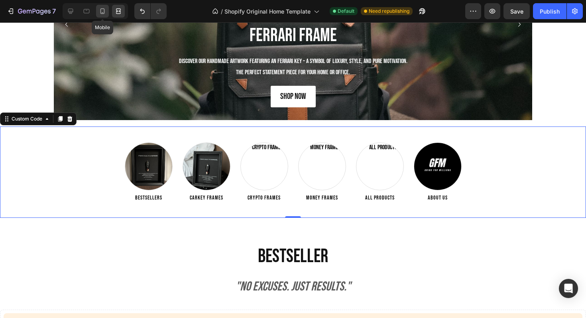
click at [105, 10] on icon at bounding box center [103, 11] width 8 height 8
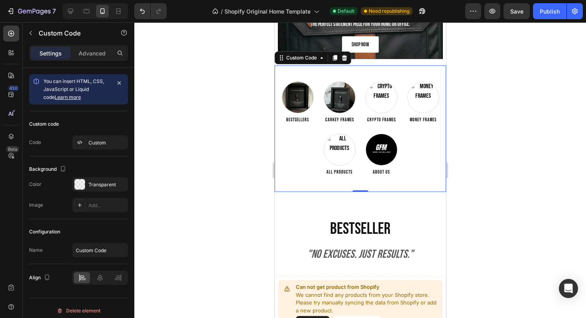
scroll to position [207, 0]
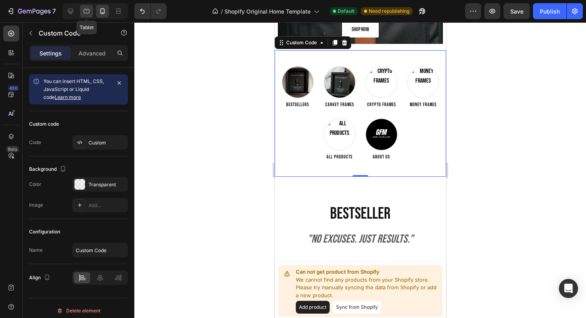
click at [86, 5] on div at bounding box center [86, 11] width 13 height 13
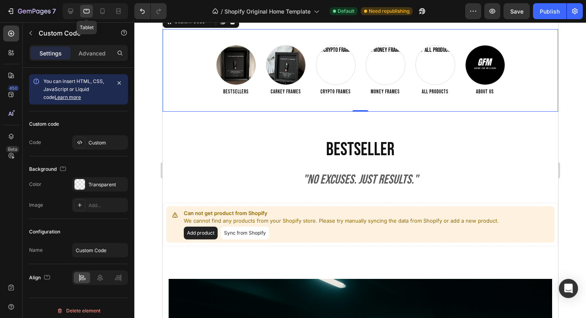
scroll to position [166, 0]
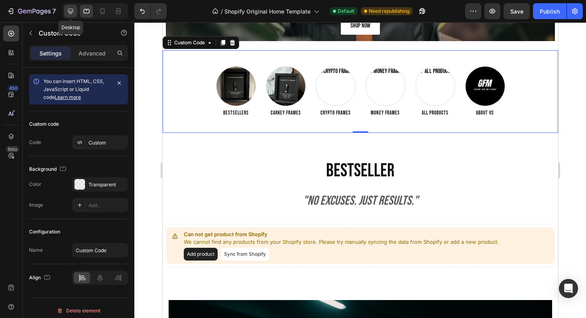
click at [73, 9] on icon at bounding box center [71, 11] width 8 height 8
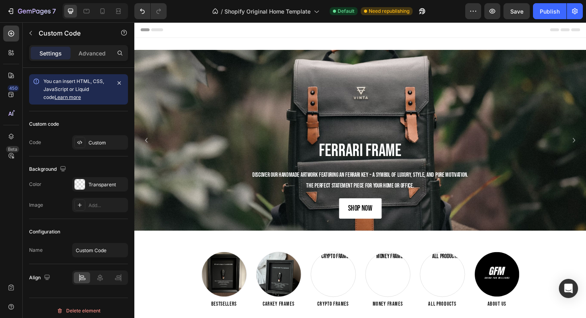
click at [126, 11] on div at bounding box center [95, 11] width 65 height 16
click at [124, 10] on div at bounding box center [118, 11] width 13 height 13
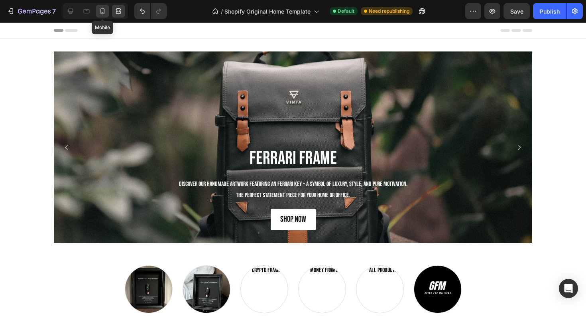
click at [104, 10] on icon at bounding box center [102, 11] width 4 height 6
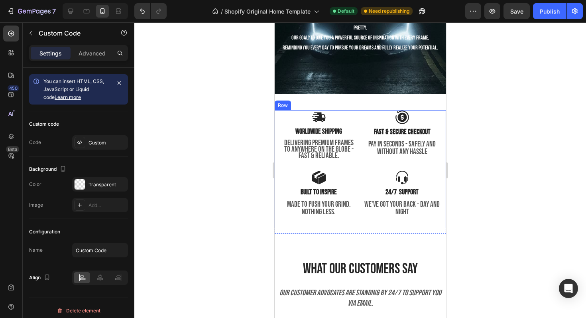
scroll to position [1794, 0]
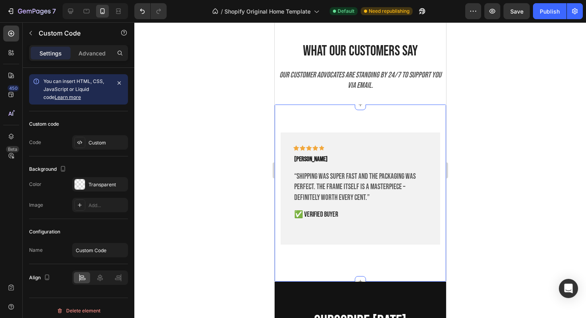
click at [385, 116] on div "Icon Icon Icon Icon Icon Row [PERSON_NAME] Text block “Shipping was super fast …" at bounding box center [359, 192] width 171 height 177
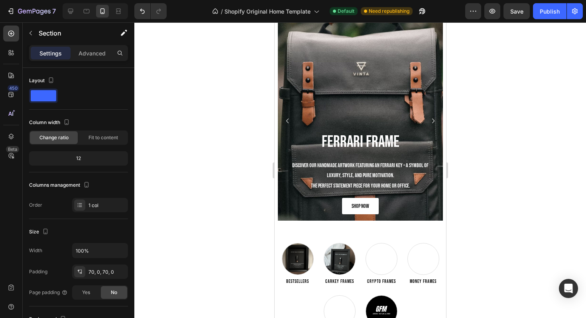
scroll to position [0, 0]
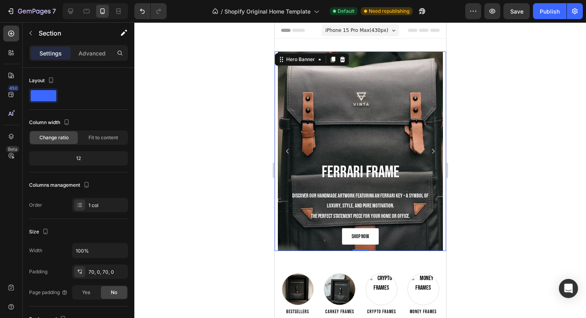
click at [327, 78] on div "Background Image" at bounding box center [360, 150] width 165 height 199
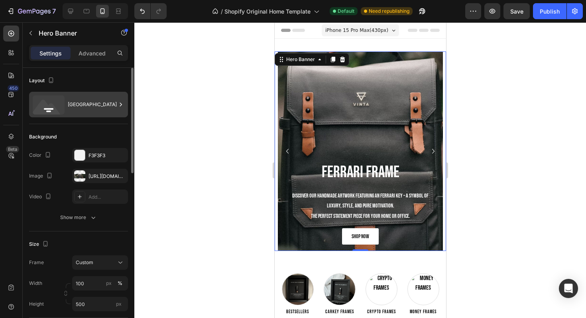
click at [70, 100] on div "[GEOGRAPHIC_DATA]" at bounding box center [92, 104] width 49 height 18
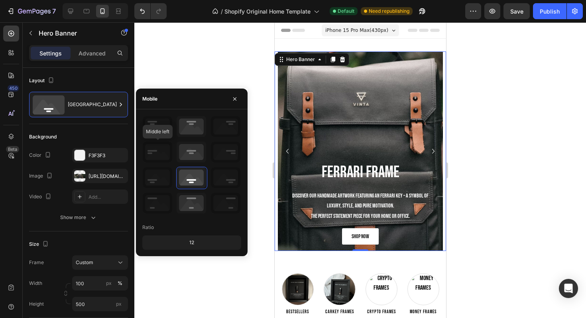
click at [154, 158] on icon at bounding box center [158, 152] width 30 height 21
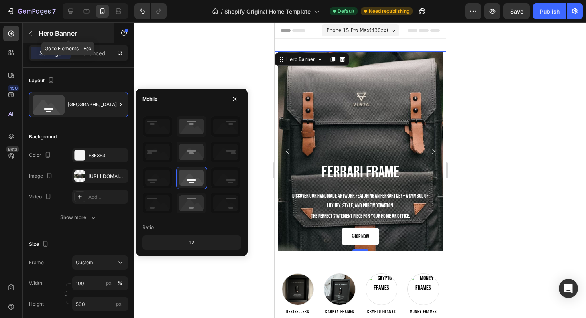
click at [31, 27] on button "button" at bounding box center [30, 33] width 13 height 13
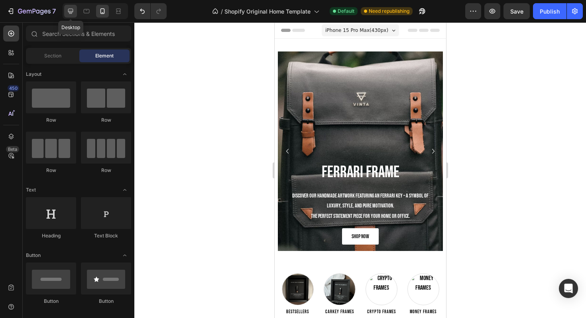
click at [71, 14] on icon at bounding box center [71, 11] width 8 height 8
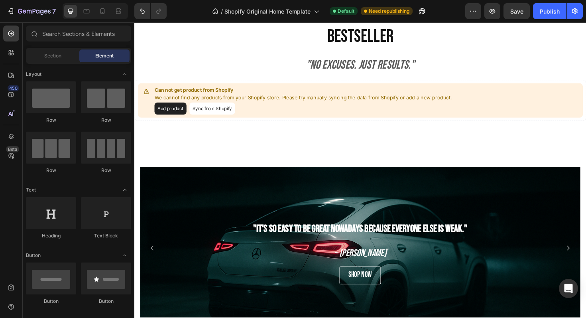
scroll to position [355, 0]
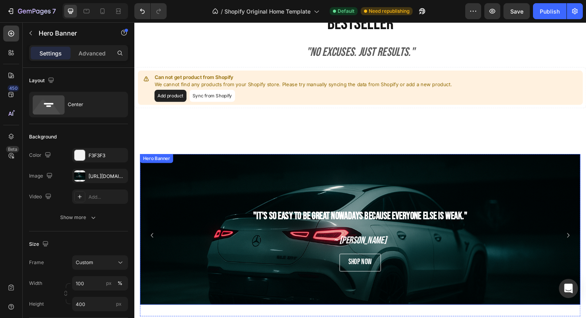
click at [398, 188] on div "Background Image" at bounding box center [373, 273] width 467 height 239
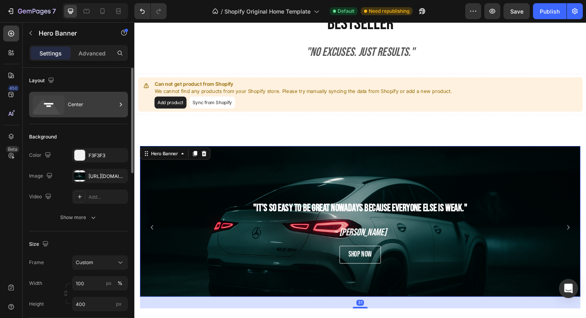
click at [69, 99] on div "Center" at bounding box center [92, 104] width 49 height 18
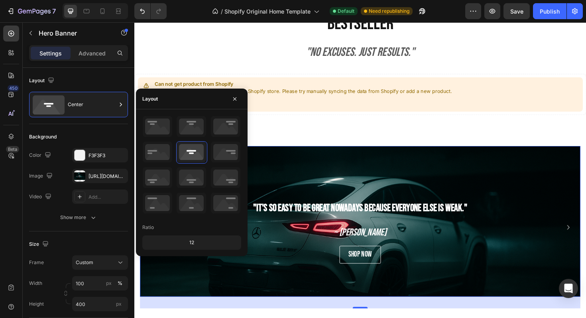
click at [425, 181] on div "Background Image" at bounding box center [373, 264] width 467 height 239
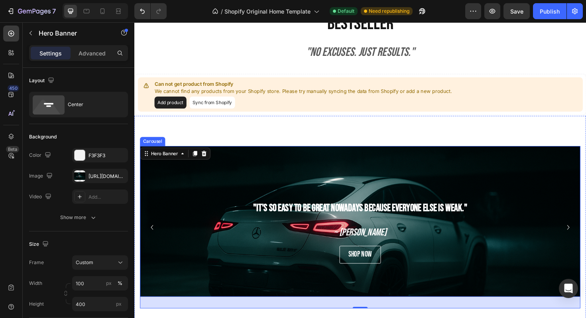
click at [586, 235] on icon "Carousel Next Arrow" at bounding box center [594, 239] width 10 height 10
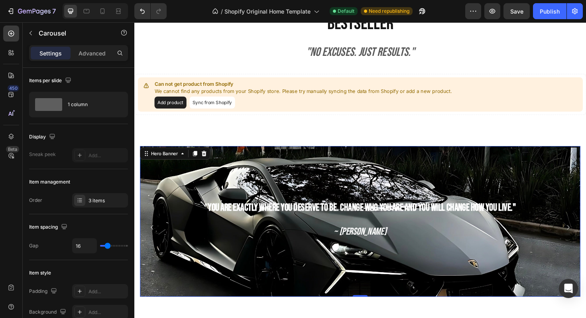
click at [471, 190] on div "" You are exactly where you deserve to be. Change who you are and you will chan…" at bounding box center [373, 233] width 467 height 86
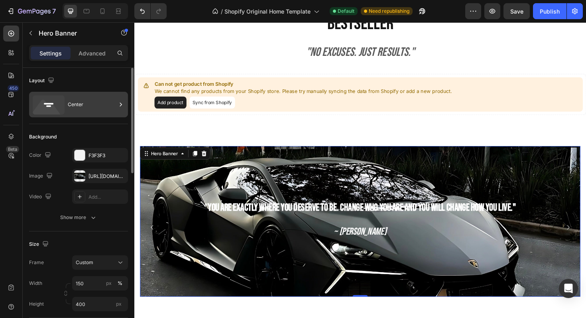
click at [70, 104] on div "Center" at bounding box center [92, 104] width 49 height 18
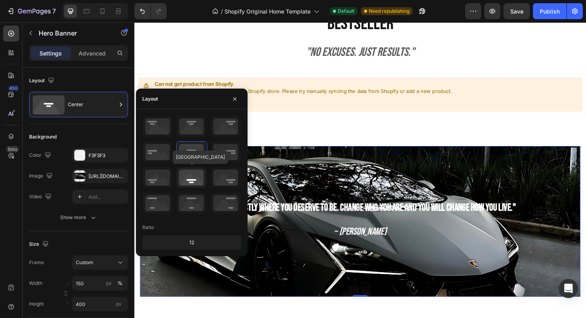
click at [197, 184] on icon at bounding box center [192, 177] width 30 height 21
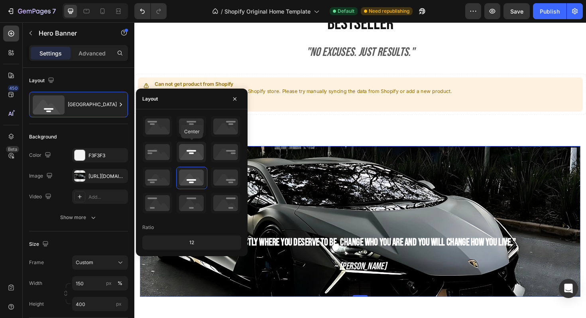
click at [193, 154] on icon at bounding box center [192, 152] width 30 height 21
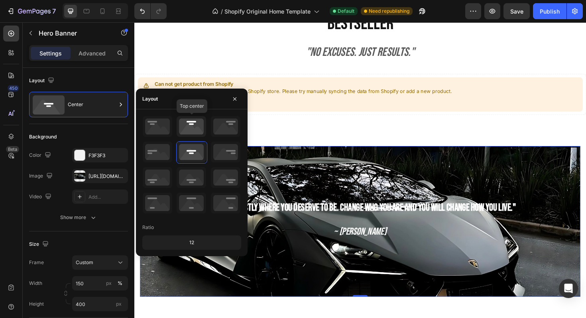
click at [188, 122] on icon at bounding box center [192, 126] width 30 height 21
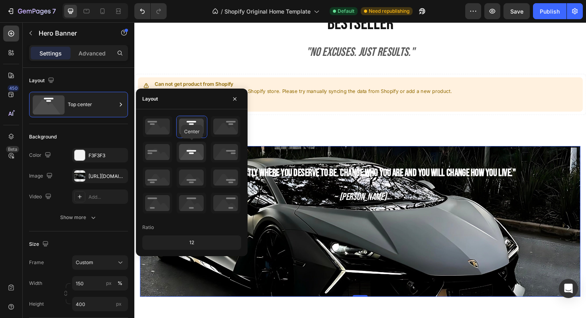
click at [191, 145] on icon at bounding box center [192, 152] width 30 height 21
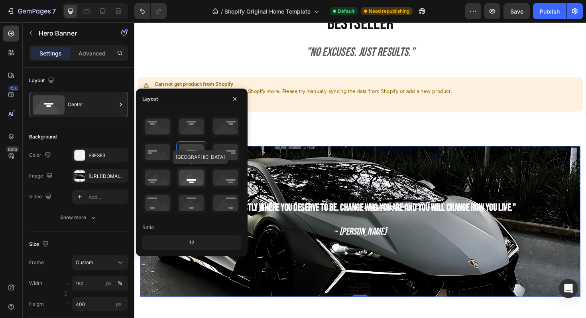
click at [192, 175] on icon at bounding box center [192, 177] width 30 height 21
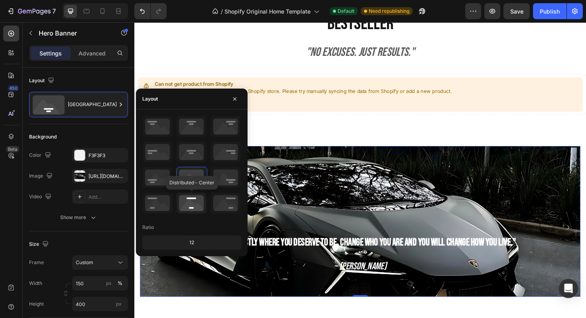
click at [195, 204] on icon at bounding box center [192, 203] width 30 height 21
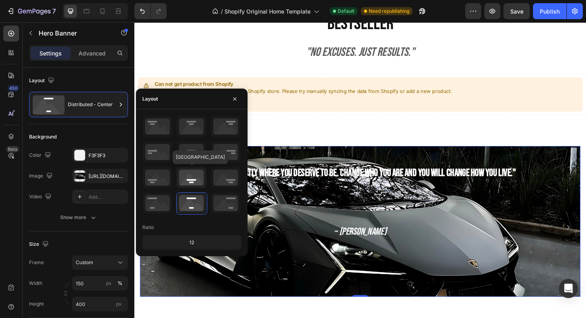
click at [192, 171] on icon at bounding box center [192, 177] width 30 height 21
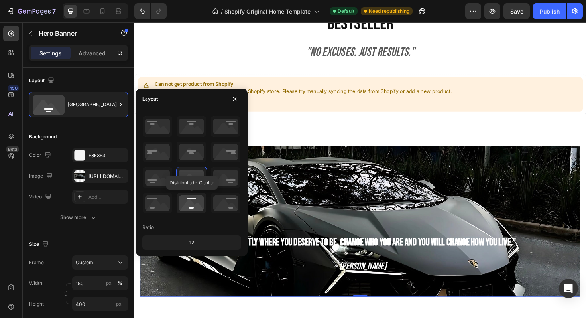
click at [196, 199] on icon at bounding box center [192, 203] width 30 height 21
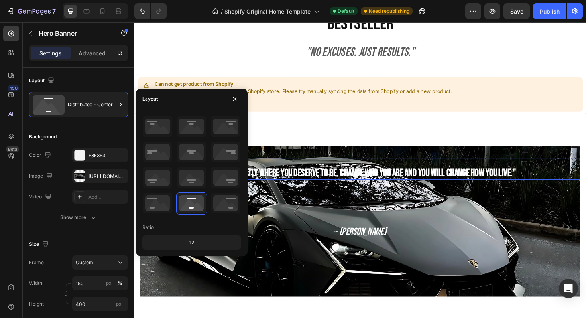
click at [363, 166] on h2 "" You are exactly where you deserve to be. Change who you are and you will chan…" at bounding box center [373, 177] width 467 height 23
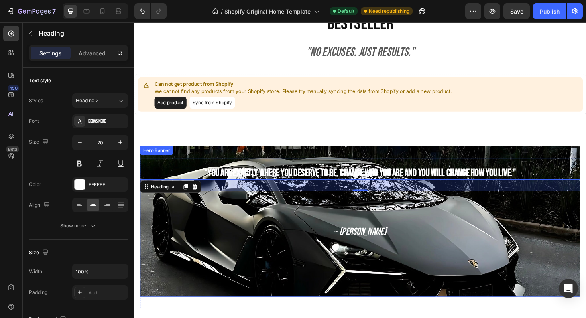
click at [234, 160] on div "" You are exactly where you deserve to be. Change who you are and you will chan…" at bounding box center [373, 233] width 467 height 160
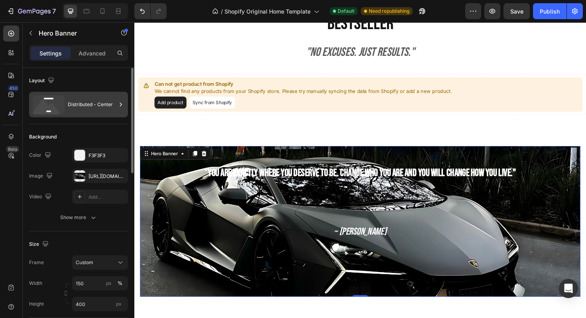
click at [71, 95] on div "Distributed - Center" at bounding box center [92, 104] width 49 height 18
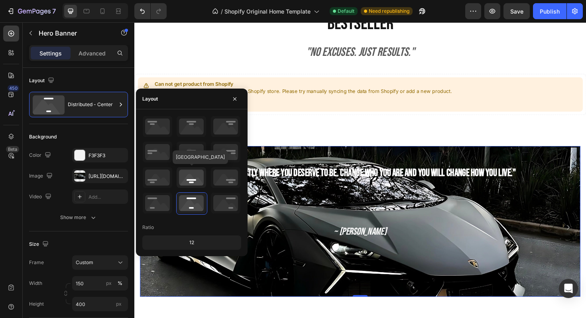
click at [189, 168] on icon at bounding box center [192, 177] width 30 height 21
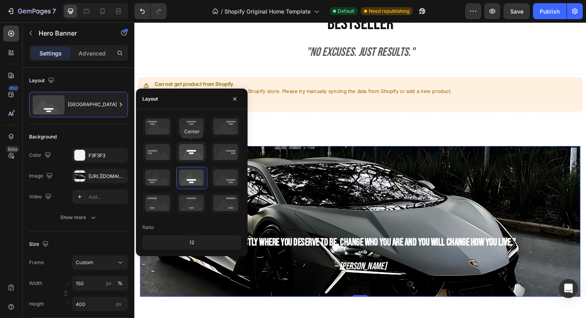
click at [193, 154] on icon at bounding box center [192, 152] width 30 height 21
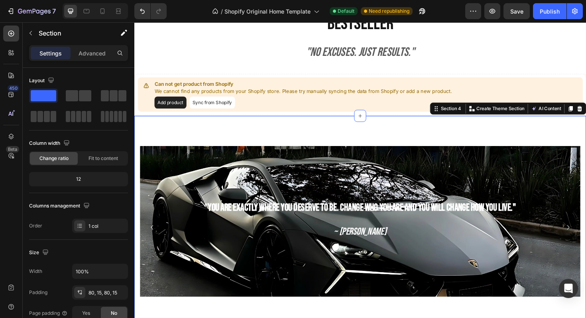
click at [106, 15] on icon at bounding box center [103, 11] width 8 height 8
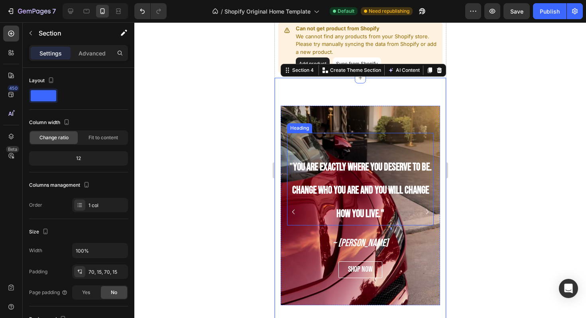
scroll to position [405, 0]
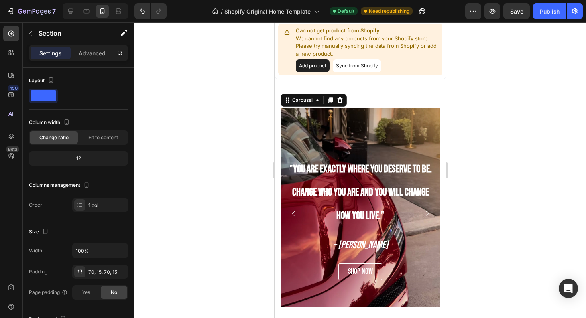
click at [426, 214] on icon "Carousel Next Arrow" at bounding box center [427, 214] width 10 height 10
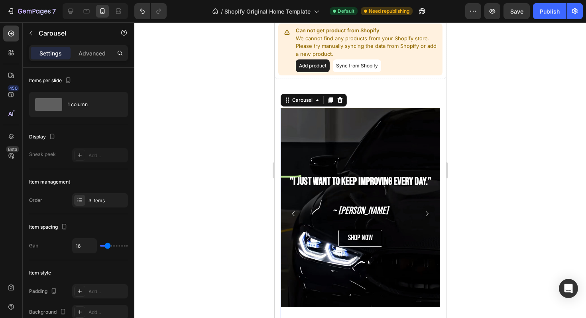
click at [426, 214] on icon "Carousel Next Arrow" at bounding box center [427, 214] width 10 height 10
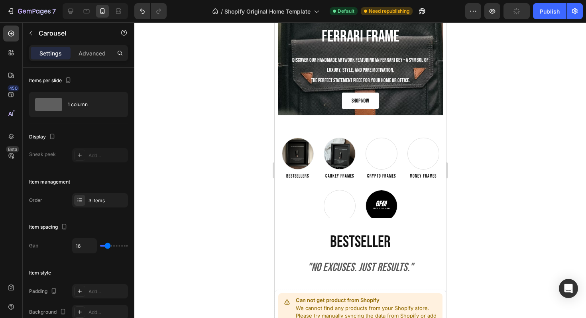
scroll to position [0, 0]
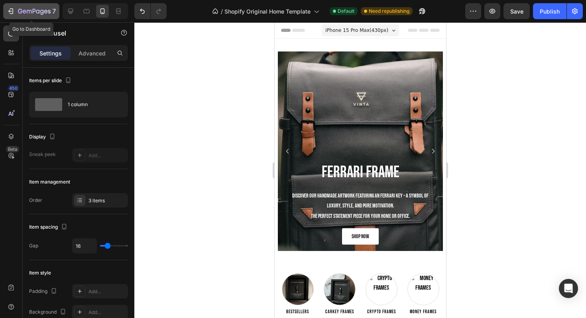
click at [35, 14] on icon "button" at bounding box center [34, 11] width 33 height 7
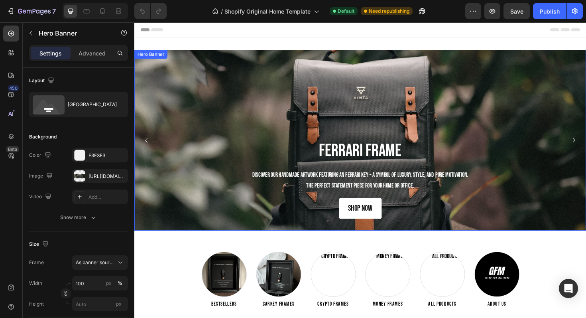
click at [183, 56] on div "Ferrari Frame Heading Discover our handMADE artwork featuring an Ferrari key – …" at bounding box center [373, 146] width 479 height 191
click at [97, 171] on div "[URL][DOMAIN_NAME]" at bounding box center [100, 176] width 56 height 14
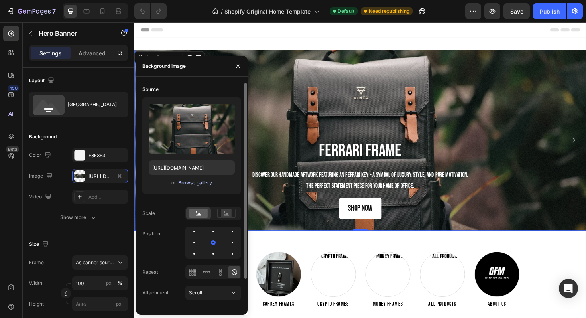
click at [191, 183] on div "Browse gallery" at bounding box center [195, 182] width 34 height 7
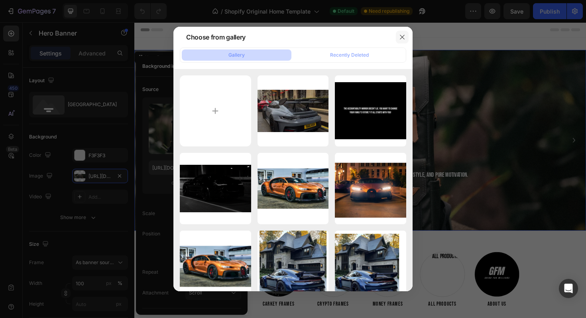
click at [404, 37] on icon "button" at bounding box center [402, 37] width 6 height 6
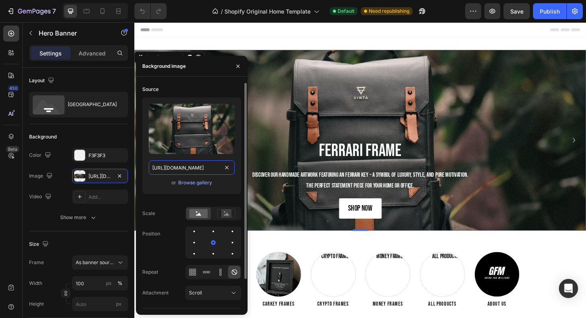
click at [187, 169] on input "[URL][DOMAIN_NAME]" at bounding box center [192, 167] width 86 height 14
paste input "cdn.shopify.com/s/files/1/0918/9454/6809/files/gempages_570937643437654855-1c69…"
type input "https://cdn.shopify.com/s/files/1/0918/9454/6809/files/gempages_570937643437654…"
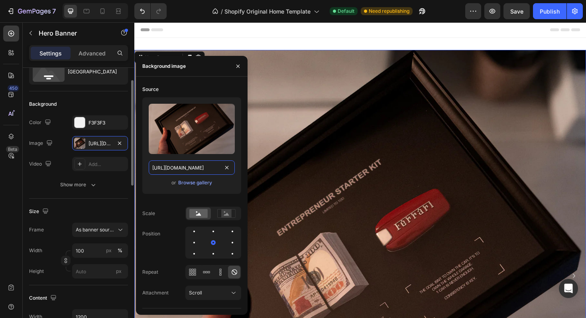
scroll to position [39, 0]
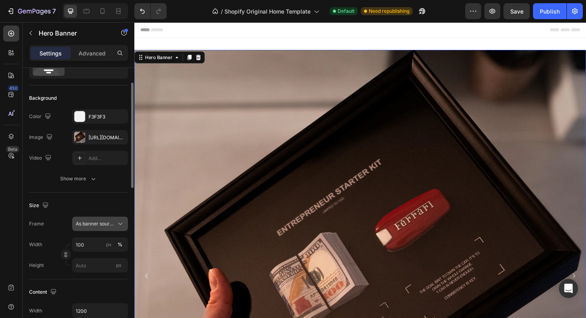
click at [90, 220] on span "As banner source" at bounding box center [95, 223] width 39 height 7
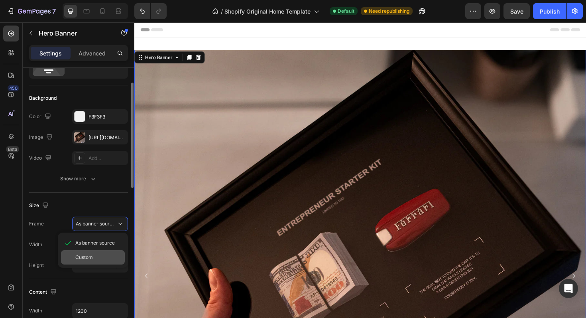
click at [97, 260] on div "Custom" at bounding box center [98, 257] width 46 height 7
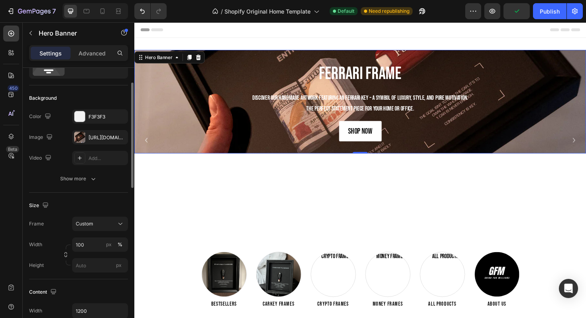
click at [91, 257] on div "Width 100 px % Height px" at bounding box center [78, 254] width 99 height 35
click at [89, 262] on input "px" at bounding box center [100, 265] width 56 height 14
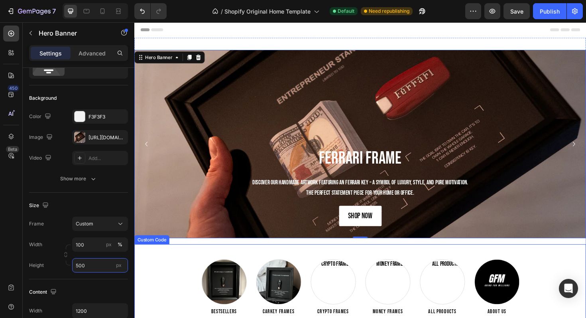
scroll to position [2, 0]
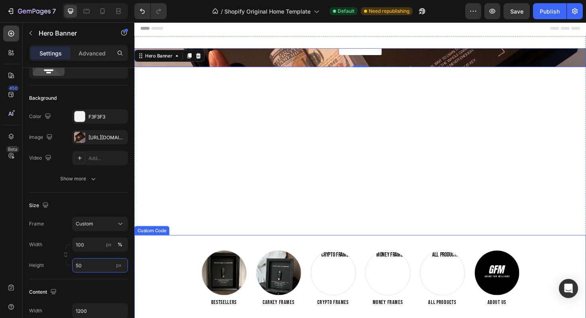
type input "5"
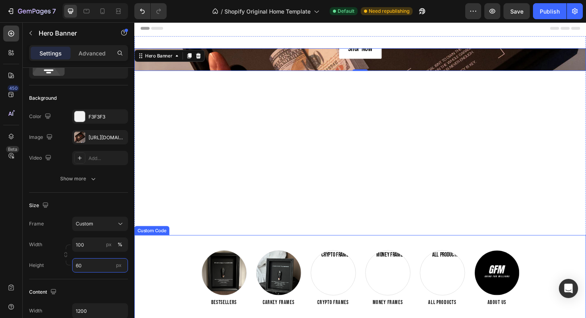
type input "6"
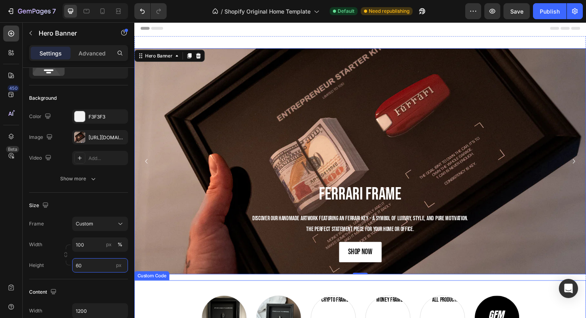
type input "6"
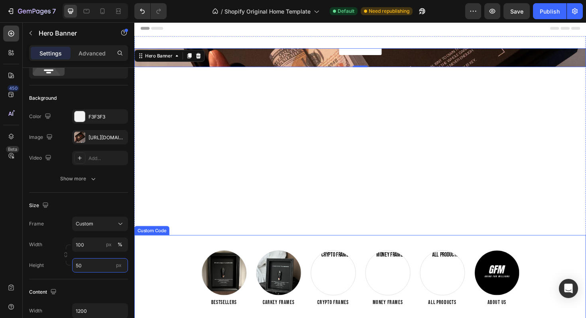
type input "5"
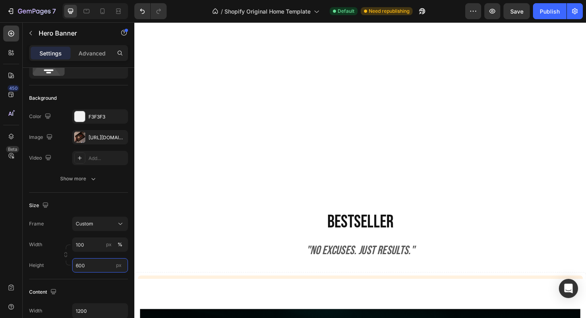
scroll to position [0, 0]
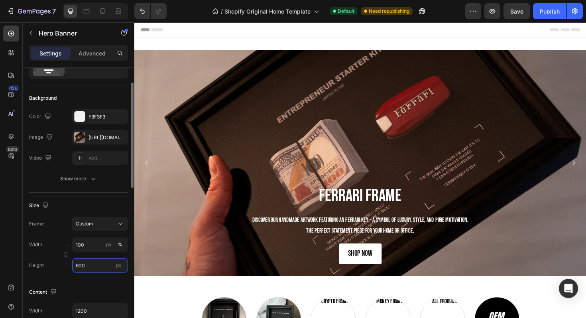
click at [77, 264] on input "600" at bounding box center [100, 265] width 56 height 14
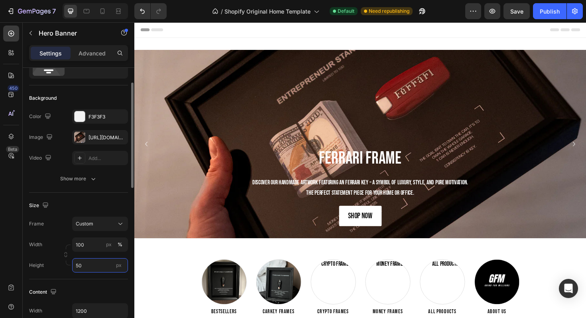
type input "5"
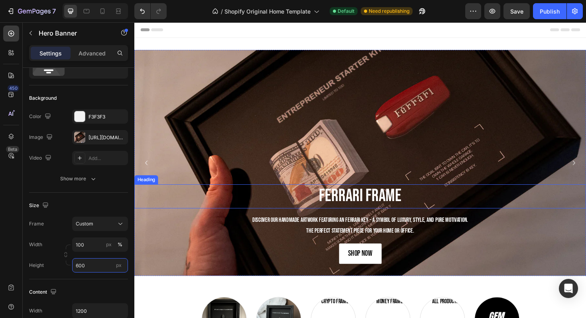
scroll to position [136, 0]
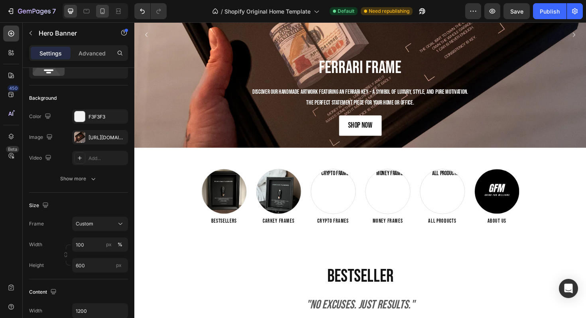
click at [104, 8] on icon at bounding box center [102, 11] width 4 height 6
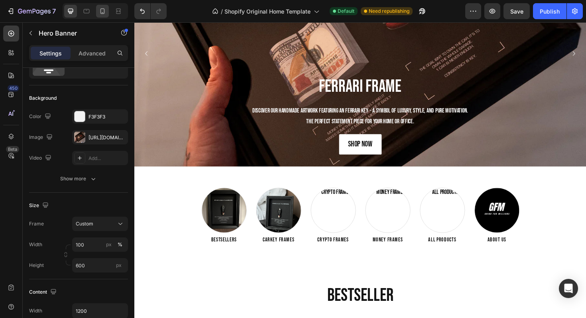
type input "500"
type input "100%"
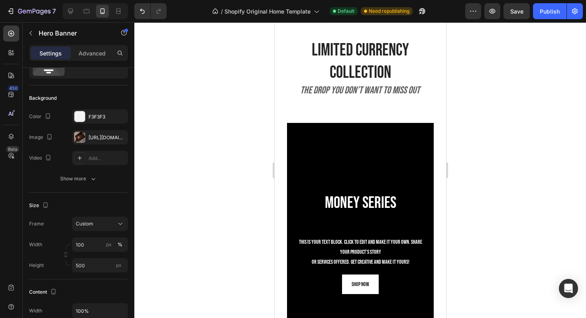
scroll to position [732, 0]
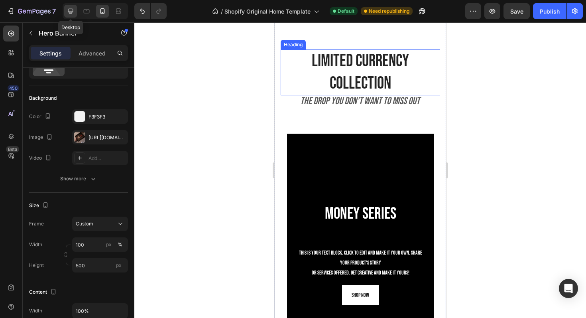
click at [74, 16] on div at bounding box center [70, 11] width 13 height 13
type input "600"
type input "1200"
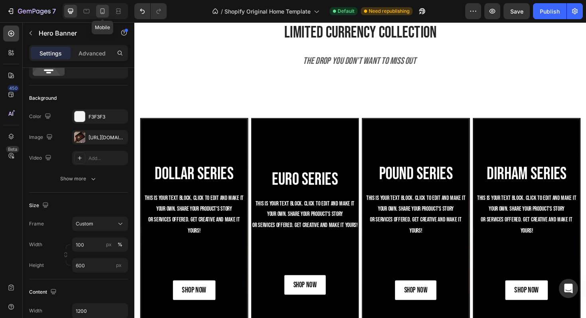
click at [102, 14] on icon at bounding box center [102, 11] width 4 height 6
type input "500"
type input "100%"
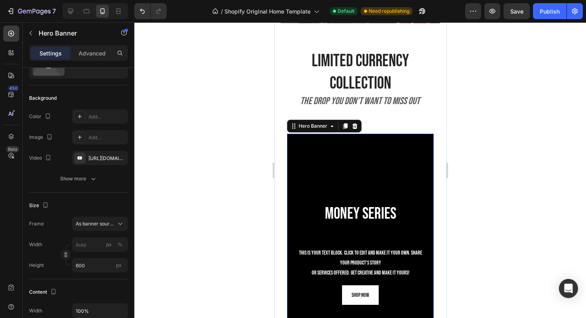
click at [299, 162] on div "Background Image" at bounding box center [360, 253] width 147 height 239
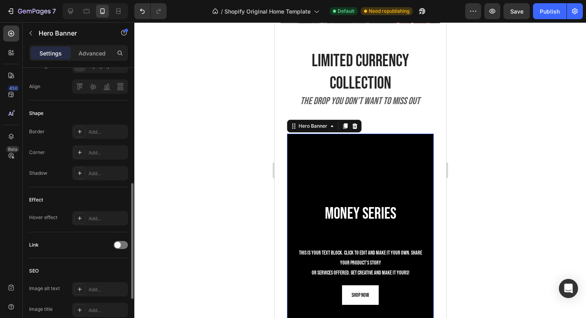
scroll to position [305, 0]
click at [90, 133] on div "Add..." at bounding box center [107, 131] width 37 height 7
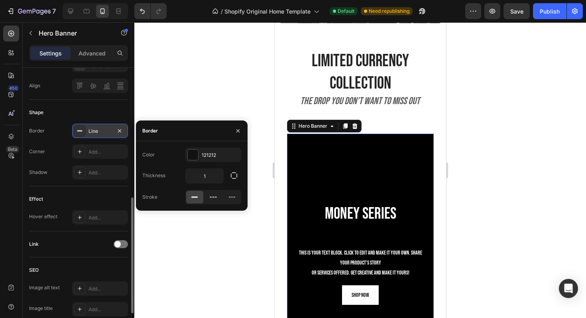
click at [156, 97] on div at bounding box center [360, 170] width 452 height 296
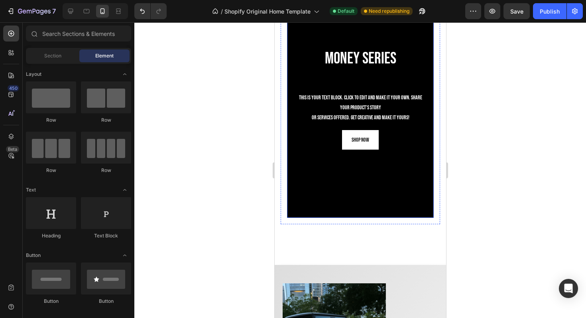
scroll to position [889, 0]
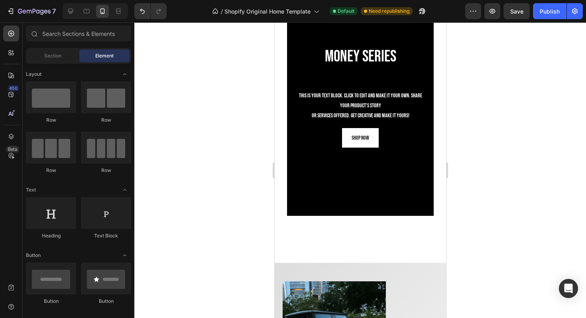
click at [480, 164] on div at bounding box center [360, 170] width 452 height 296
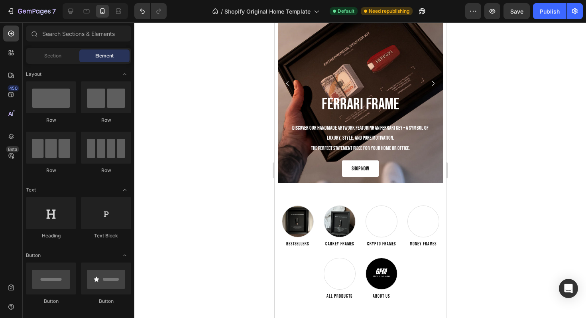
scroll to position [0, 0]
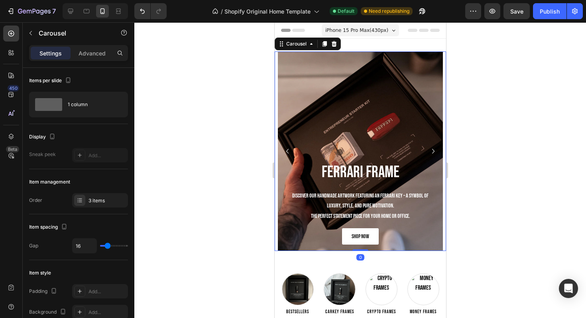
click at [430, 151] on icon "Carousel Next Arrow" at bounding box center [433, 151] width 10 height 10
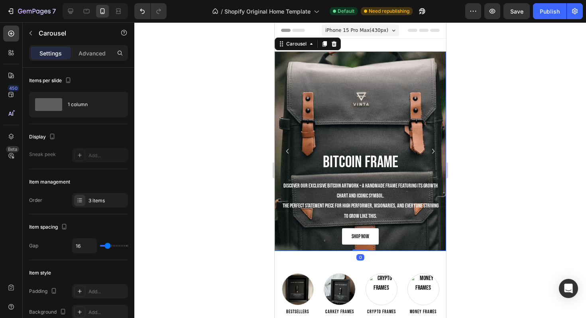
click at [430, 151] on icon "Carousel Next Arrow" at bounding box center [433, 151] width 10 height 10
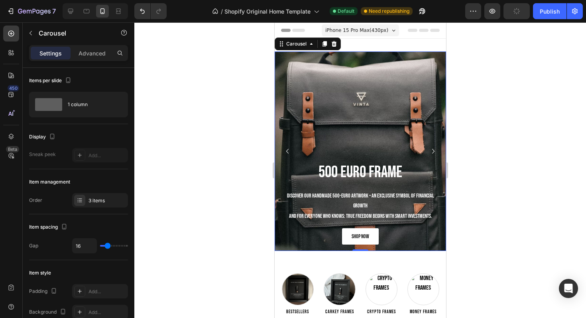
click at [430, 151] on icon "Carousel Next Arrow" at bounding box center [433, 151] width 10 height 10
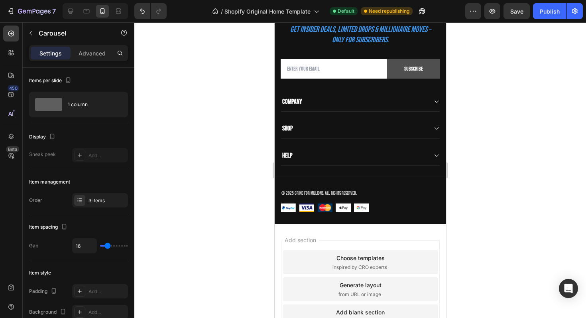
scroll to position [2254, 0]
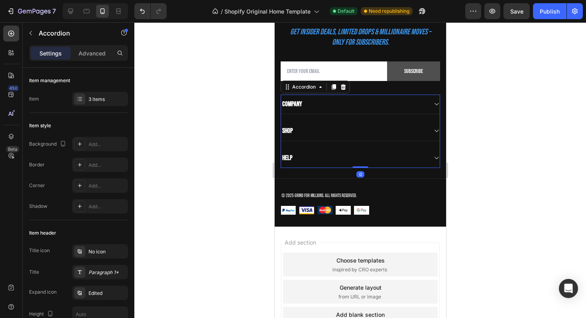
click at [435, 105] on icon at bounding box center [436, 104] width 6 height 6
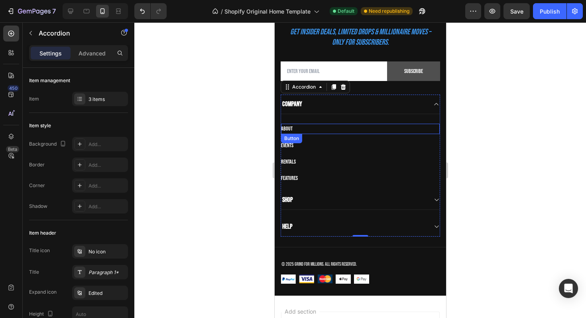
click at [299, 129] on div "About Button" at bounding box center [360, 129] width 159 height 10
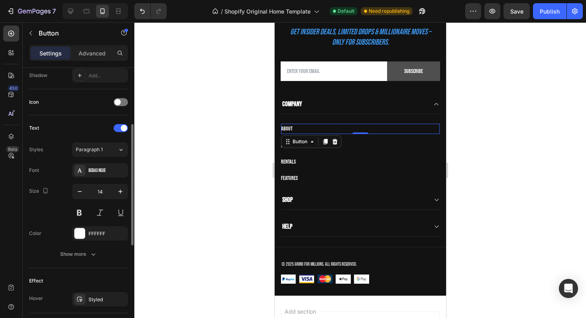
scroll to position [341, 0]
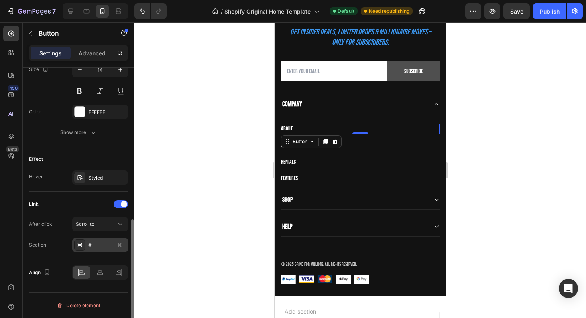
click at [102, 243] on div "#" at bounding box center [100, 245] width 23 height 7
click at [105, 228] on div "Scroll to" at bounding box center [100, 224] width 49 height 8
click at [55, 211] on div "Link After click Scroll to Section #" at bounding box center [78, 225] width 99 height 54
click at [95, 247] on div "#" at bounding box center [100, 245] width 23 height 7
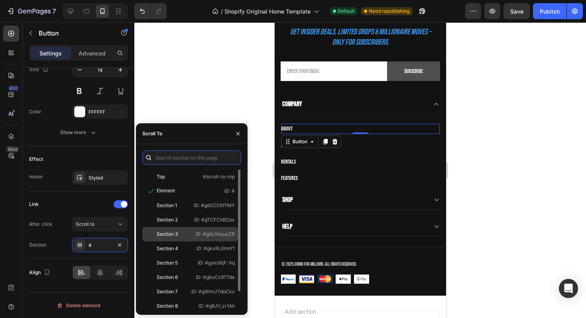
scroll to position [0, 0]
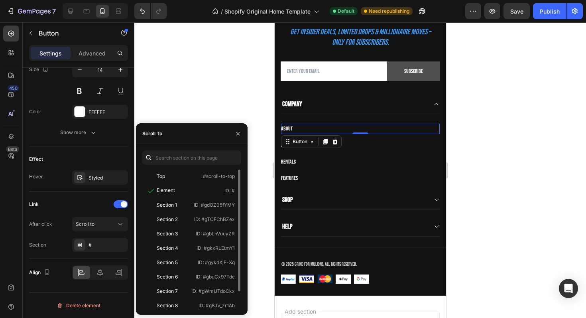
click at [181, 15] on div "/ Shopify Original Home Template Default Need republishing" at bounding box center [319, 11] width 292 height 16
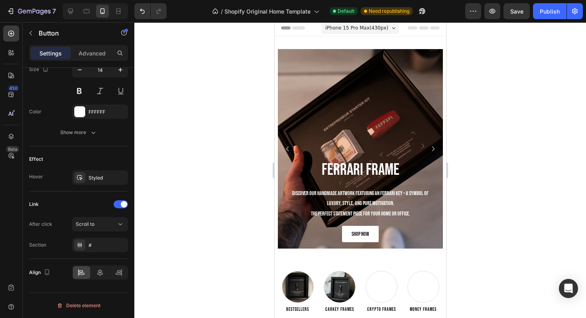
scroll to position [0, 0]
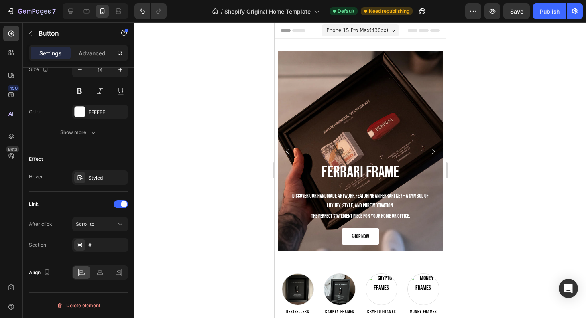
click at [60, 8] on div at bounding box center [93, 11] width 69 height 16
click at [75, 8] on div at bounding box center [70, 11] width 13 height 13
type input "16"
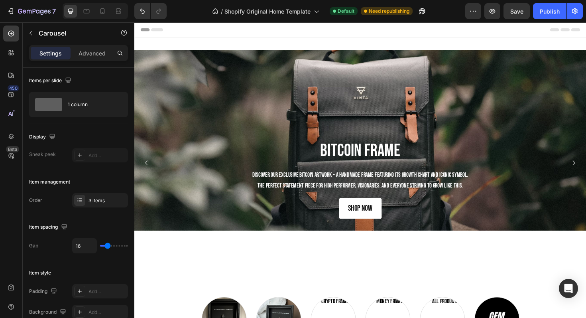
click at [147, 169] on icon "Carousel Back Arrow" at bounding box center [147, 171] width 10 height 10
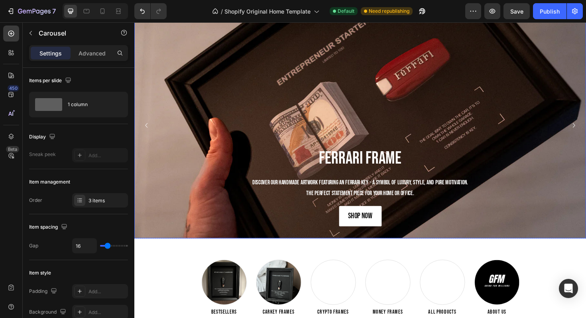
scroll to position [39, 0]
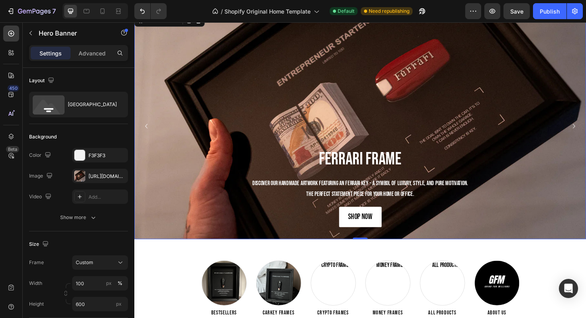
click at [288, 118] on div "Background Image" at bounding box center [373, 132] width 479 height 239
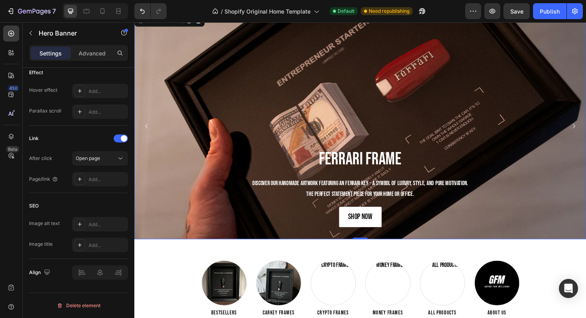
scroll to position [0, 0]
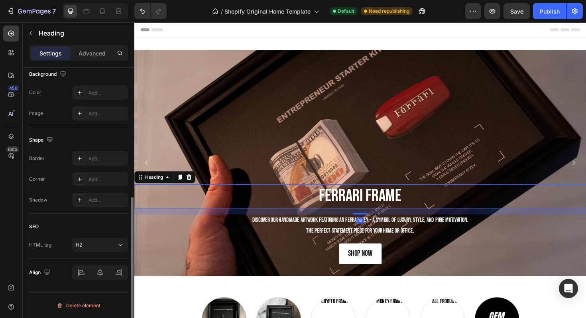
click at [370, 205] on h2 "Ferrari Frame" at bounding box center [373, 207] width 479 height 26
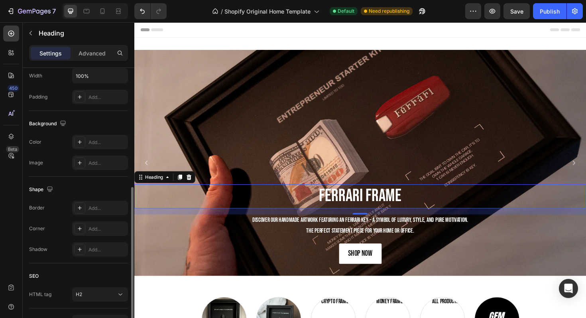
scroll to position [217, 0]
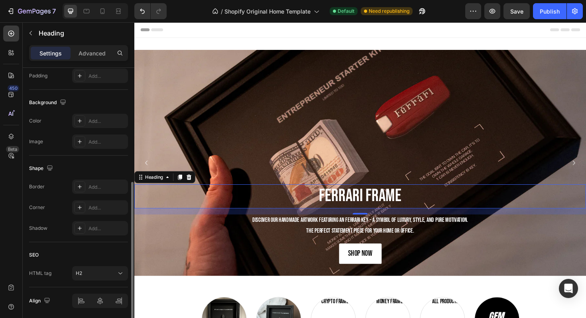
click at [89, 229] on div "Add..." at bounding box center [107, 228] width 37 height 7
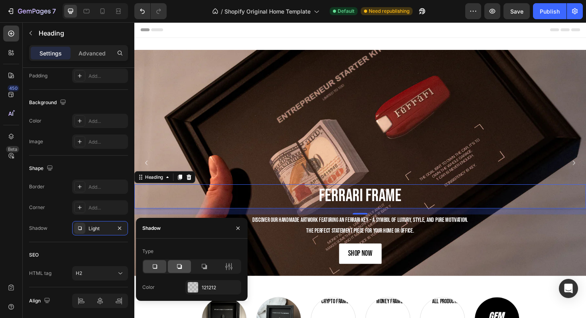
click at [180, 262] on div at bounding box center [179, 266] width 23 height 13
click at [162, 267] on div at bounding box center [154, 266] width 23 height 13
click at [214, 127] on div "Background Image" at bounding box center [373, 170] width 479 height 239
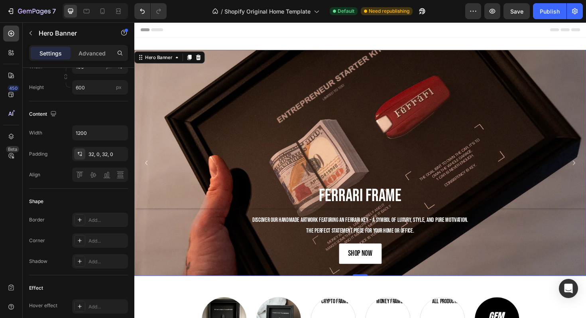
scroll to position [0, 0]
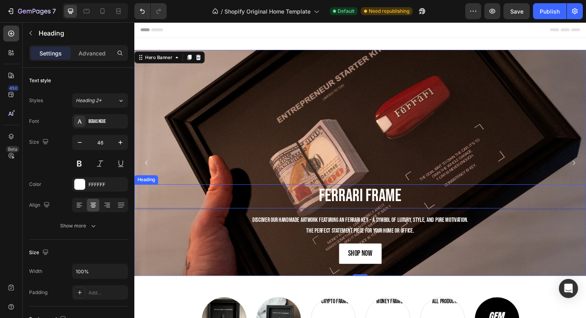
click at [253, 206] on h2 "Ferrari Frame" at bounding box center [373, 207] width 479 height 26
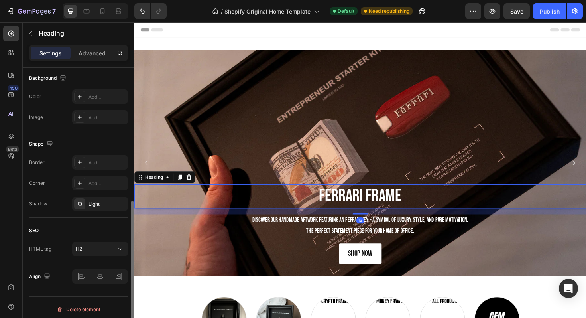
scroll to position [245, 0]
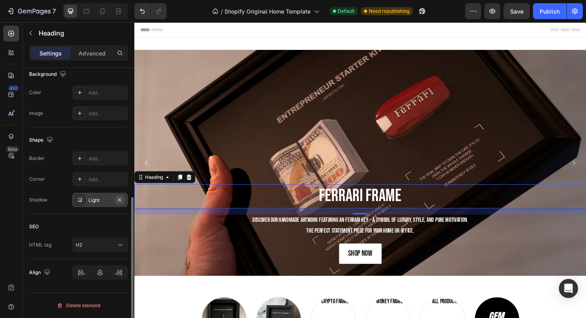
click at [120, 198] on icon "button" at bounding box center [119, 199] width 3 height 3
click at [366, 201] on h2 "Ferrari Frame" at bounding box center [373, 207] width 479 height 26
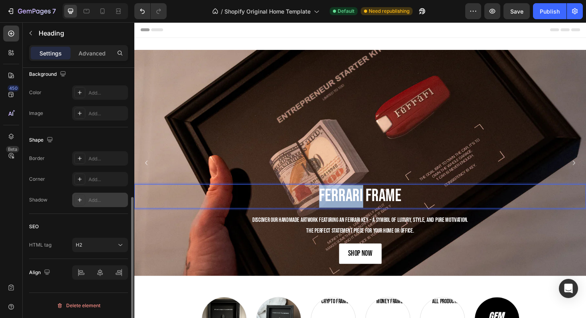
click at [366, 201] on p "Ferrari Frame" at bounding box center [373, 207] width 477 height 24
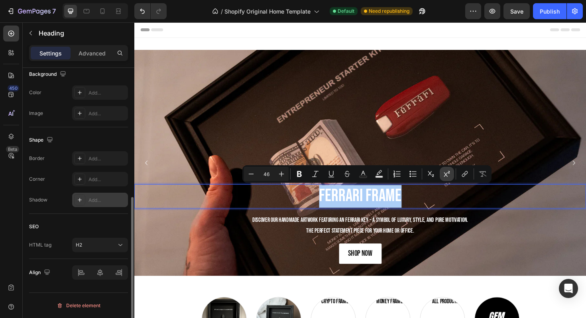
click at [443, 171] on icon "Editor contextual toolbar" at bounding box center [447, 174] width 8 height 8
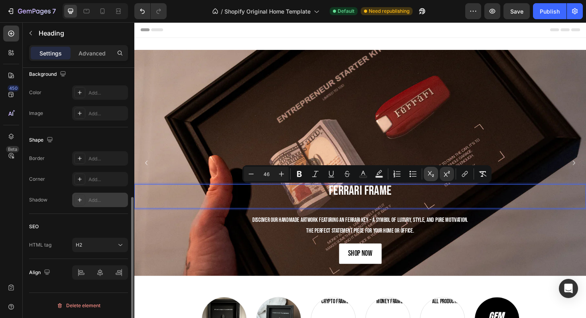
click at [432, 171] on icon "Editor contextual toolbar" at bounding box center [431, 174] width 6 height 6
click at [139, 8] on icon "Undo/Redo" at bounding box center [142, 11] width 8 height 8
type input "16"
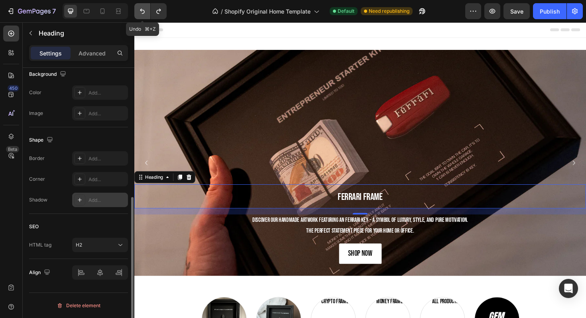
click at [139, 8] on icon "Undo/Redo" at bounding box center [142, 11] width 8 height 8
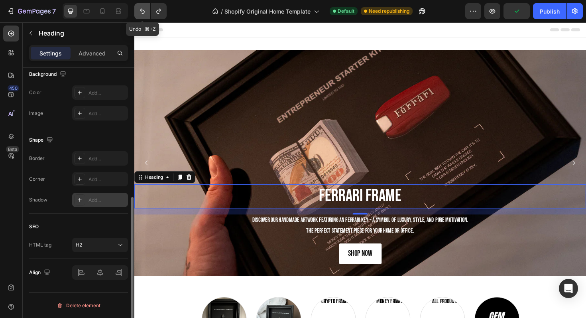
click at [139, 8] on icon "Undo/Redo" at bounding box center [142, 11] width 8 height 8
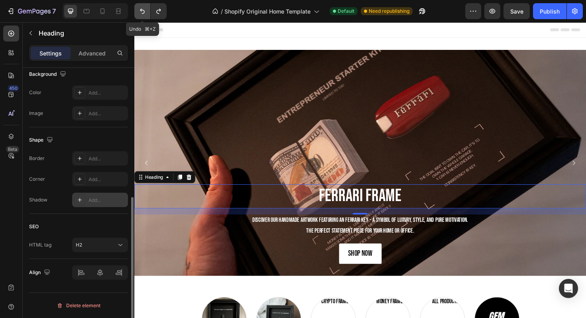
click at [139, 8] on icon "Undo/Redo" at bounding box center [142, 11] width 8 height 8
click at [371, 211] on sup "Ferrari Frame" at bounding box center [373, 207] width 47 height 12
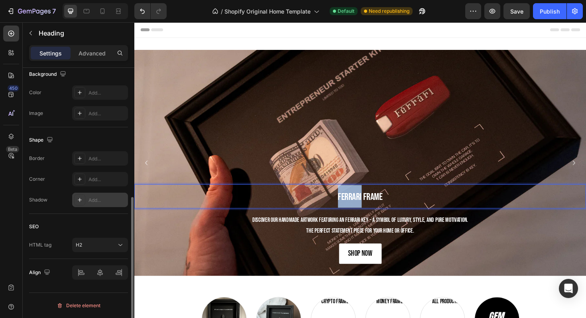
click at [371, 211] on sup "Ferrari Frame" at bounding box center [373, 207] width 47 height 12
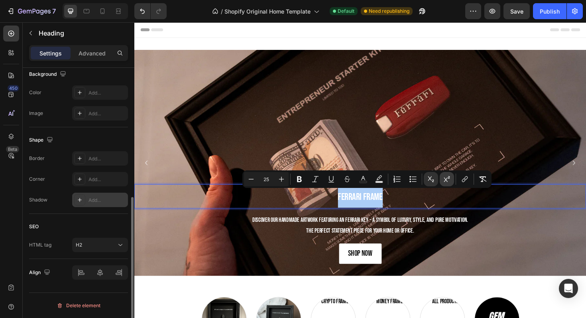
click at [446, 177] on icon "Editor contextual toolbar" at bounding box center [447, 179] width 8 height 8
type input "46"
click at [434, 178] on icon "Editor contextual toolbar" at bounding box center [431, 179] width 8 height 8
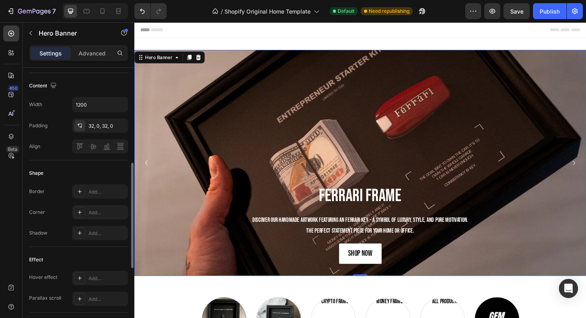
click at [430, 155] on div "Background Image" at bounding box center [373, 170] width 479 height 239
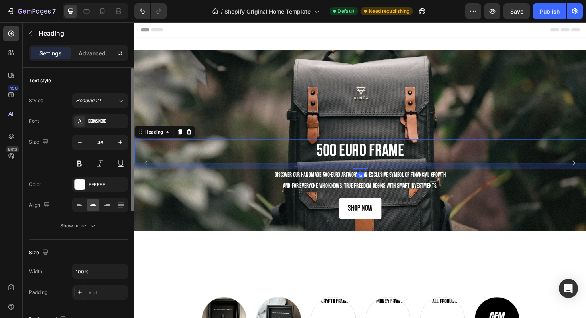
click at [152, 163] on h2 "500 Euro Frame" at bounding box center [373, 159] width 479 height 26
click at [144, 169] on icon "Carousel Back Arrow" at bounding box center [147, 171] width 10 height 10
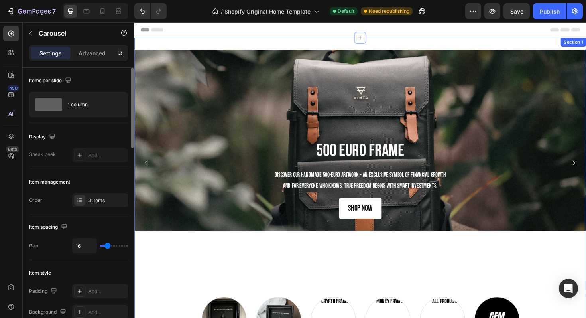
click at [392, 51] on div "Ferrari Frame Heading Discover our handMADE artwork featuring an Ferrari key – …" at bounding box center [373, 220] width 479 height 363
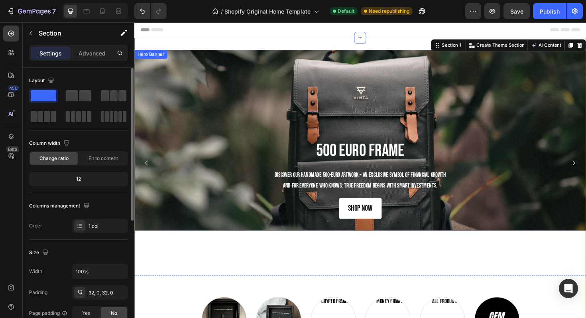
click at [343, 76] on div "Background Image" at bounding box center [373, 146] width 479 height 191
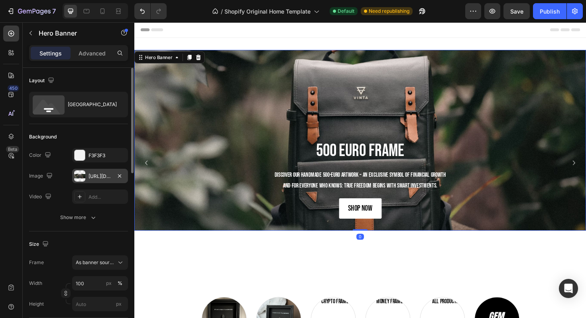
click at [85, 179] on div at bounding box center [79, 175] width 11 height 11
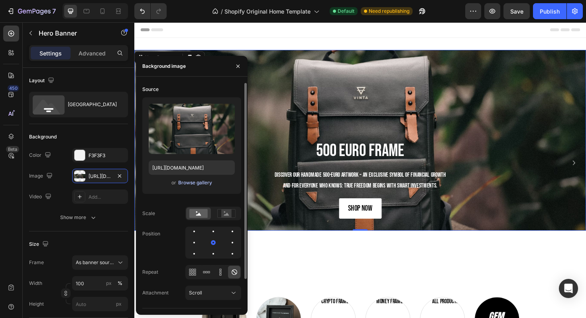
click at [179, 182] on div "Browse gallery" at bounding box center [195, 182] width 34 height 7
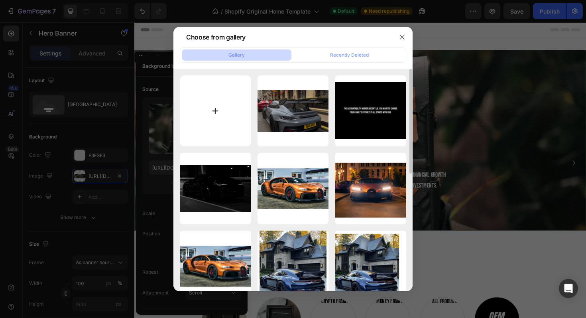
click at [238, 97] on input "file" at bounding box center [215, 110] width 71 height 71
type input "C:\fakepath\C61EBA8B-F137-4EE3-96B7-1B35111D51B0.webp"
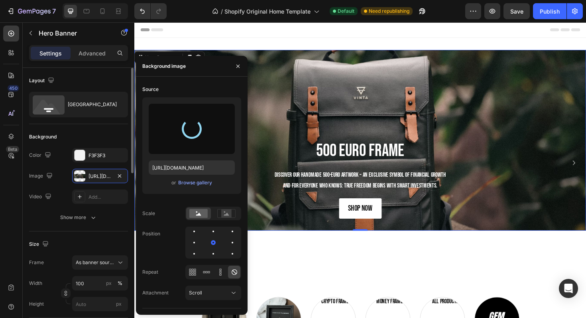
type input "https://cdn.shopify.com/s/files/1/0918/9454/6809/files/gempages_570937643437654…"
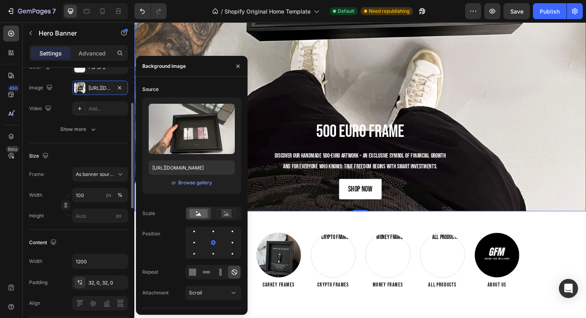
scroll to position [89, 0]
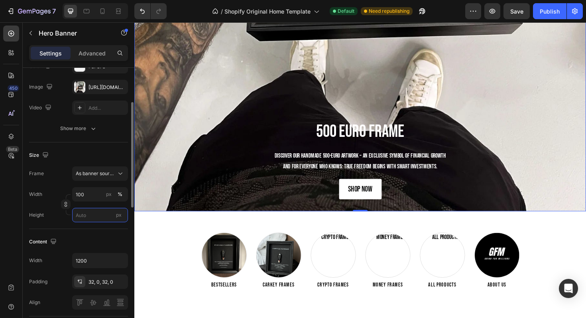
click at [100, 219] on input "px" at bounding box center [100, 215] width 56 height 14
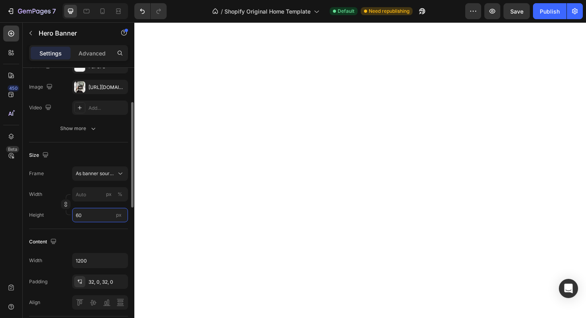
type input "600"
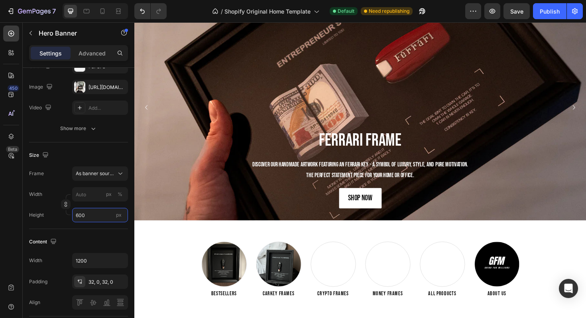
scroll to position [0, 0]
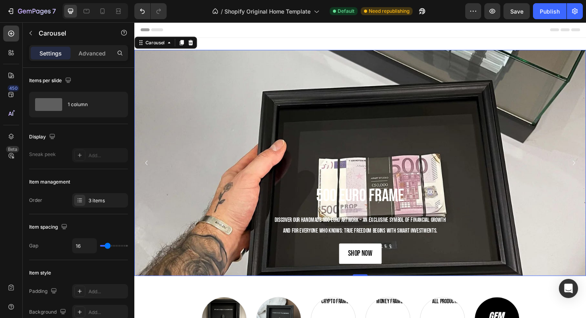
click at [150, 169] on icon "Carousel Back Arrow" at bounding box center [147, 171] width 10 height 10
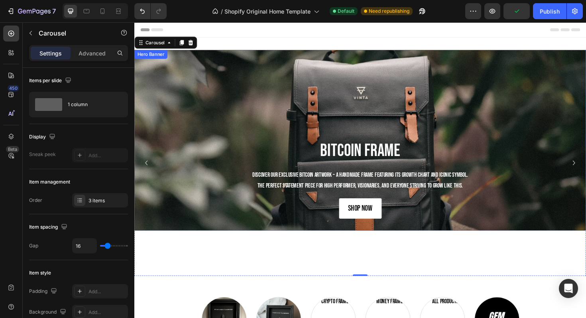
click at [245, 101] on div "Background Image" at bounding box center [373, 146] width 479 height 191
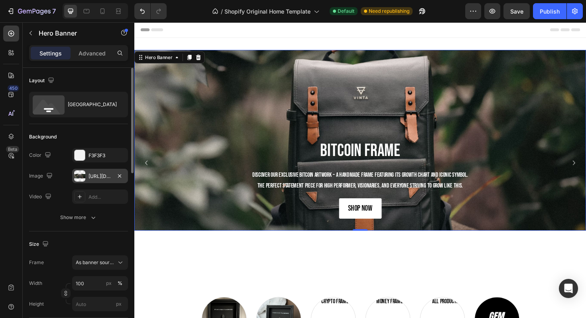
click at [94, 175] on div "https://ucarecdn.com/46d5a88e-90ac-48f6-9cb5-b666cd138e46/-/format/auto/" at bounding box center [100, 176] width 23 height 7
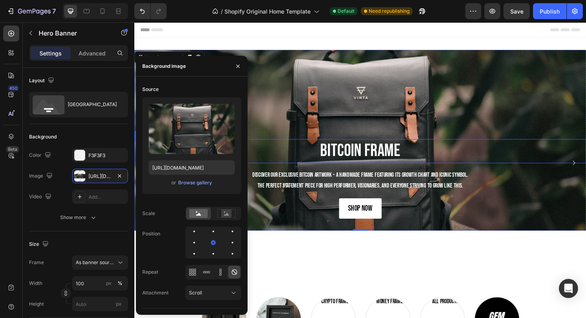
click at [377, 152] on h2 "Bitcoin frame" at bounding box center [373, 159] width 479 height 26
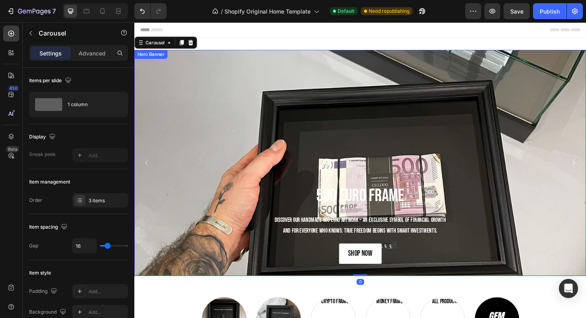
click at [224, 101] on div "Background Image" at bounding box center [373, 170] width 479 height 239
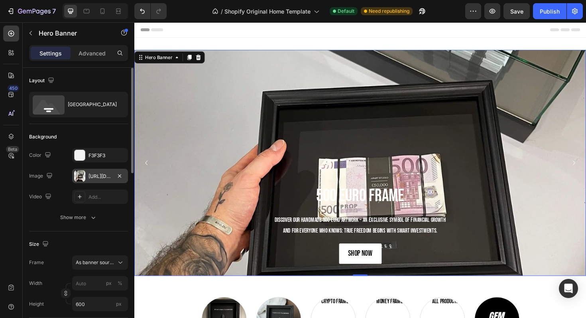
click at [95, 181] on div "https://cdn.shopify.com/s/files/1/0918/9454/6809/files/gempages_570937643437654…" at bounding box center [100, 176] width 56 height 14
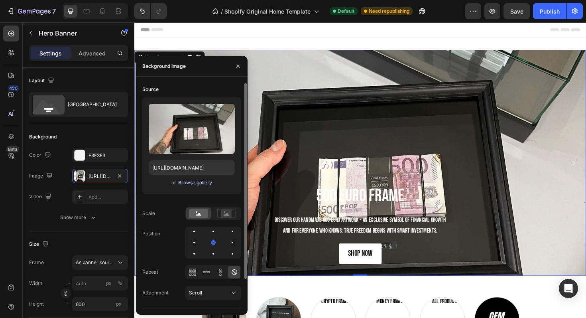
click at [198, 184] on div "Browse gallery" at bounding box center [195, 182] width 34 height 7
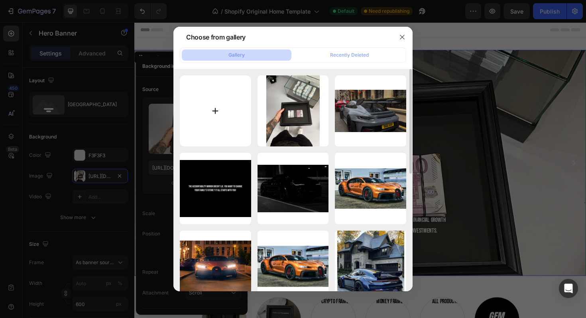
click at [200, 98] on input "file" at bounding box center [215, 110] width 71 height 71
type input "C:\fakepath\BF9BBFA3-5AB9-4126-9652-E755AE717E8D.webp"
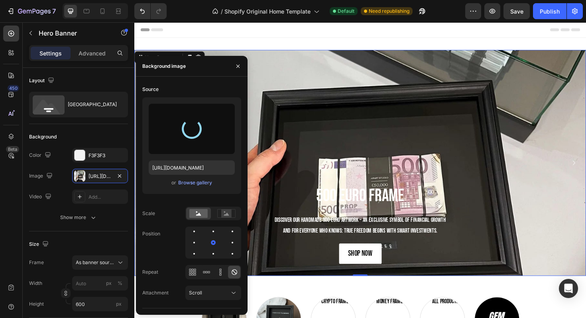
type input "https://cdn.shopify.com/s/files/1/0918/9454/6809/files/gempages_570937643437654…"
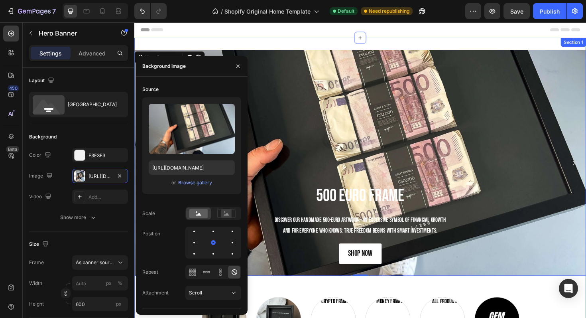
click at [441, 47] on div "Ferrari Frame Heading Discover our handMADE artwork featuring an Ferrari key – …" at bounding box center [373, 220] width 479 height 363
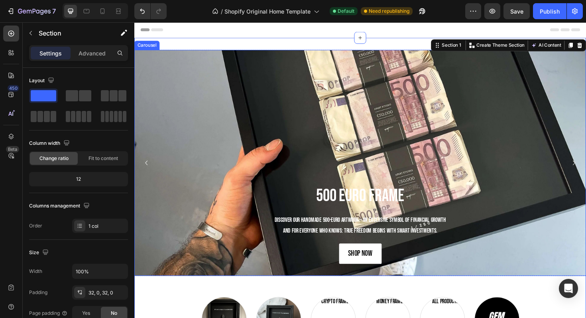
click at [145, 166] on icon "Carousel Back Arrow" at bounding box center [147, 171] width 10 height 10
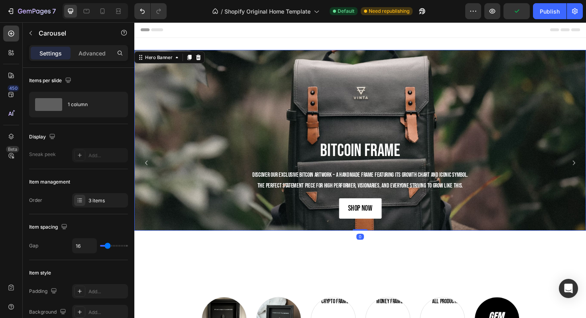
click at [276, 92] on div "Background Image" at bounding box center [373, 146] width 479 height 191
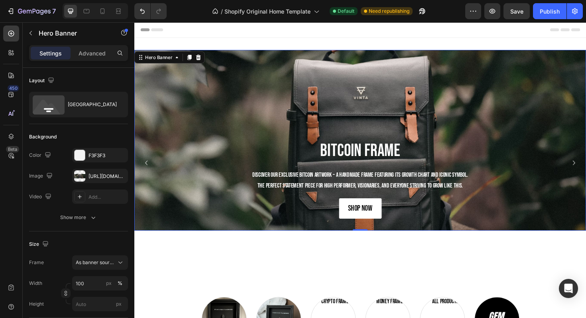
click at [255, 84] on div "Background Image" at bounding box center [373, 146] width 479 height 191
click at [87, 174] on div "https://ucarecdn.com/46d5a88e-90ac-48f6-9cb5-b666cd138e46/-/format/auto/" at bounding box center [100, 176] width 56 height 14
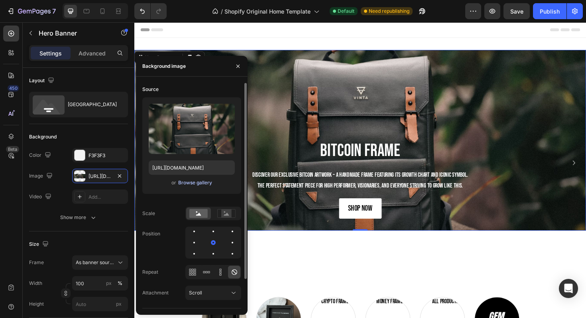
click at [194, 185] on div "Browse gallery" at bounding box center [195, 182] width 34 height 7
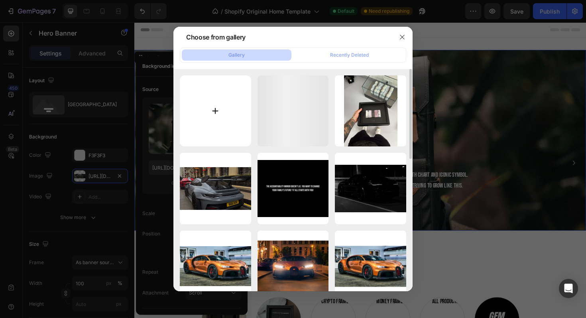
click at [217, 107] on input "file" at bounding box center [215, 110] width 71 height 71
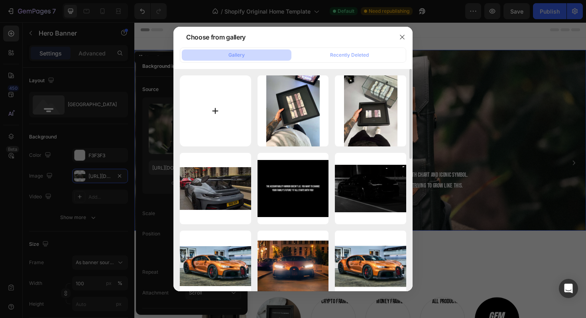
type input "C:\fakepath\DDC5A241-2EAC-4760-AAC1-21605FDFDC06.webp"
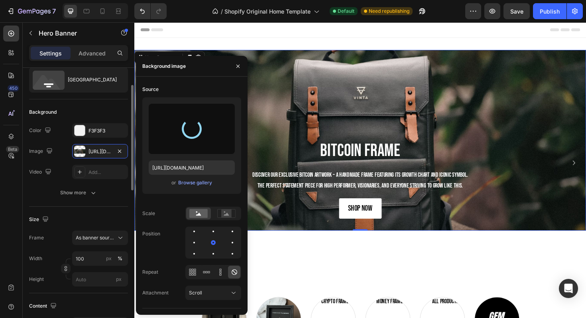
scroll to position [31, 0]
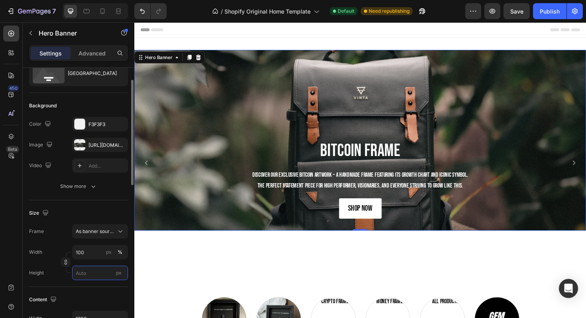
click at [85, 271] on input "px" at bounding box center [100, 273] width 56 height 14
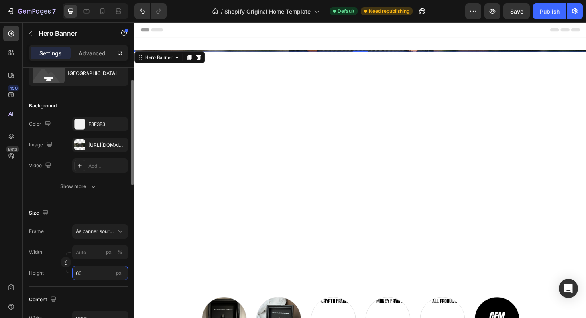
type input "600"
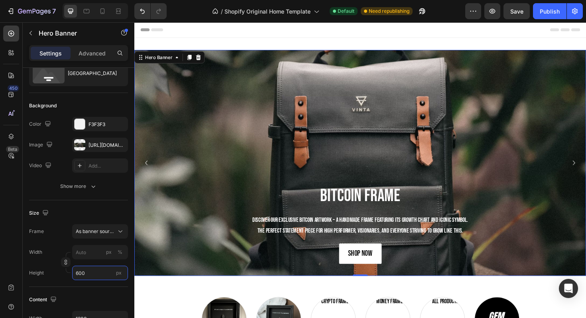
type input "100"
type input "600"
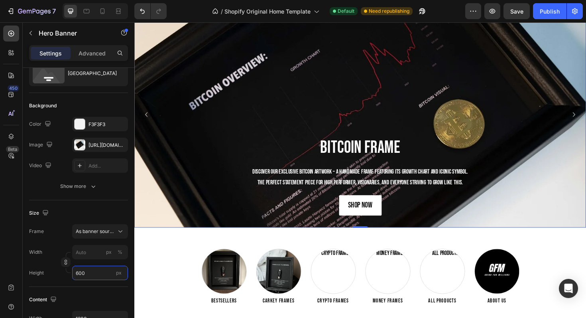
scroll to position [52, 0]
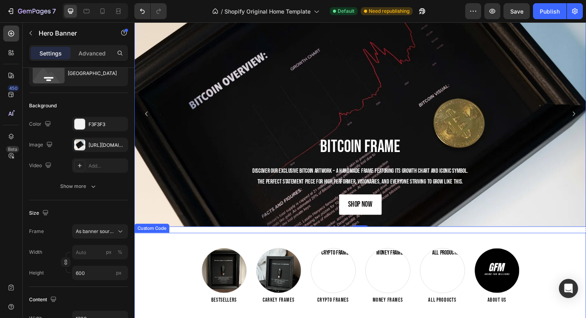
click at [168, 268] on div "Bestsellers Carkey Frames Crypto Frames Money Frames All Products About us" at bounding box center [373, 290] width 479 height 59
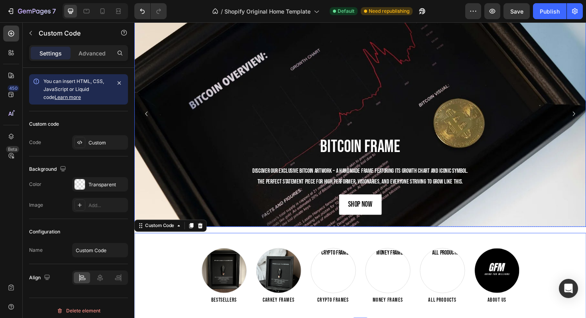
click at [586, 112] on div "Background Image" at bounding box center [373, 119] width 479 height 239
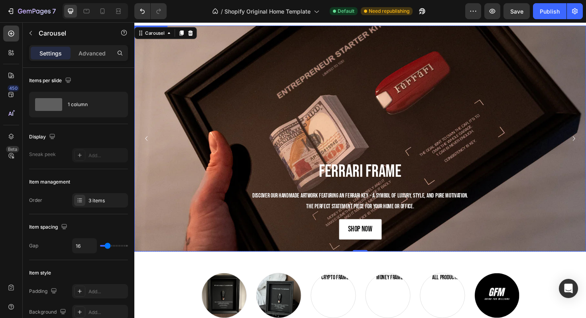
scroll to position [16, 0]
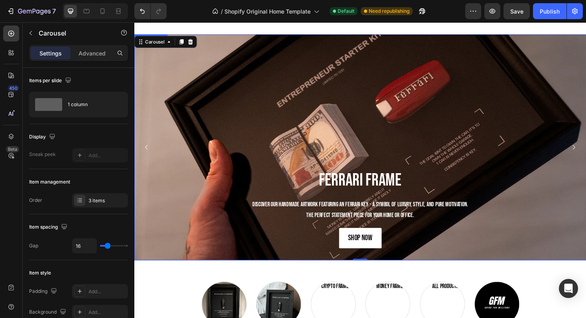
click at [542, 110] on div "Background Image" at bounding box center [373, 154] width 479 height 239
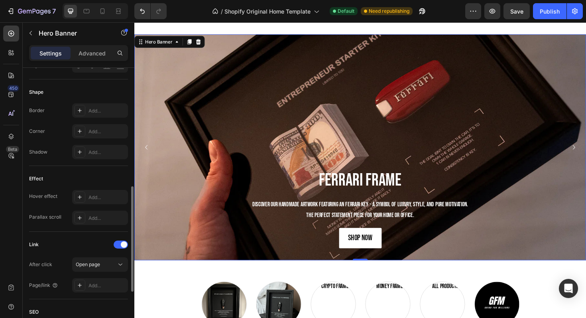
scroll to position [303, 0]
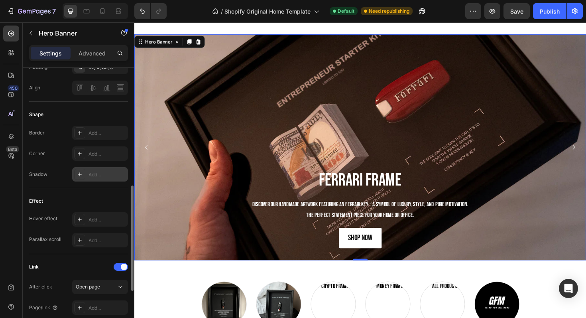
click at [86, 180] on div "Add..." at bounding box center [100, 174] width 56 height 14
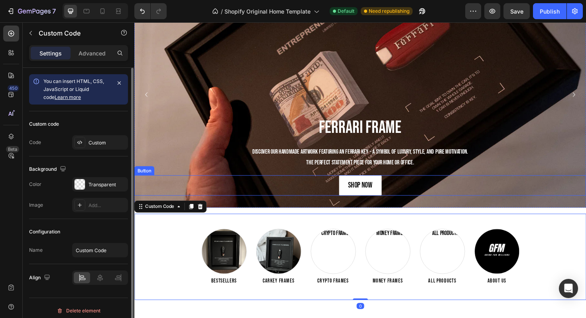
scroll to position [73, 0]
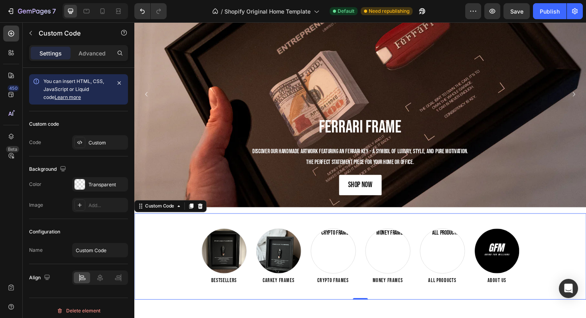
click at [111, 11] on div at bounding box center [95, 11] width 65 height 16
click at [114, 11] on icon at bounding box center [118, 11] width 8 height 8
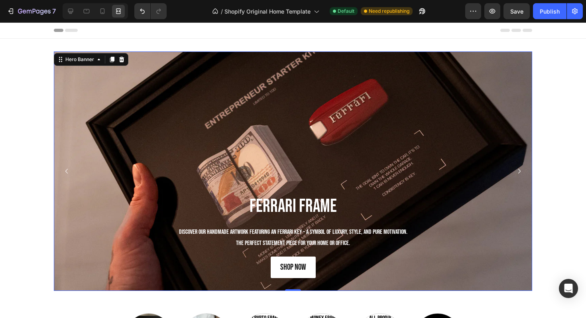
click at [61, 109] on div "Background Image" at bounding box center [293, 170] width 479 height 239
click at [72, 14] on icon at bounding box center [71, 11] width 8 height 8
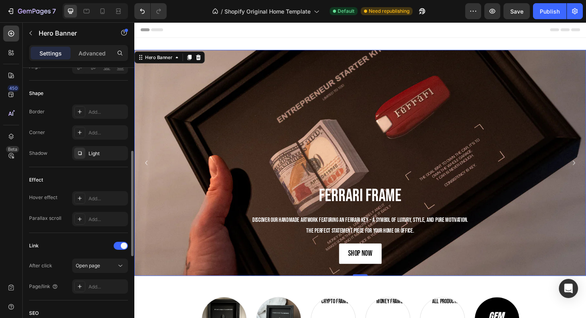
scroll to position [376, 0]
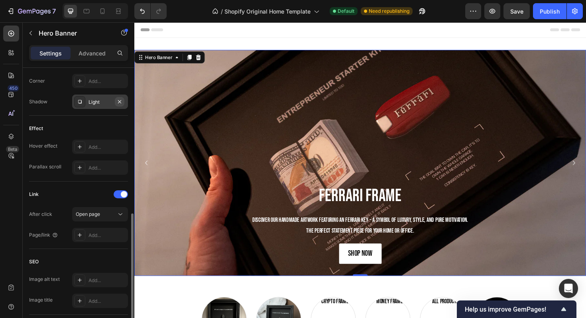
click at [122, 102] on icon "button" at bounding box center [119, 102] width 6 height 6
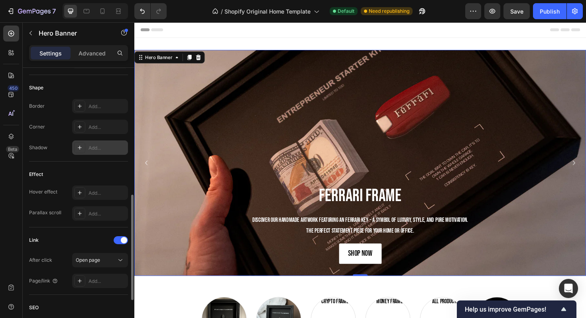
scroll to position [329, 0]
click at [87, 142] on div "Add..." at bounding box center [100, 148] width 56 height 14
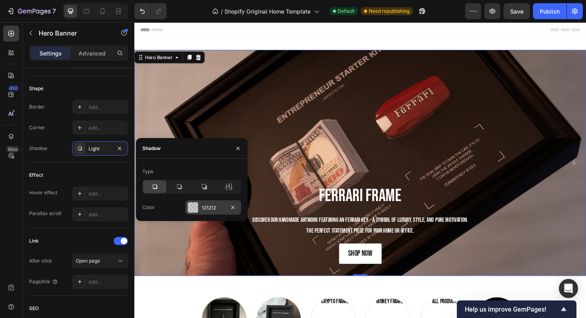
click at [206, 204] on div "121212" at bounding box center [213, 207] width 23 height 7
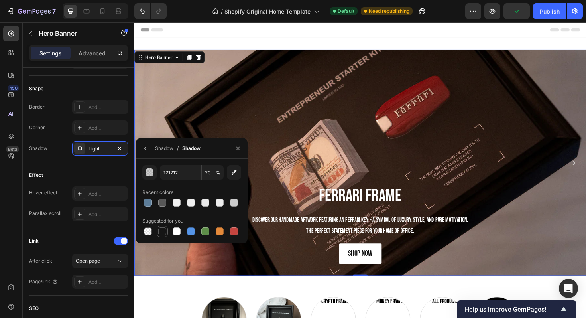
click at [164, 236] on div at bounding box center [162, 231] width 11 height 11
type input "151515"
type input "100"
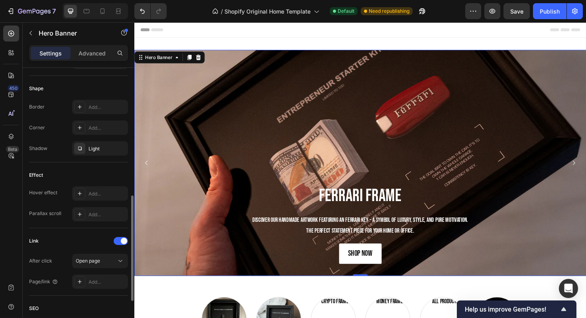
click at [110, 170] on div "Effect" at bounding box center [78, 175] width 99 height 13
click at [106, 147] on div "Light" at bounding box center [100, 148] width 23 height 7
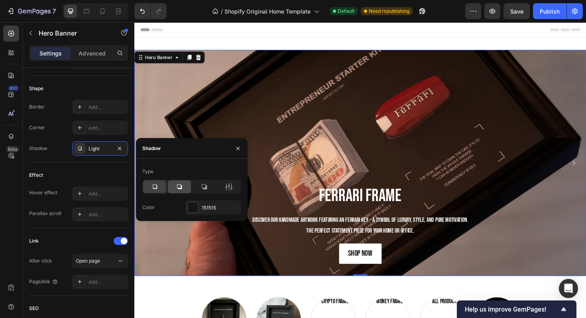
click at [187, 189] on div at bounding box center [179, 186] width 23 height 13
click at [199, 189] on div at bounding box center [204, 186] width 23 height 13
click at [166, 187] on div at bounding box center [154, 186] width 23 height 13
click at [158, 187] on icon at bounding box center [155, 187] width 8 height 8
click at [179, 185] on icon at bounding box center [179, 187] width 8 height 8
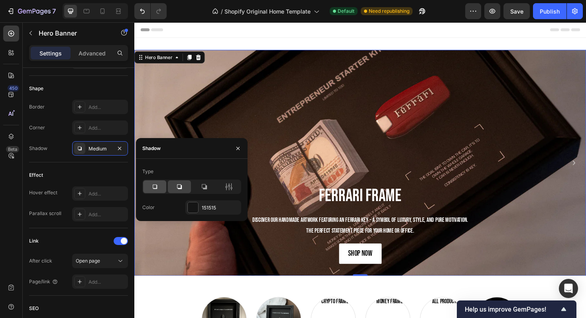
click at [158, 184] on icon at bounding box center [155, 187] width 8 height 8
click at [238, 148] on icon "button" at bounding box center [237, 147] width 3 height 3
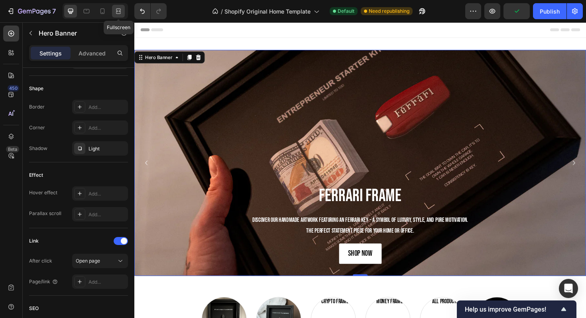
click at [121, 13] on icon at bounding box center [118, 11] width 8 height 8
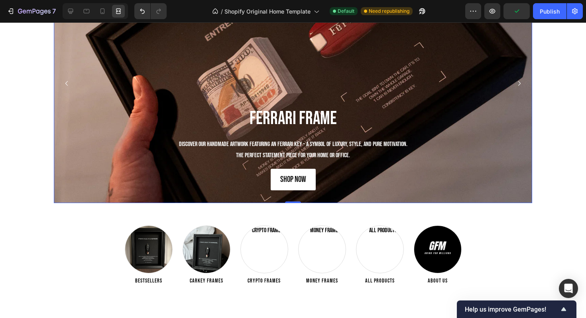
scroll to position [130, 0]
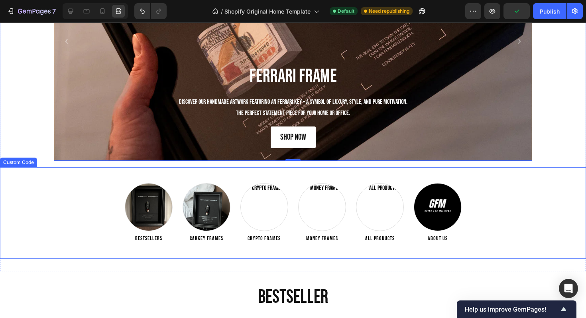
click at [106, 198] on div "Bestsellers Carkey Frames Crypto Frames Money Frames All Products About us" at bounding box center [293, 212] width 586 height 59
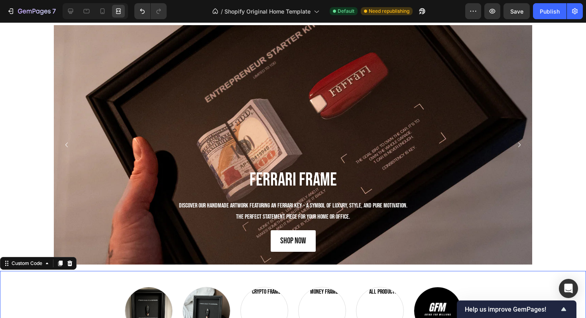
scroll to position [1, 0]
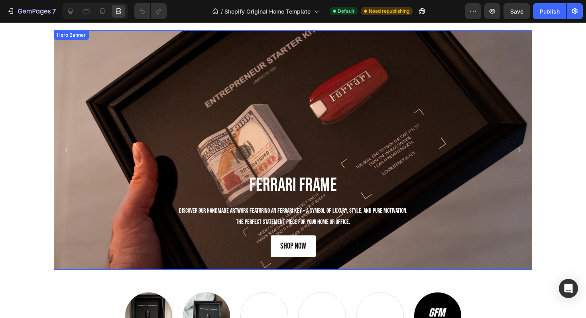
scroll to position [29, 0]
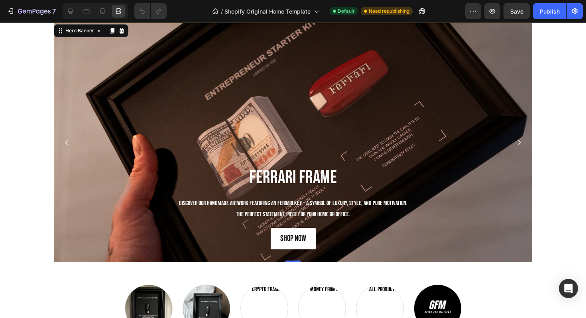
click at [526, 140] on div "Background Image" at bounding box center [293, 142] width 479 height 239
click at [521, 140] on icon "Carousel Next Arrow" at bounding box center [520, 143] width 10 height 10
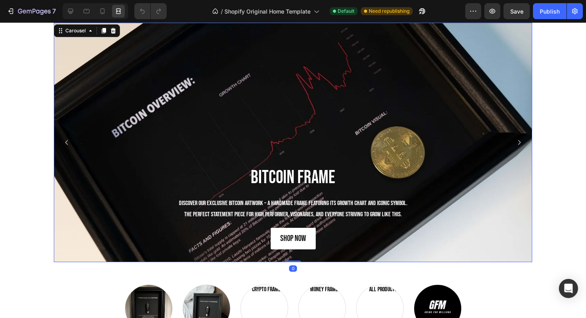
click at [521, 140] on icon "Carousel Next Arrow" at bounding box center [520, 143] width 10 height 10
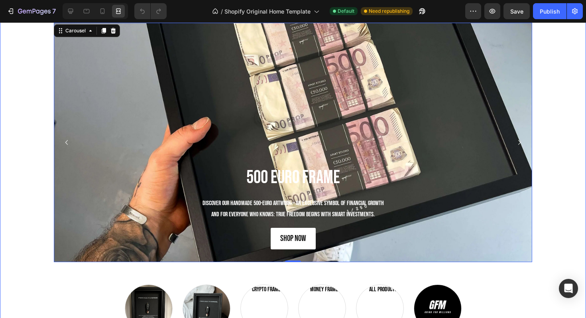
click at [554, 149] on div "Ferrari Frame Heading Discover our handMADE artwork featuring an Ferrari key – …" at bounding box center [293, 191] width 586 height 337
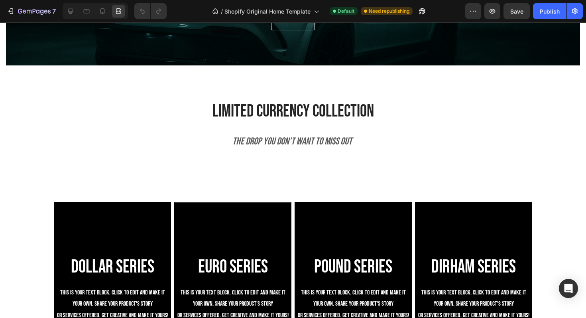
scroll to position [617, 0]
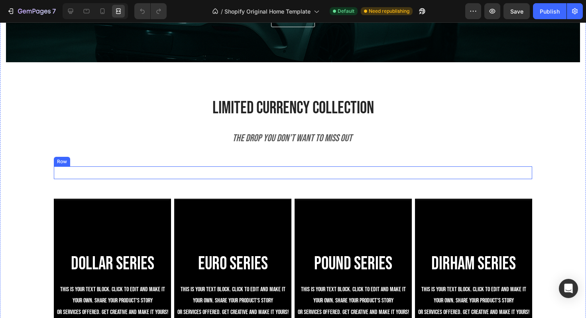
click at [344, 181] on div ""It's so easy to be great nowadays because everyone else is weak." Heading ~ [P…" at bounding box center [293, 170] width 574 height 535
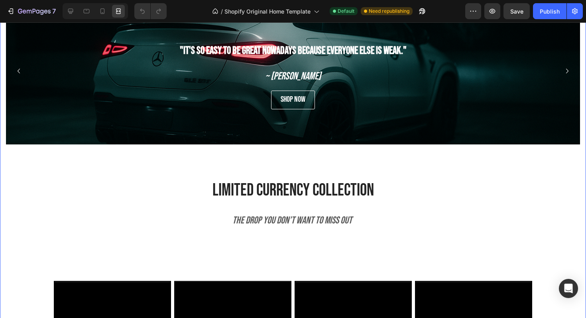
scroll to position [551, 0]
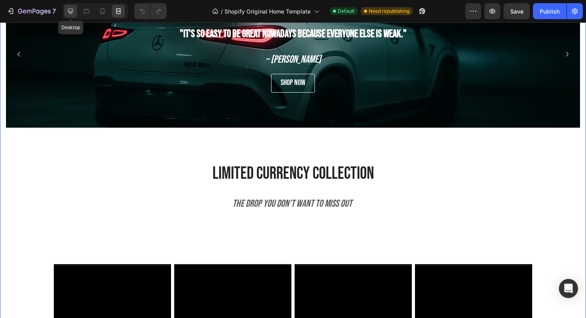
click at [72, 16] on div at bounding box center [70, 11] width 13 height 13
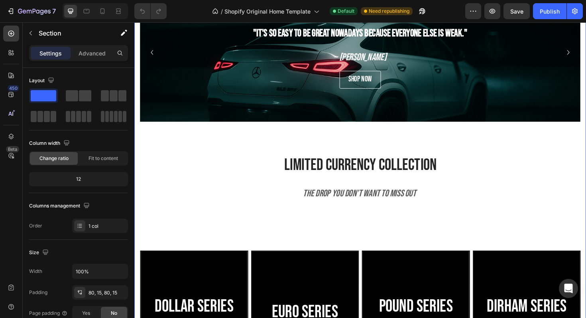
click at [322, 152] on div ""It's so easy to be great nowadays because everyone else is weak." Heading ~ [P…" at bounding box center [373, 64] width 467 height 192
click at [353, 230] on div ""It's so easy to be great nowadays because everyone else is weak." Heading ~ [P…" at bounding box center [373, 235] width 467 height 535
click at [372, 227] on div ""It's so easy to be great nowadays because everyone else is weak." Heading ~ [P…" at bounding box center [373, 235] width 467 height 535
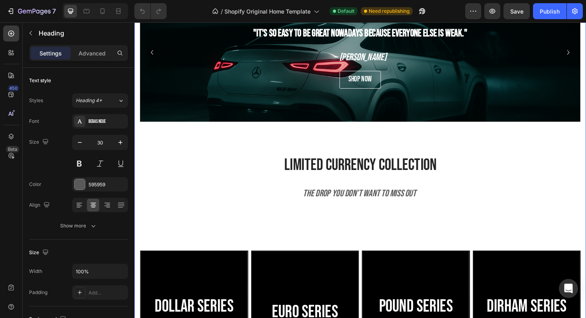
click at [370, 212] on div "The drop you don’t want to miss out Heading" at bounding box center [373, 204] width 467 height 18
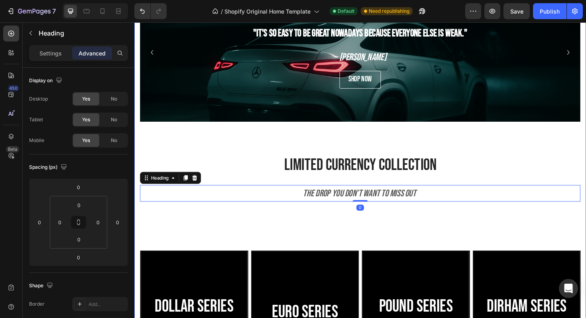
click at [378, 251] on div ""It's so easy to be great nowadays because everyone else is weak." Heading ~ [P…" at bounding box center [373, 235] width 467 height 535
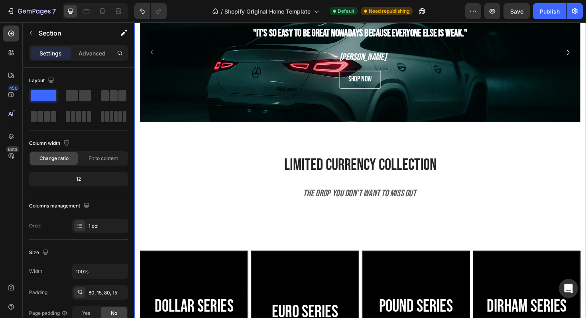
click at [372, 259] on div ""It's so easy to be great nowadays because everyone else is weak." Heading ~ [P…" at bounding box center [373, 235] width 467 height 535
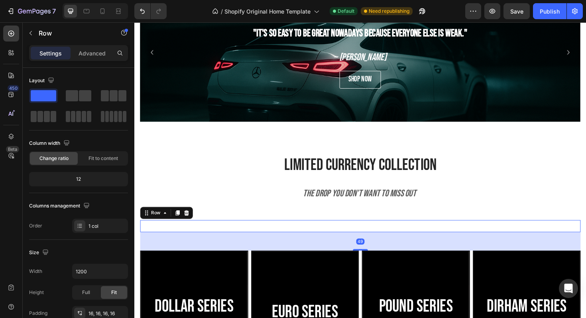
click at [383, 234] on div "Money series Heading This is your text block. Click to edit and make it your ow…" at bounding box center [373, 238] width 467 height 13
click at [372, 261] on div "49" at bounding box center [373, 254] width 467 height 20
click at [372, 263] on div at bounding box center [374, 263] width 16 height 2
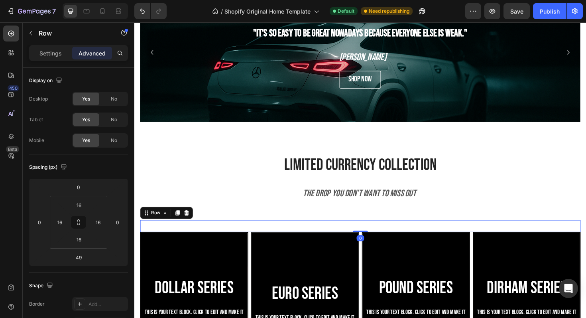
drag, startPoint x: 372, startPoint y: 263, endPoint x: 384, endPoint y: 219, distance: 45.5
click at [384, 219] on div ""It's so easy to be great nowadays because everyone else is weak." Heading ~ [P…" at bounding box center [373, 226] width 467 height 516
type input "0"
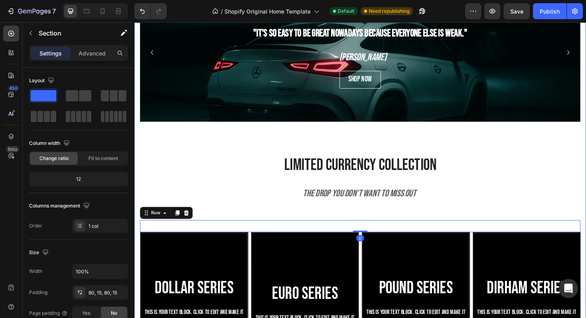
click at [415, 216] on div ""It's so easy to be great nowadays because everyone else is weak." Heading ~ [P…" at bounding box center [373, 226] width 467 height 516
click at [382, 152] on div ""It's so easy to be great nowadays because everyone else is weak." Heading ~ [P…" at bounding box center [373, 64] width 467 height 192
click at [375, 140] on div ""It's so easy to be great nowadays because everyone else is weak." Heading ~ [P…" at bounding box center [373, 64] width 467 height 192
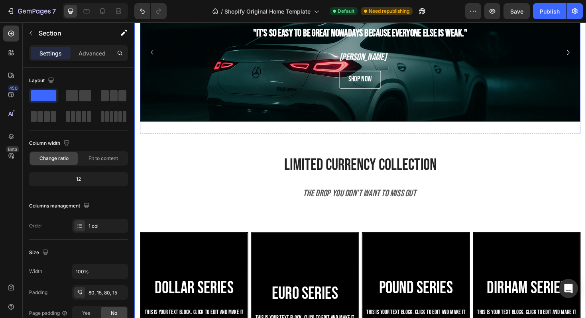
click at [367, 126] on div "Background Image" at bounding box center [373, 94] width 467 height 239
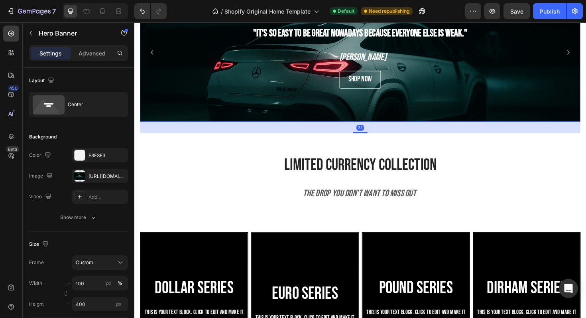
click at [373, 138] on div "31" at bounding box center [373, 134] width 467 height 12
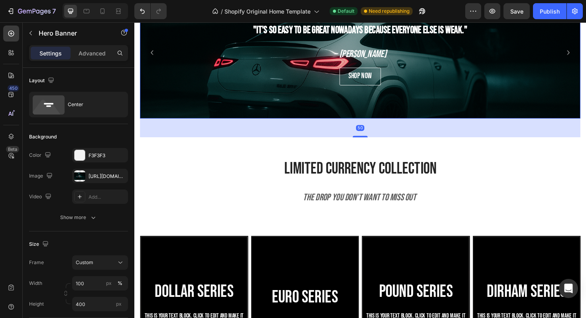
scroll to position [555, 0]
drag, startPoint x: 375, startPoint y: 138, endPoint x: 375, endPoint y: 145, distance: 7.6
click at [375, 145] on div ""It's so easy to be great nowadays because everyone else is weak." Heading ~ [P…" at bounding box center [373, 64] width 467 height 199
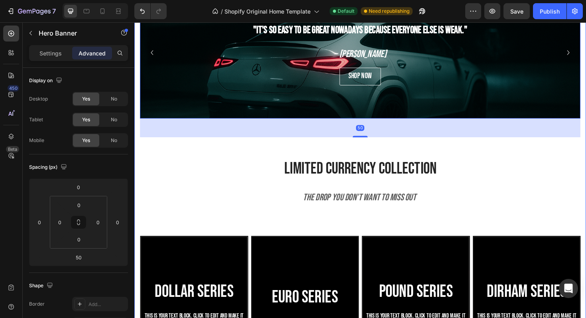
click at [463, 148] on div ""It's so easy to be great nowadays because everyone else is weak." Heading ~ [P…" at bounding box center [373, 64] width 467 height 199
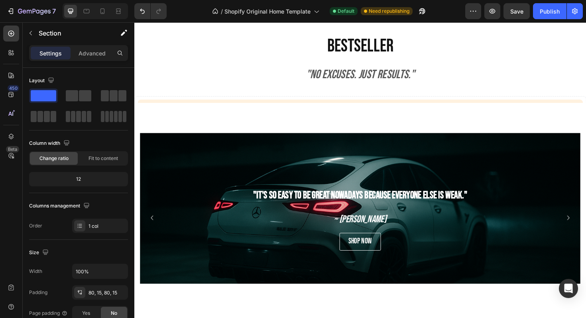
scroll to position [0, 0]
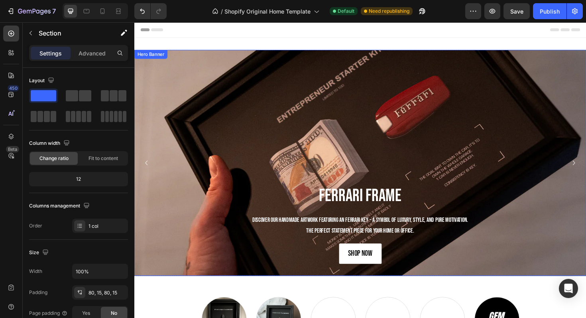
click at [272, 148] on div "Background Image" at bounding box center [373, 170] width 479 height 239
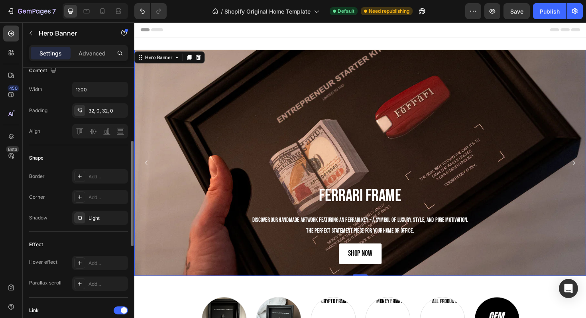
scroll to position [267, 0]
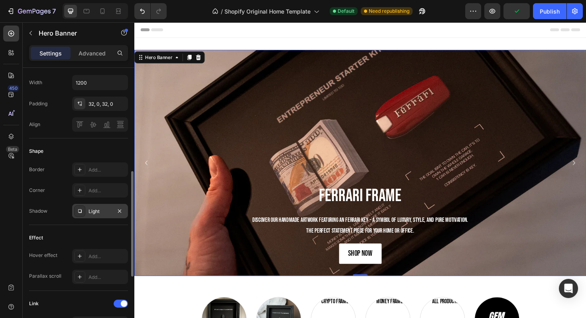
click at [104, 213] on div "Light" at bounding box center [100, 211] width 23 height 7
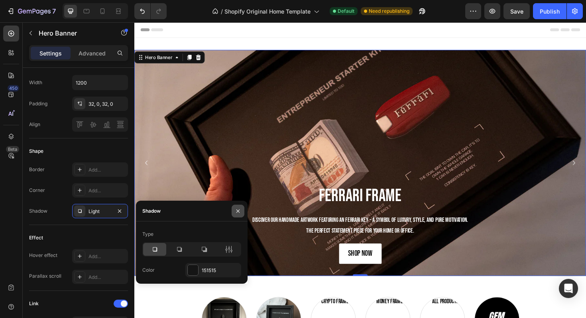
click at [234, 210] on button "button" at bounding box center [238, 211] width 13 height 13
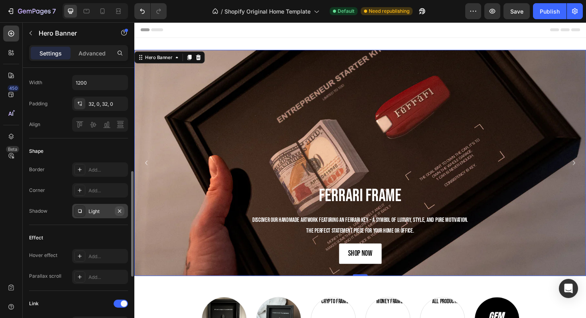
click at [122, 210] on icon "button" at bounding box center [119, 211] width 6 height 6
click at [104, 213] on div "Add..." at bounding box center [107, 211] width 37 height 7
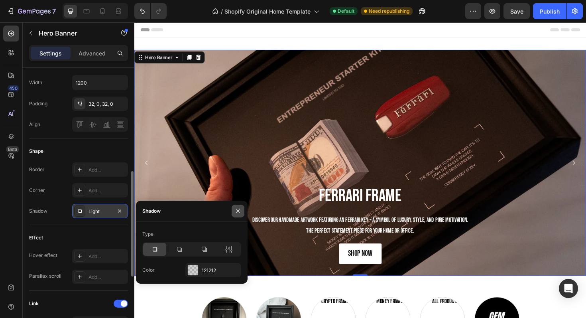
click at [238, 208] on icon "button" at bounding box center [238, 211] width 6 height 6
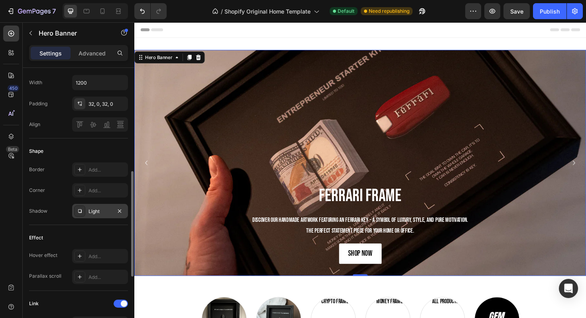
click at [103, 209] on div "Light" at bounding box center [100, 211] width 23 height 7
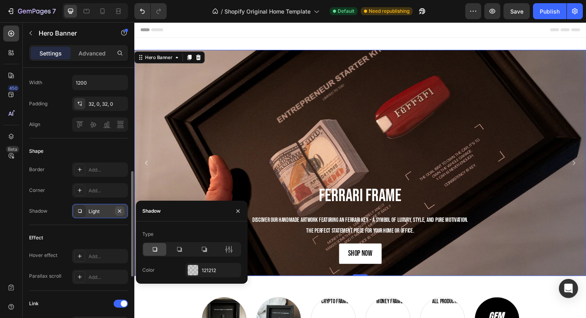
click at [118, 209] on icon "button" at bounding box center [119, 211] width 6 height 6
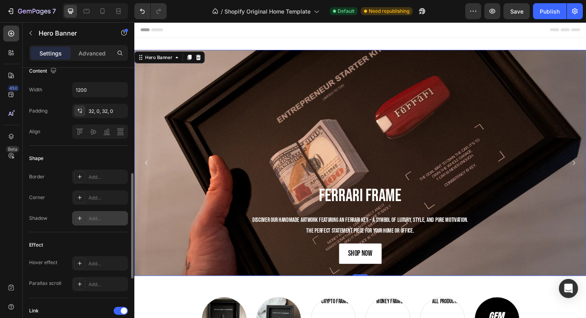
scroll to position [257, 0]
click at [115, 225] on div "Add..." at bounding box center [100, 220] width 56 height 14
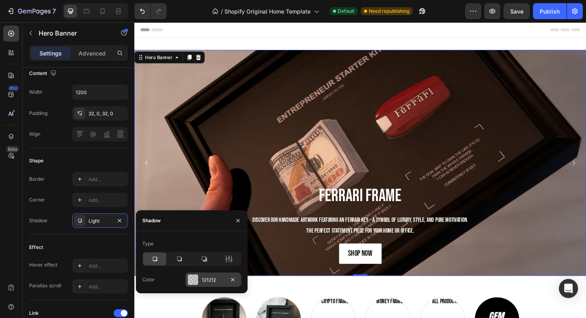
click at [205, 272] on div "121212" at bounding box center [213, 279] width 56 height 14
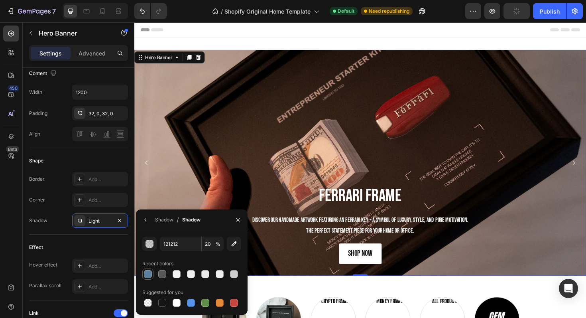
click at [152, 272] on div at bounding box center [148, 274] width 10 height 10
type input "5D7D99"
type input "100"
click at [161, 301] on div at bounding box center [162, 303] width 8 height 8
type input "151515"
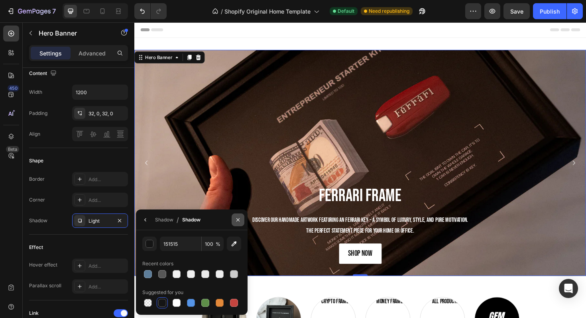
click at [237, 219] on icon "button" at bounding box center [237, 219] width 3 height 3
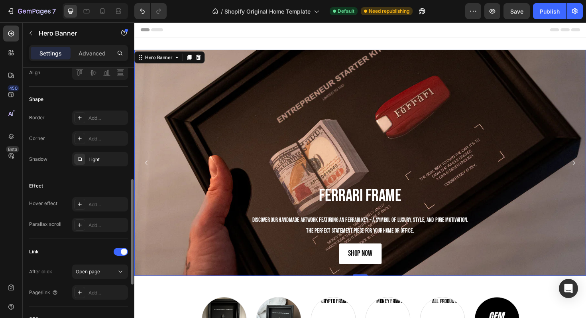
scroll to position [309, 0]
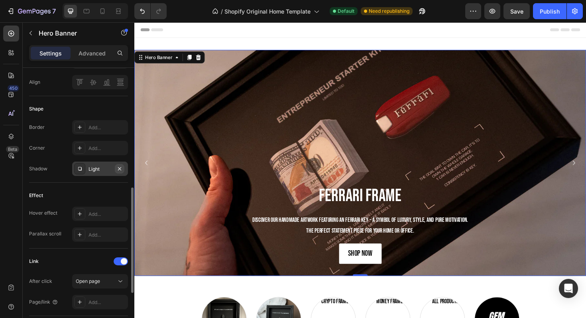
click at [119, 170] on icon "button" at bounding box center [119, 169] width 6 height 6
click at [83, 45] on div "Sections(18) Elements(83) Section Element Hero Section Product Detail Brands Tr…" at bounding box center [79, 170] width 112 height 296
click at [84, 46] on div "Settings Advanced" at bounding box center [78, 53] width 99 height 16
click at [85, 50] on p "Advanced" at bounding box center [92, 53] width 27 height 8
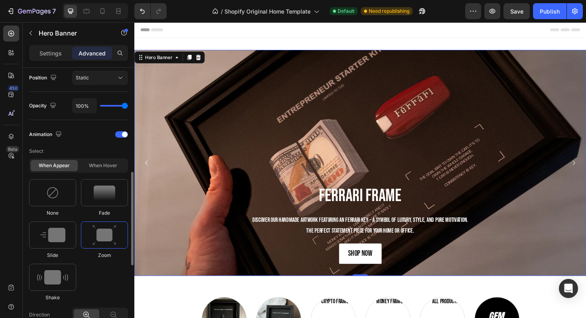
scroll to position [295, 0]
click at [99, 157] on p "Select" at bounding box center [78, 151] width 99 height 14
click at [99, 162] on div "When hover" at bounding box center [102, 165] width 47 height 11
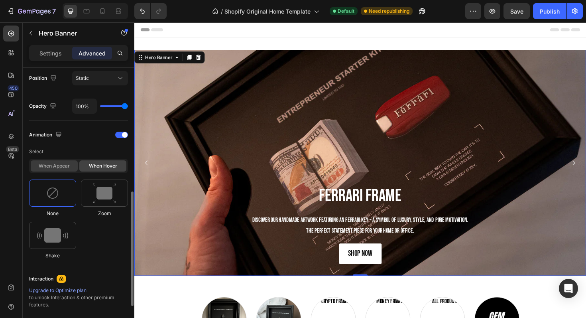
click at [69, 167] on div "When appear" at bounding box center [54, 165] width 47 height 11
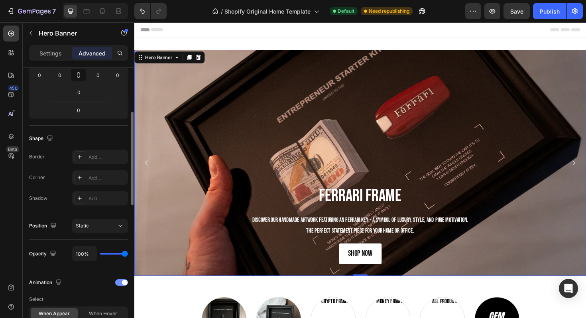
scroll to position [142, 0]
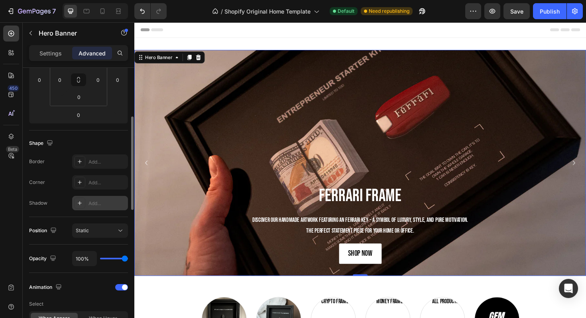
click at [96, 204] on div "Add..." at bounding box center [107, 203] width 37 height 7
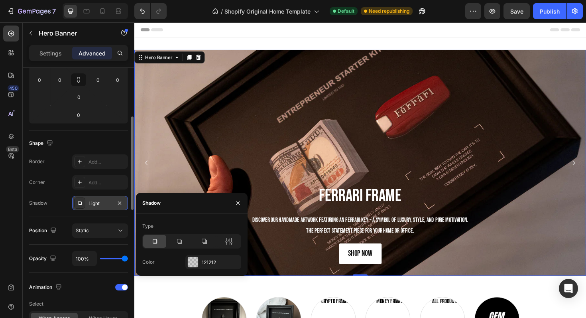
click at [112, 142] on div "Shape" at bounding box center [78, 143] width 99 height 13
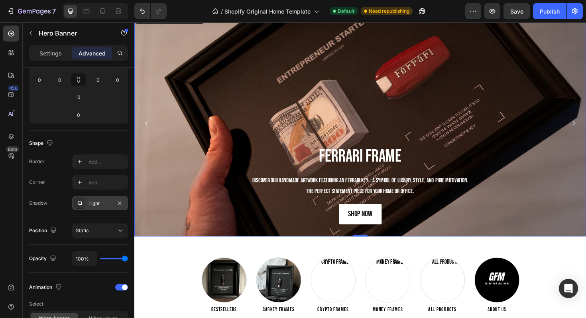
scroll to position [43, 0]
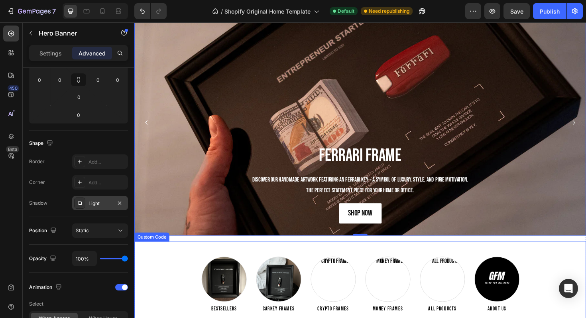
click at [267, 263] on div "Bestsellers Carkey Frames Crypto Frames Money Frames All Products About us Cust…" at bounding box center [373, 299] width 479 height 91
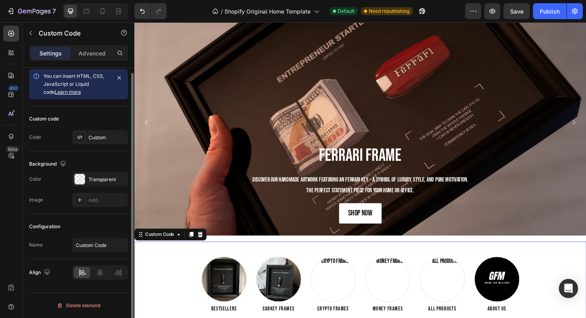
scroll to position [0, 0]
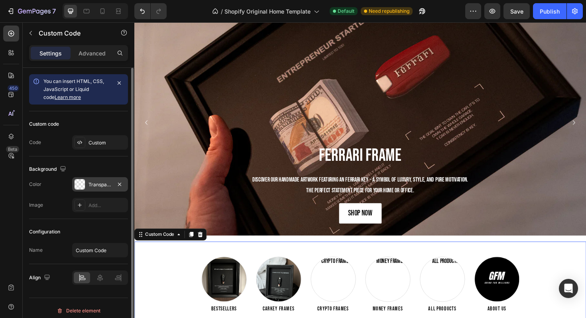
click at [110, 182] on div "Transparent" at bounding box center [100, 184] width 23 height 7
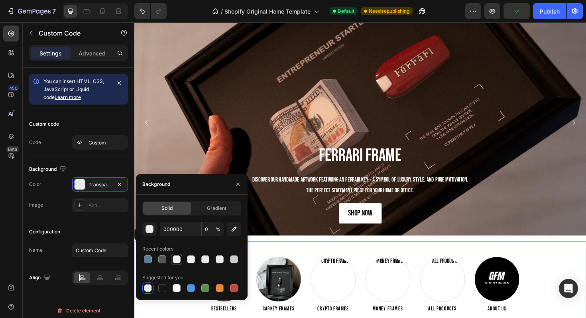
click at [171, 256] on div at bounding box center [176, 259] width 11 height 11
type input "F2F2F2"
type input "100"
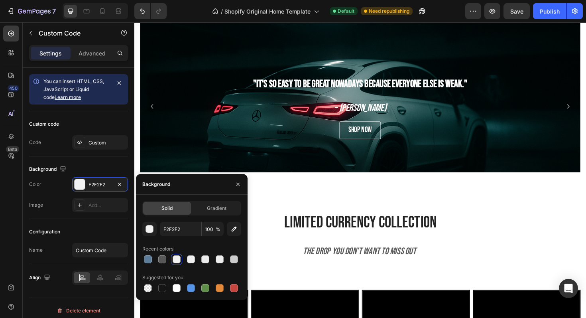
scroll to position [475, 0]
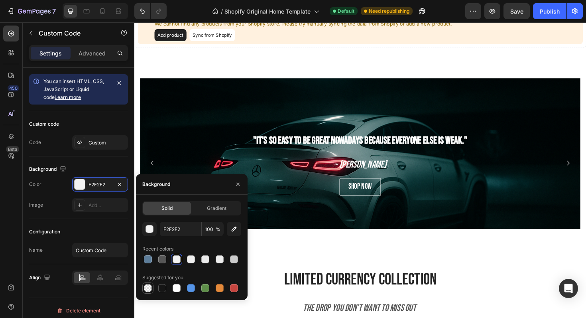
click at [147, 290] on div at bounding box center [148, 288] width 8 height 8
type input "000000"
type input "0"
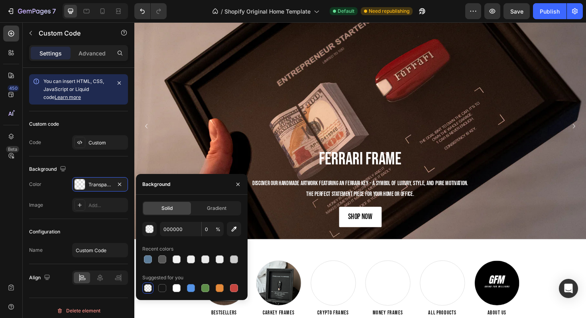
scroll to position [30, 0]
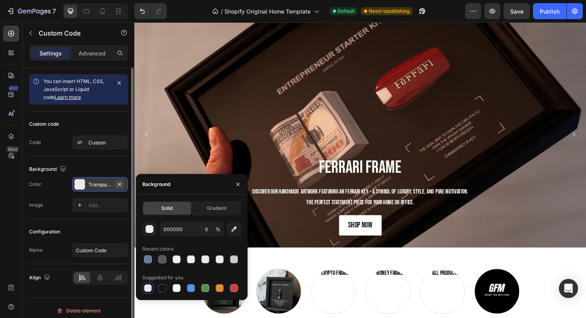
click at [119, 183] on icon "button" at bounding box center [119, 183] width 3 height 3
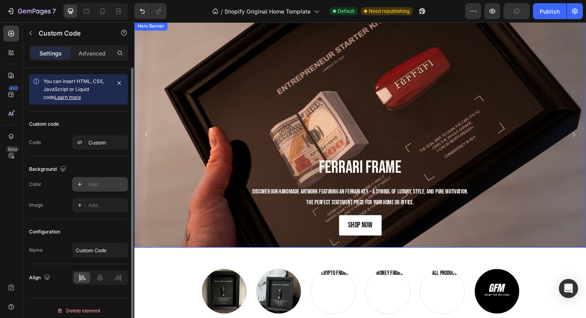
click at [219, 88] on div "Background Image" at bounding box center [373, 141] width 479 height 239
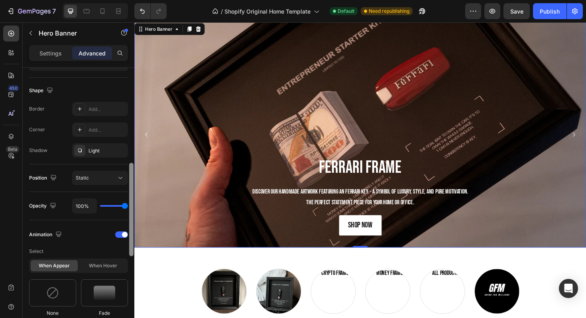
scroll to position [216, 0]
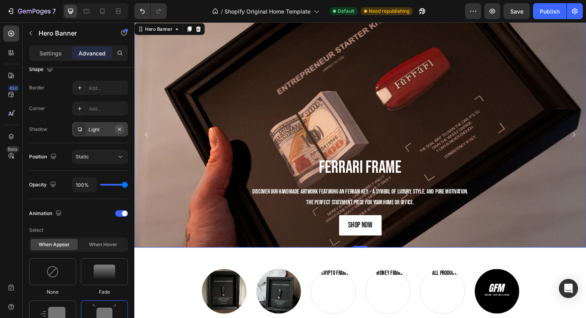
click at [119, 128] on icon "button" at bounding box center [119, 128] width 3 height 3
click at [59, 50] on p "Settings" at bounding box center [50, 53] width 22 height 8
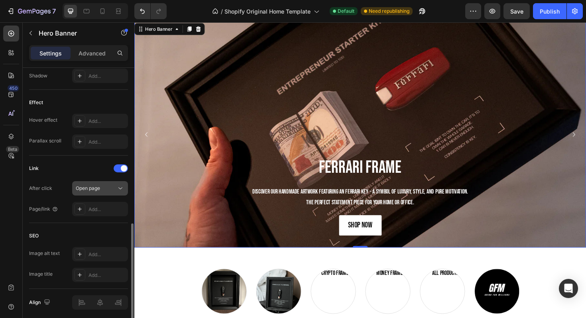
scroll to position [372, 0]
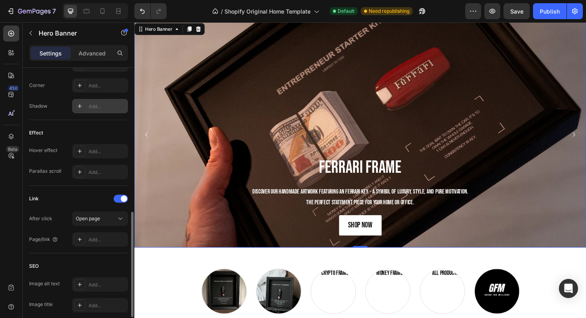
click at [87, 110] on div "Add..." at bounding box center [100, 106] width 56 height 14
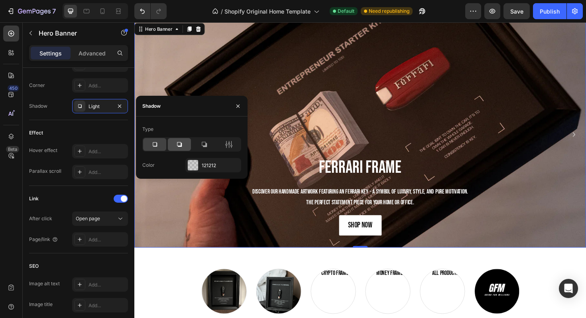
click at [177, 144] on icon at bounding box center [179, 144] width 5 height 5
click at [163, 146] on div at bounding box center [154, 144] width 23 height 13
click at [236, 108] on icon "button" at bounding box center [238, 106] width 6 height 6
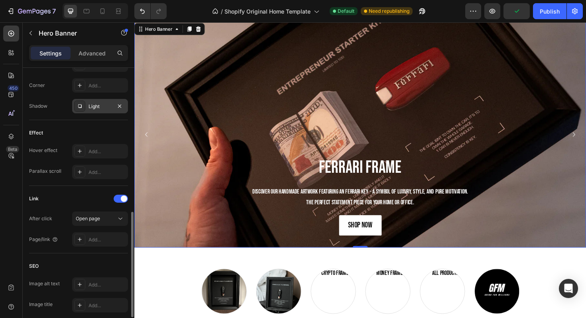
click at [124, 106] on div "Light" at bounding box center [100, 106] width 56 height 14
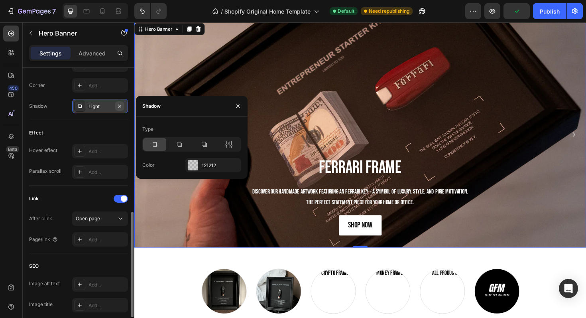
click at [120, 102] on button "button" at bounding box center [120, 106] width 10 height 10
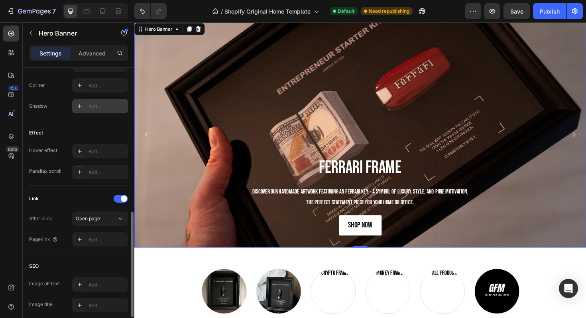
click at [116, 100] on div "Add..." at bounding box center [100, 106] width 56 height 14
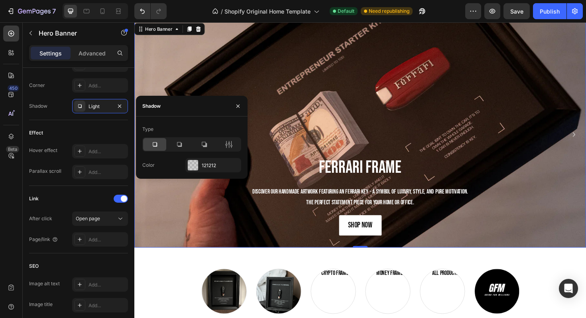
click at [157, 148] on icon at bounding box center [155, 144] width 8 height 8
click at [204, 164] on div "121212" at bounding box center [213, 165] width 23 height 7
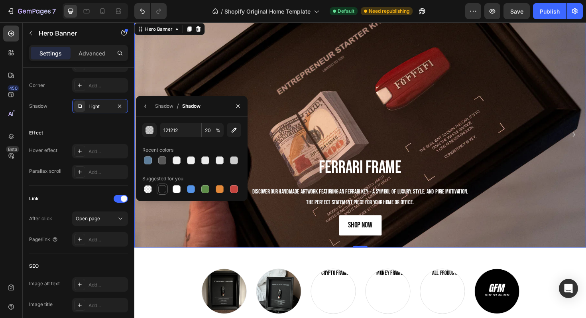
click at [166, 185] on div at bounding box center [163, 189] width 10 height 10
type input "151515"
type input "100"
click at [67, 94] on div "Border Add... Corner Add... Shadow Light" at bounding box center [78, 85] width 99 height 56
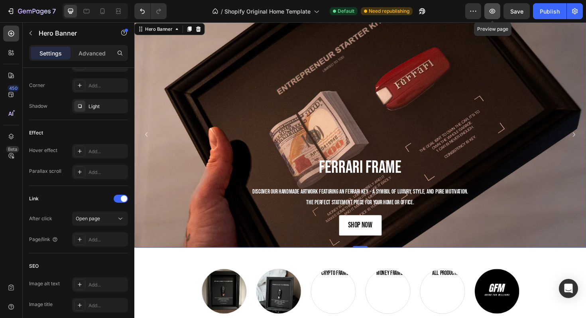
click at [496, 9] on icon "button" at bounding box center [493, 11] width 8 height 8
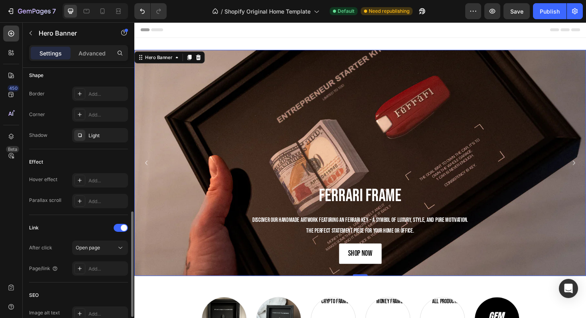
scroll to position [339, 0]
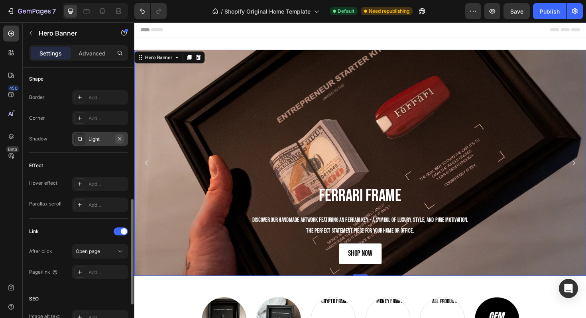
click at [118, 139] on icon "button" at bounding box center [119, 138] width 3 height 3
click at [492, 14] on icon "button" at bounding box center [493, 11] width 8 height 8
click at [87, 61] on div "Settings Advanced" at bounding box center [79, 56] width 112 height 23
click at [95, 48] on div "Advanced" at bounding box center [92, 53] width 40 height 13
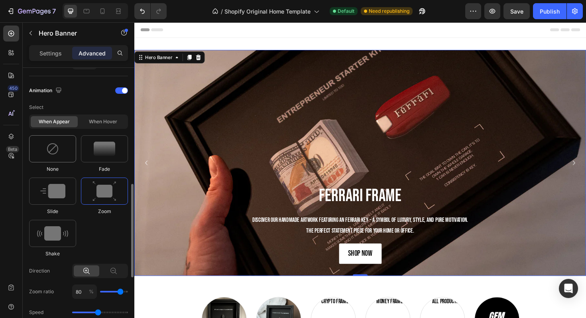
click at [47, 159] on div at bounding box center [52, 148] width 47 height 27
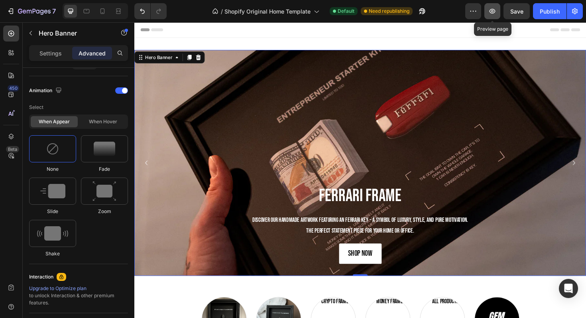
click at [495, 13] on icon "button" at bounding box center [493, 11] width 8 height 8
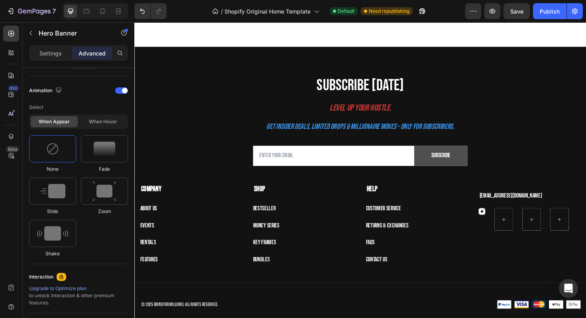
scroll to position [1996, 0]
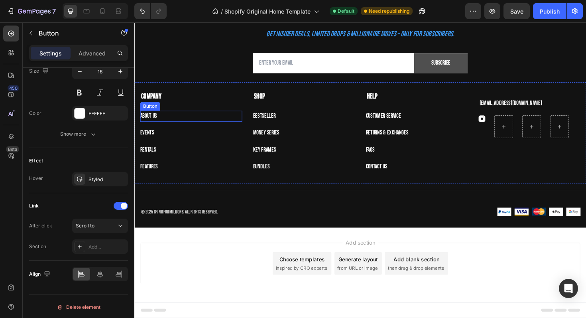
click at [165, 125] on div "About us Button" at bounding box center [194, 122] width 108 height 12
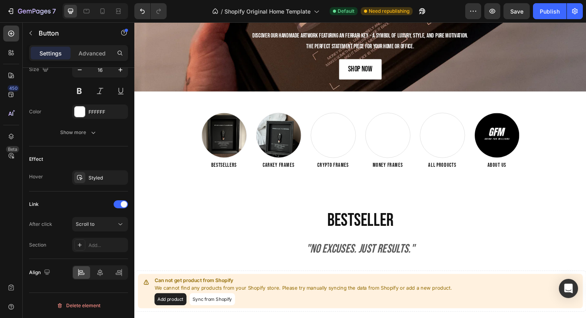
scroll to position [178, 0]
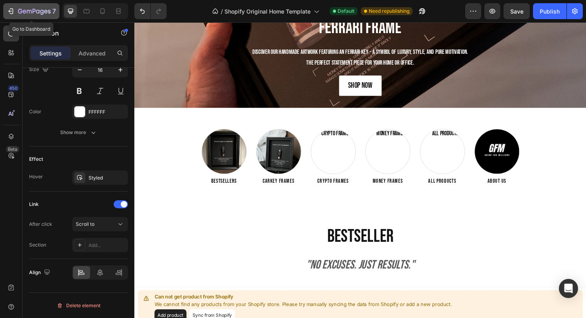
click at [22, 6] on div "7" at bounding box center [37, 11] width 38 height 10
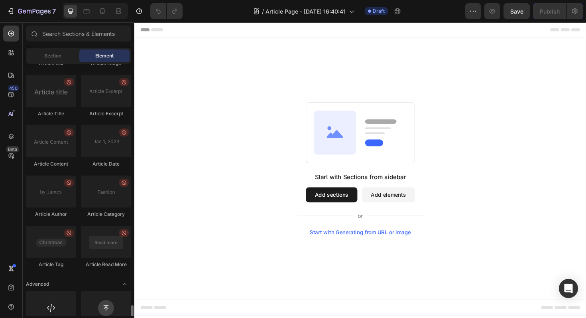
scroll to position [2112, 0]
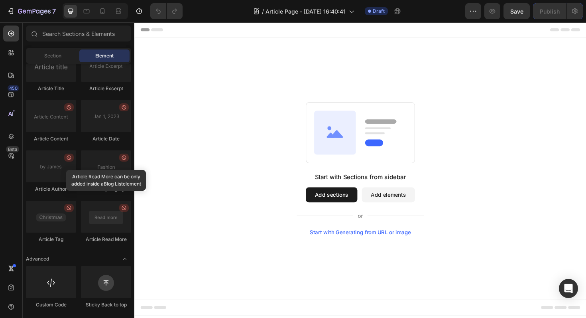
click at [348, 205] on button "Add sections" at bounding box center [343, 205] width 55 height 16
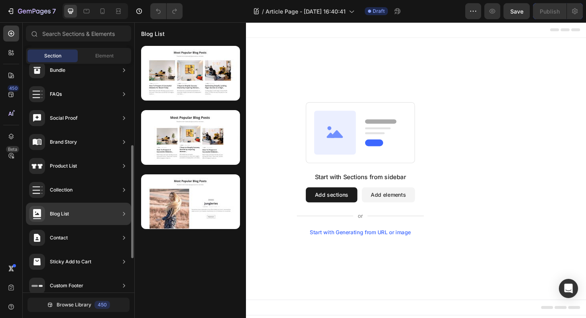
scroll to position [234, 0]
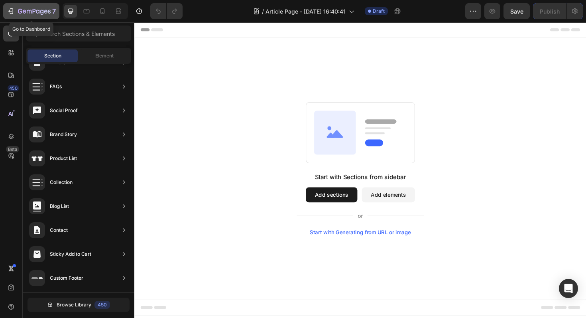
click at [26, 12] on icon "button" at bounding box center [34, 11] width 33 height 7
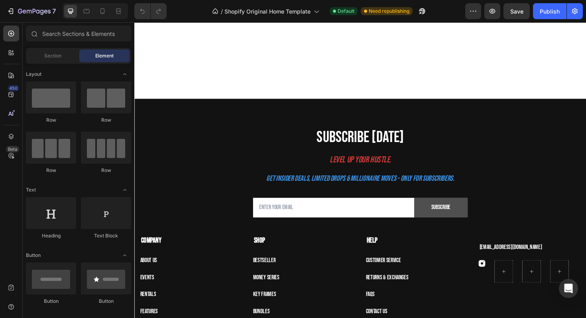
scroll to position [1848, 0]
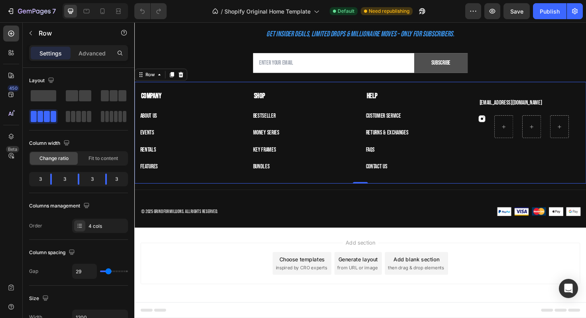
click at [138, 124] on div "Company Text block About us Button Events Button Rentals Button Features Button…" at bounding box center [373, 139] width 479 height 108
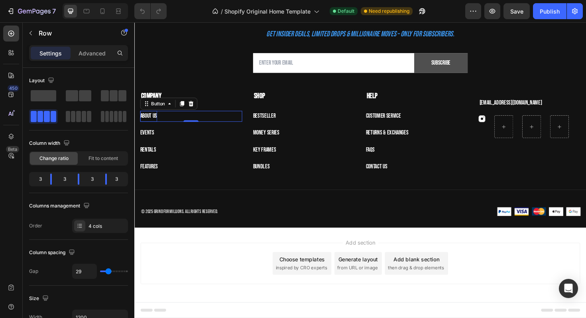
click at [150, 122] on p "About us" at bounding box center [149, 122] width 18 height 12
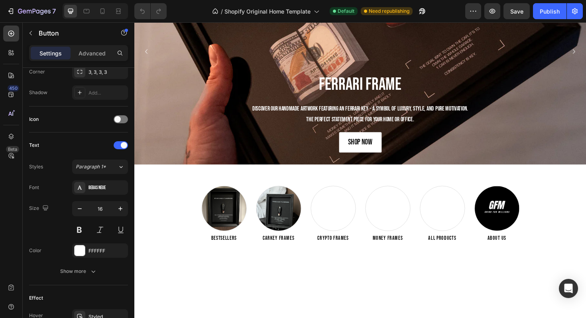
scroll to position [172, 0]
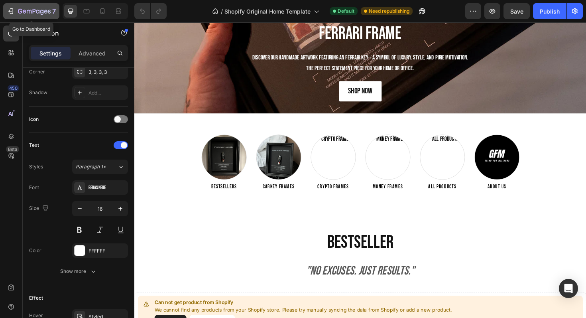
click at [46, 15] on div "7" at bounding box center [37, 11] width 38 height 10
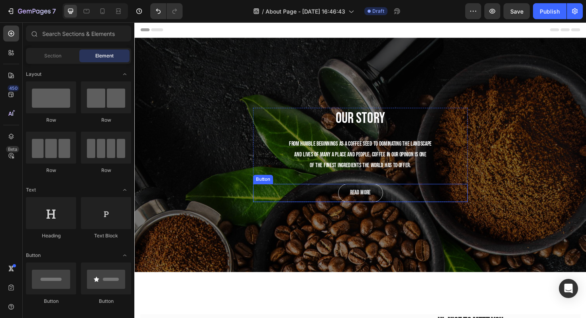
click at [353, 207] on link "Read More" at bounding box center [373, 202] width 47 height 19
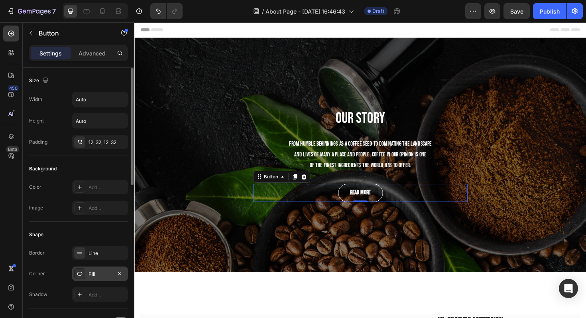
click at [98, 267] on div "Pill" at bounding box center [100, 273] width 56 height 14
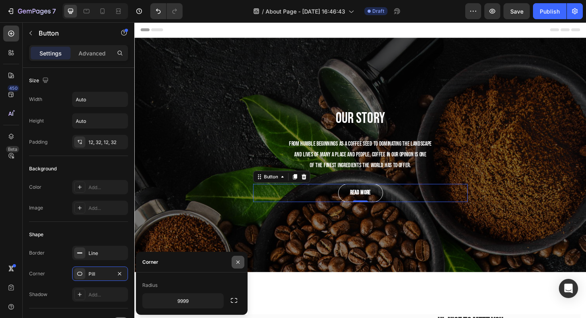
click at [235, 261] on icon "button" at bounding box center [238, 262] width 6 height 6
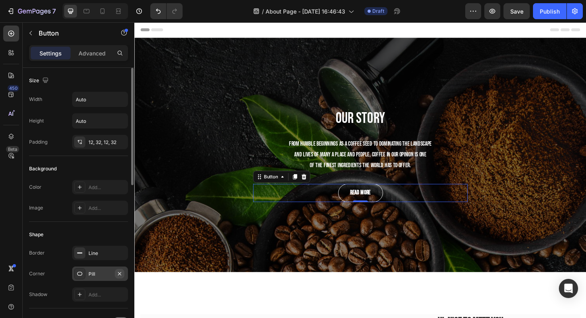
click at [117, 273] on icon "button" at bounding box center [119, 273] width 6 height 6
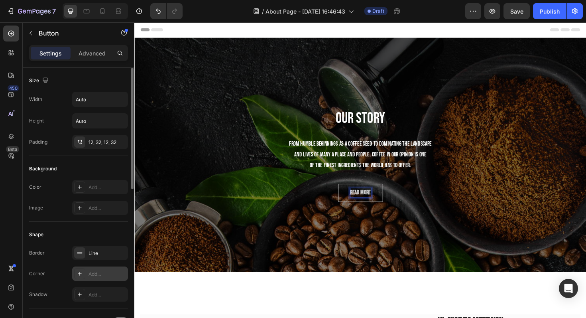
click at [367, 201] on div "Read More" at bounding box center [374, 203] width 22 height 10
click at [367, 201] on p "Read More" at bounding box center [374, 203] width 22 height 10
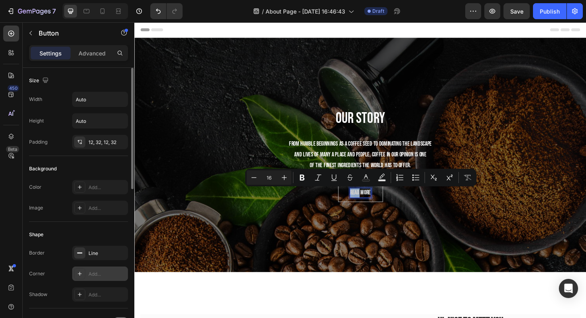
click at [367, 201] on p "Read More" at bounding box center [374, 203] width 22 height 10
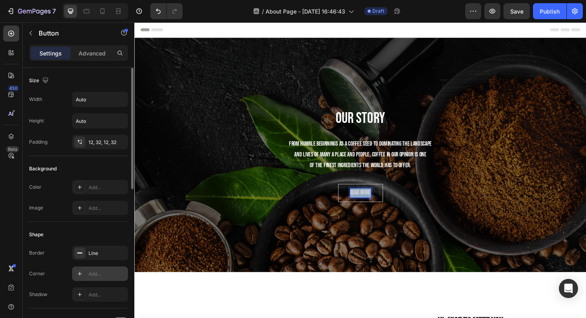
click at [367, 201] on p "Read More" at bounding box center [374, 203] width 22 height 10
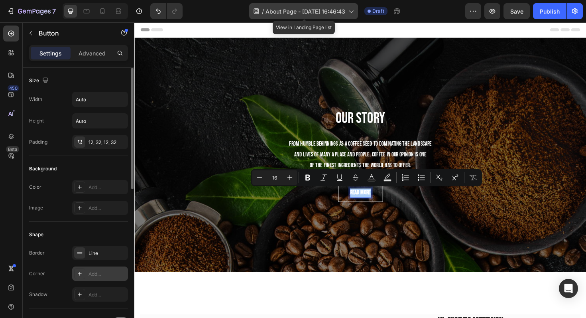
click at [347, 10] on div "/ About Page - Sep 27, 16:46:43" at bounding box center [303, 11] width 109 height 16
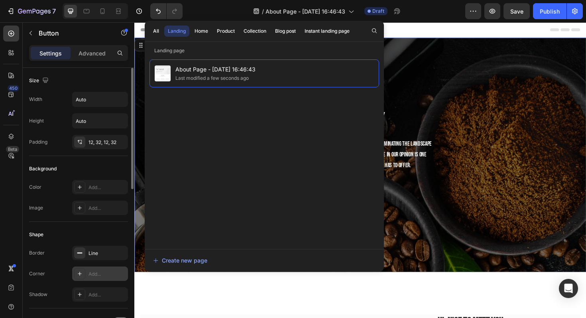
click at [431, 62] on div "Our Story Heading From humble beginnings as a coffee seed to dominating the lan…" at bounding box center [373, 163] width 479 height 248
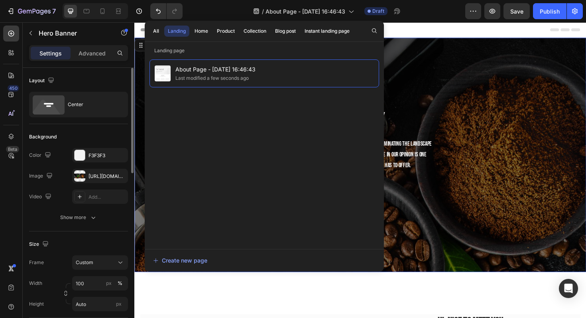
click at [460, 95] on div "Our Story Heading From humble beginnings as a coffee seed to dominating the lan…" at bounding box center [373, 163] width 479 height 248
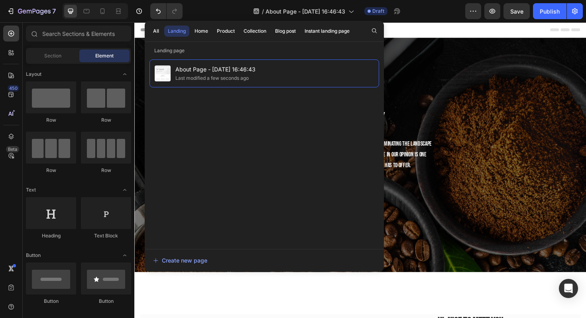
click at [427, 31] on div "Header" at bounding box center [374, 30] width 466 height 16
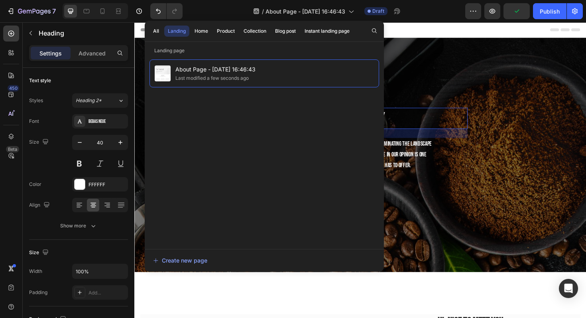
click at [438, 120] on p "Our Story" at bounding box center [374, 124] width 226 height 21
click at [447, 187] on div "Our Story Heading 24 From humble beginnings as a coffee seed to dominating the …" at bounding box center [373, 163] width 227 height 100
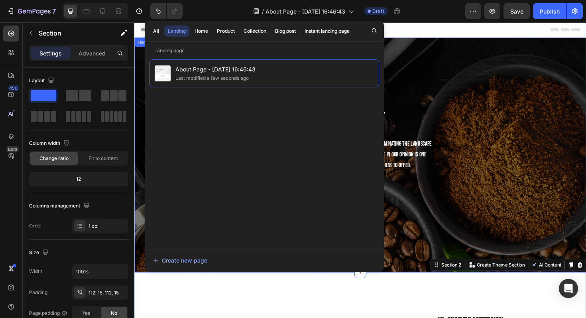
click at [571, 204] on div "Our Story Heading From humble beginnings as a coffee seed to dominating the lan…" at bounding box center [373, 163] width 479 height 248
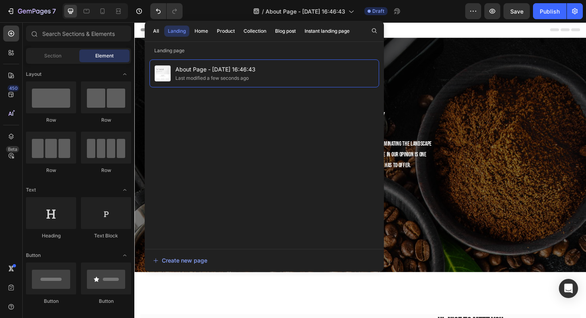
click at [424, 25] on div "Header" at bounding box center [374, 30] width 466 height 16
click at [416, 13] on div "/ About Page - Sep 27, 16:46:43 Draft" at bounding box center [327, 11] width 276 height 16
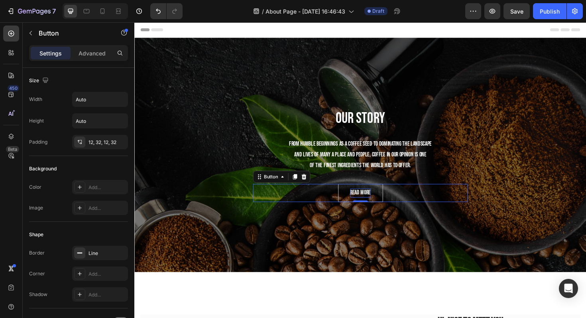
click at [374, 203] on p "Read More" at bounding box center [374, 203] width 22 height 10
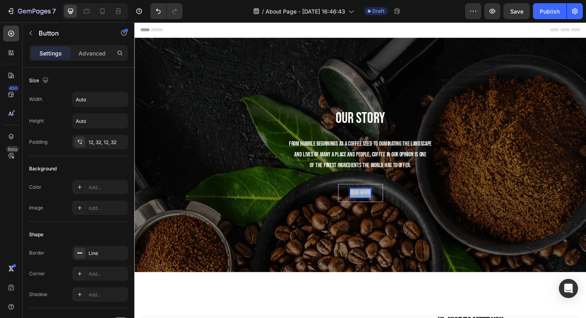
click at [374, 203] on p "Read More" at bounding box center [374, 203] width 22 height 10
click at [102, 15] on div at bounding box center [102, 11] width 13 height 13
type input "14"
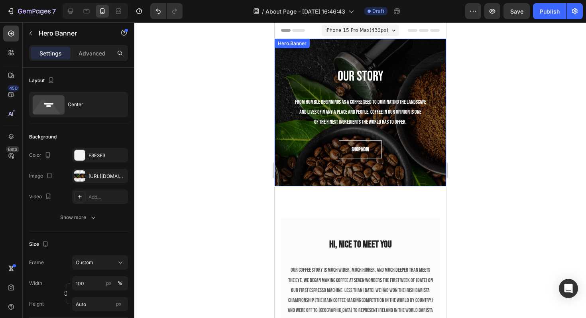
click at [325, 61] on div "Our Story Heading From humble beginnings as a coffee seed to dominating the lan…" at bounding box center [359, 113] width 171 height 148
click at [530, 132] on div at bounding box center [360, 170] width 452 height 296
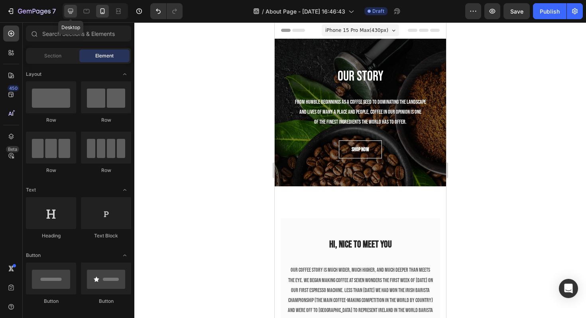
click at [69, 13] on icon at bounding box center [71, 11] width 8 height 8
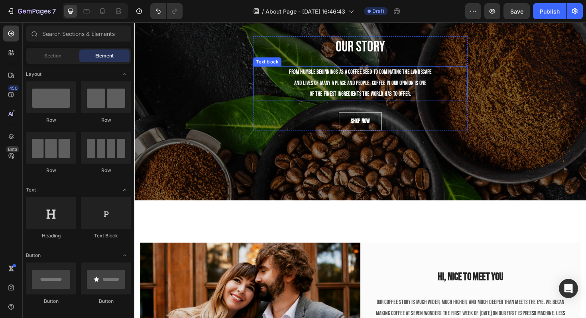
scroll to position [73, 0]
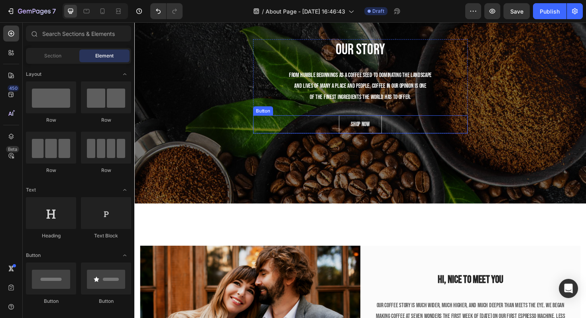
click at [357, 131] on link "shop now" at bounding box center [373, 130] width 45 height 19
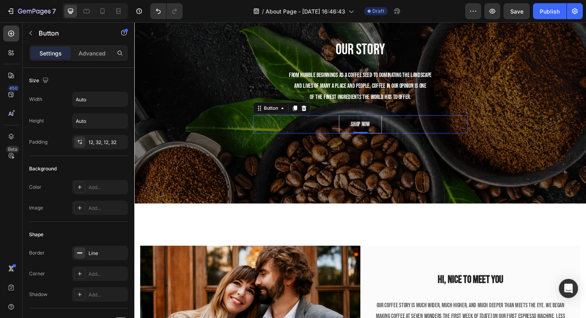
click at [357, 131] on link "shop now" at bounding box center [373, 130] width 45 height 19
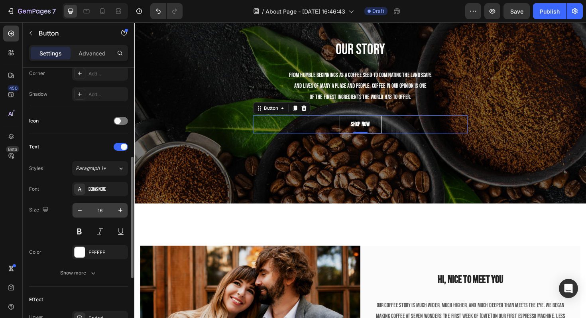
scroll to position [223, 0]
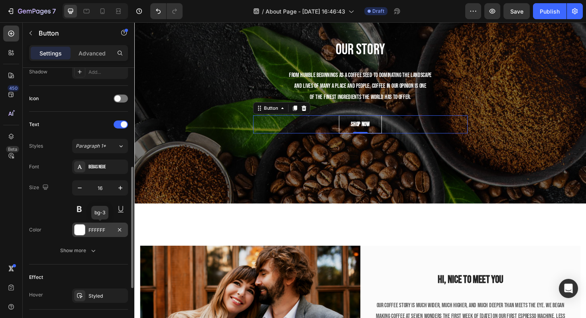
click at [94, 231] on div "FFFFFF" at bounding box center [100, 230] width 23 height 7
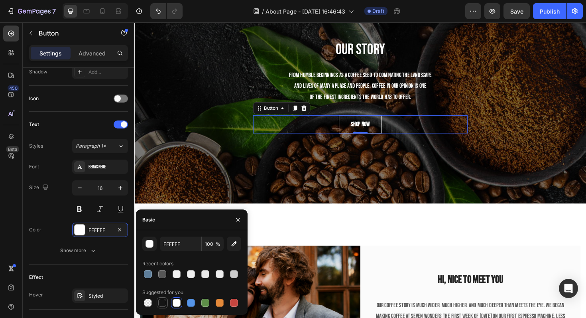
click at [163, 303] on div at bounding box center [162, 303] width 8 height 8
type input "151515"
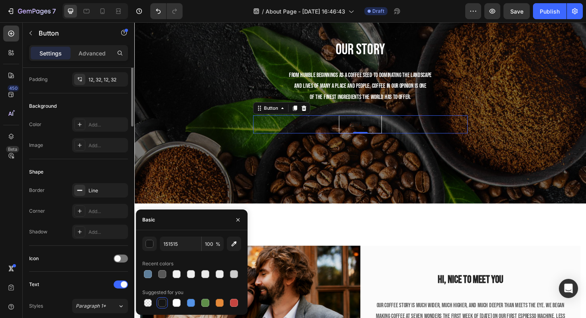
scroll to position [0, 0]
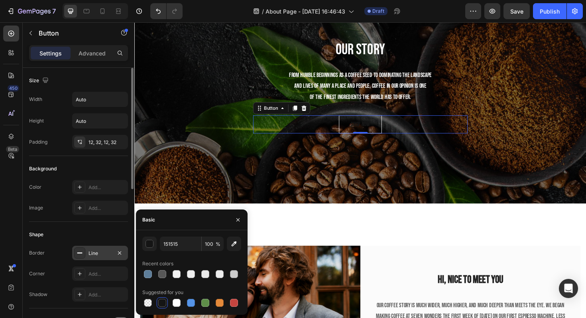
click at [102, 252] on div "Line" at bounding box center [100, 253] width 23 height 7
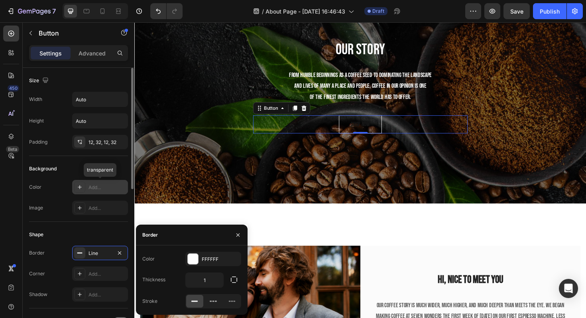
click at [89, 185] on div "Add..." at bounding box center [107, 187] width 37 height 7
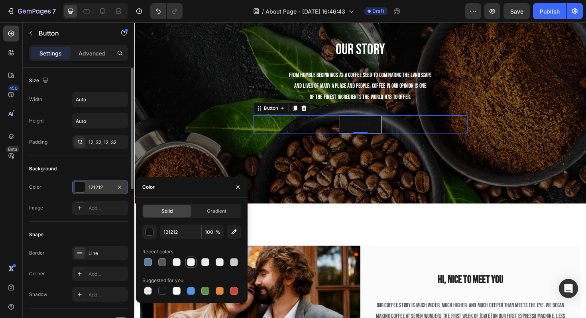
click at [190, 263] on div at bounding box center [191, 262] width 8 height 8
click at [201, 262] on div at bounding box center [206, 262] width 10 height 10
click at [209, 264] on div at bounding box center [205, 262] width 8 height 8
click at [216, 264] on div at bounding box center [220, 262] width 8 height 8
click at [169, 295] on div at bounding box center [191, 290] width 99 height 11
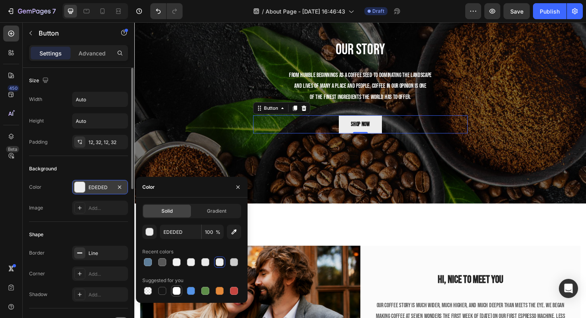
click at [173, 292] on div at bounding box center [177, 291] width 8 height 8
type input "FFFFFF"
click at [112, 162] on div "Background" at bounding box center [78, 168] width 99 height 13
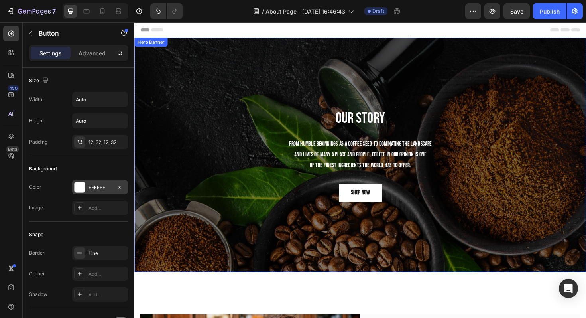
click at [318, 71] on div "Our Story Heading From humble beginnings as a coffee seed to dominating the lan…" at bounding box center [373, 163] width 479 height 248
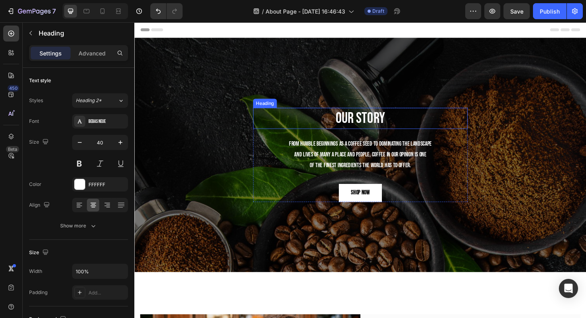
click at [264, 116] on p "Our Story" at bounding box center [374, 124] width 226 height 21
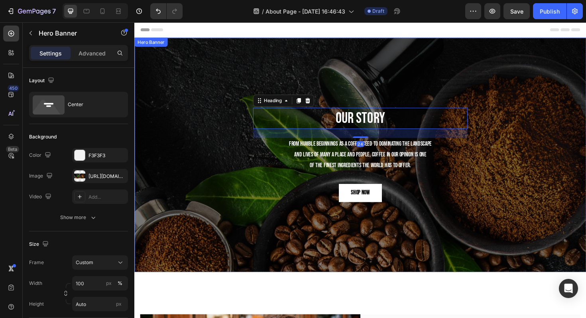
click at [233, 102] on div "Our Story Heading 24 From humble beginnings as a coffee seed to dominating the …" at bounding box center [373, 163] width 479 height 248
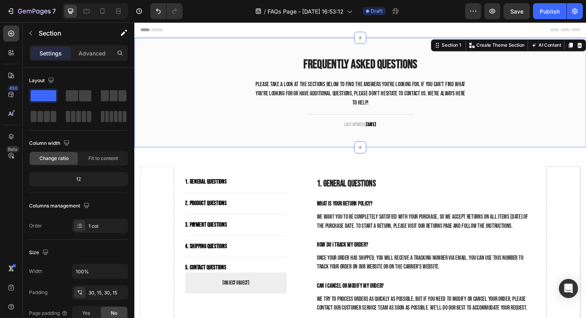
click at [212, 50] on div "Frequently Asked Questions Heading Please take a look at the sections below to …" at bounding box center [373, 97] width 479 height 116
click at [195, 57] on div "Frequently Asked Questions Heading Please take a look at the sections below to …" at bounding box center [373, 97] width 467 height 92
click at [35, 35] on button "button" at bounding box center [30, 33] width 13 height 13
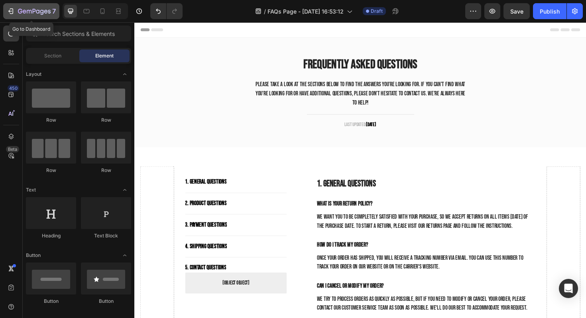
click at [23, 10] on icon "button" at bounding box center [34, 11] width 33 height 7
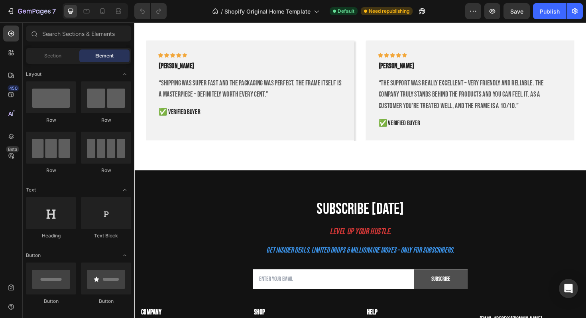
scroll to position [1558, 0]
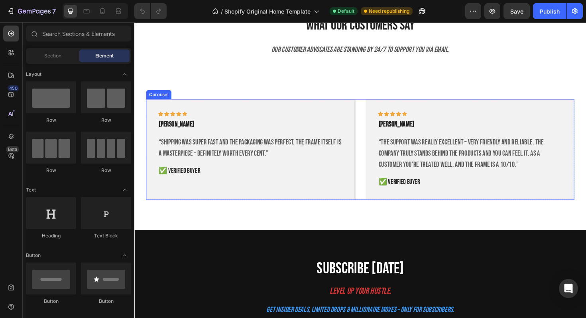
click at [371, 134] on div "Icon Icon Icon Icon Icon Row [PERSON_NAME] Text block “Shipping was super fast …" at bounding box center [374, 157] width 454 height 106
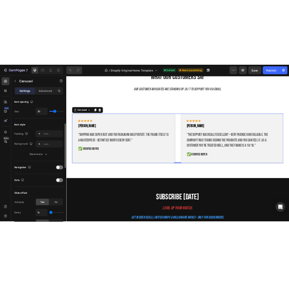
scroll to position [164, 0]
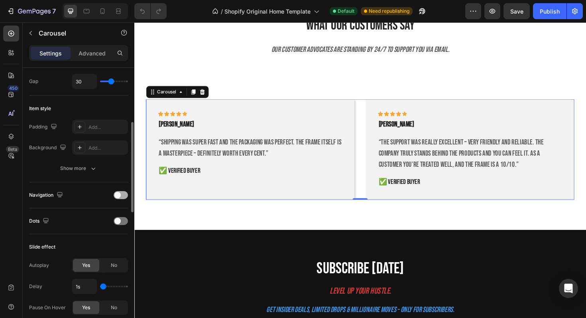
click at [124, 193] on div at bounding box center [121, 195] width 14 height 8
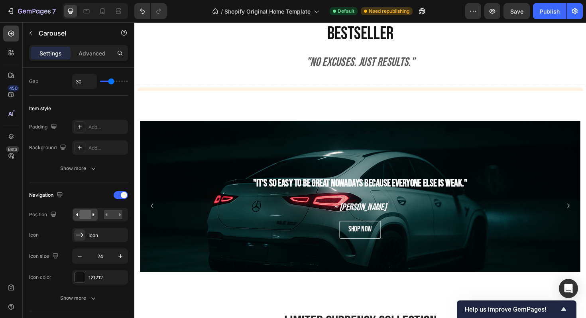
scroll to position [0, 0]
